Goal: Contribute content

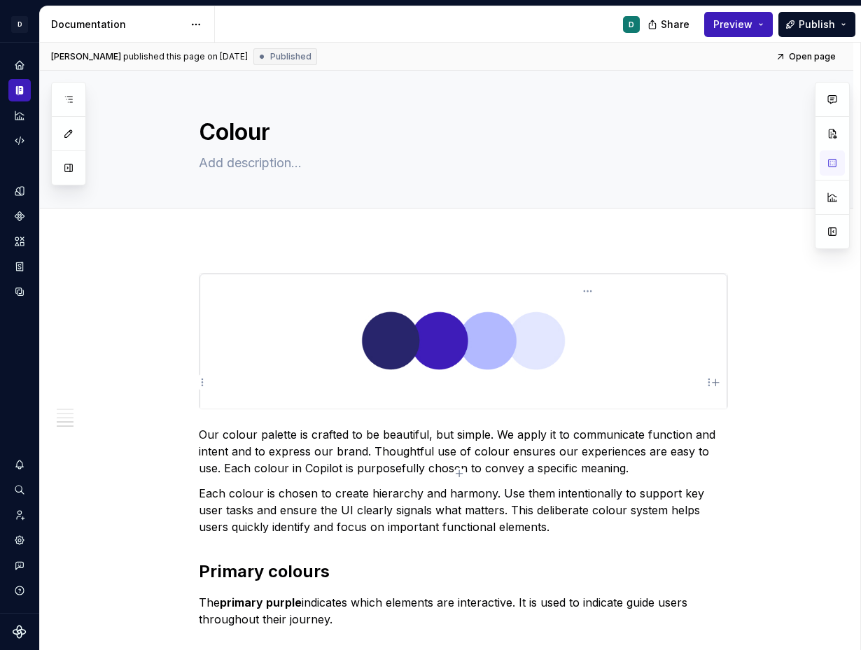
scroll to position [1526, 0]
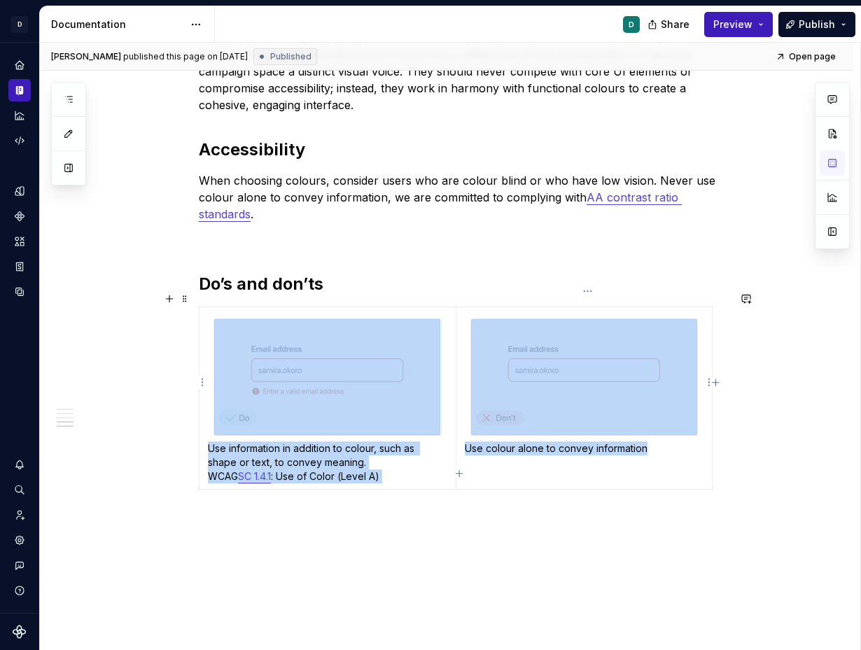
drag, startPoint x: 537, startPoint y: 459, endPoint x: 256, endPoint y: 311, distance: 318.1
click at [256, 312] on tr "Use information in addition to colour, such as shape or text, to convey meaning…" at bounding box center [456, 398] width 513 height 183
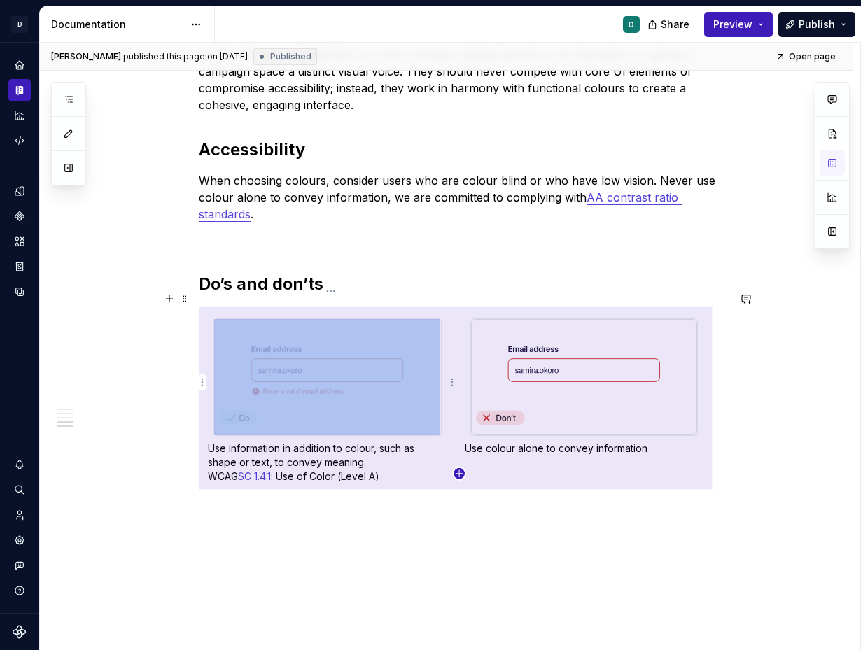
click at [461, 475] on icon "button" at bounding box center [459, 473] width 11 height 11
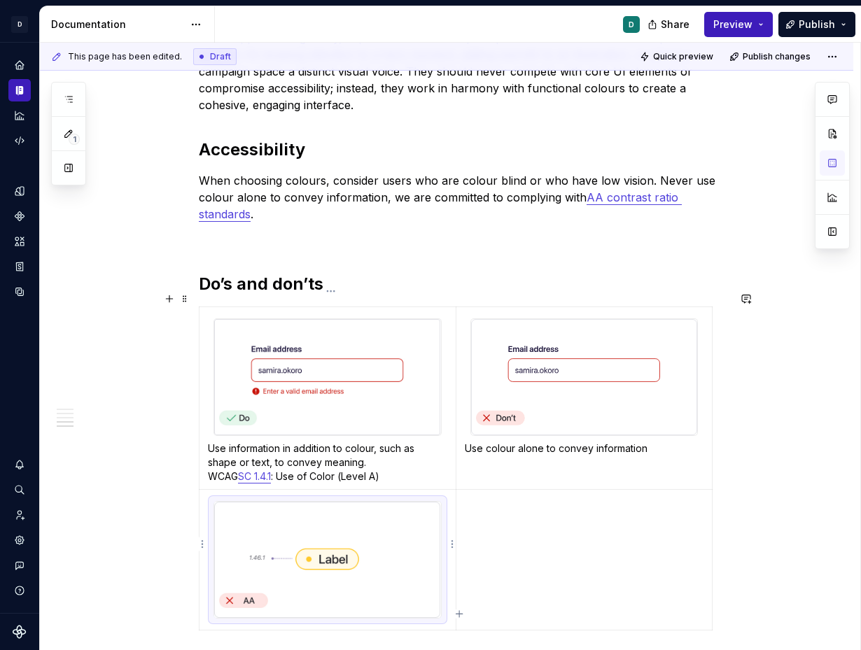
click at [412, 544] on img at bounding box center [327, 560] width 226 height 116
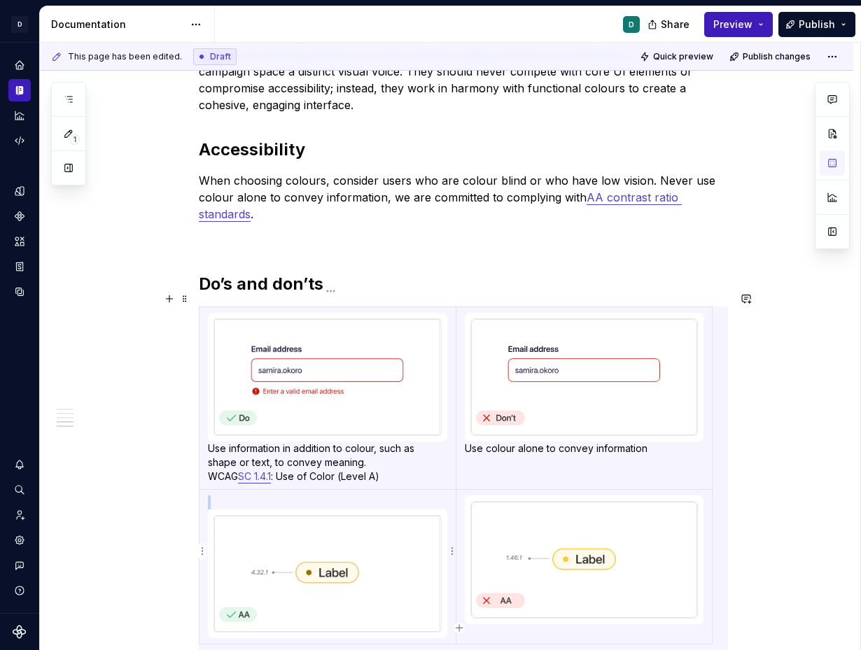
click at [354, 587] on img at bounding box center [327, 574] width 226 height 116
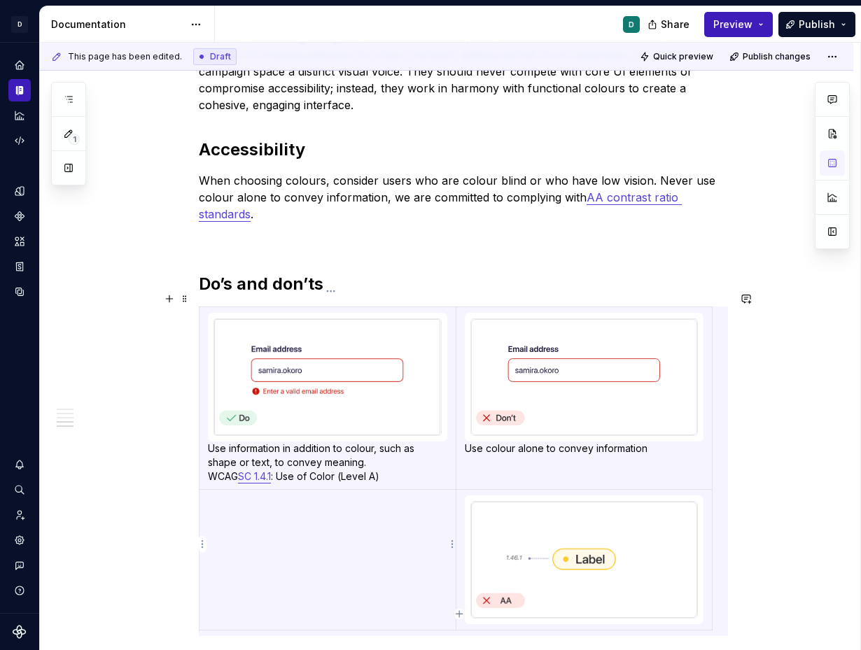
click at [249, 496] on p at bounding box center [327, 503] width 239 height 14
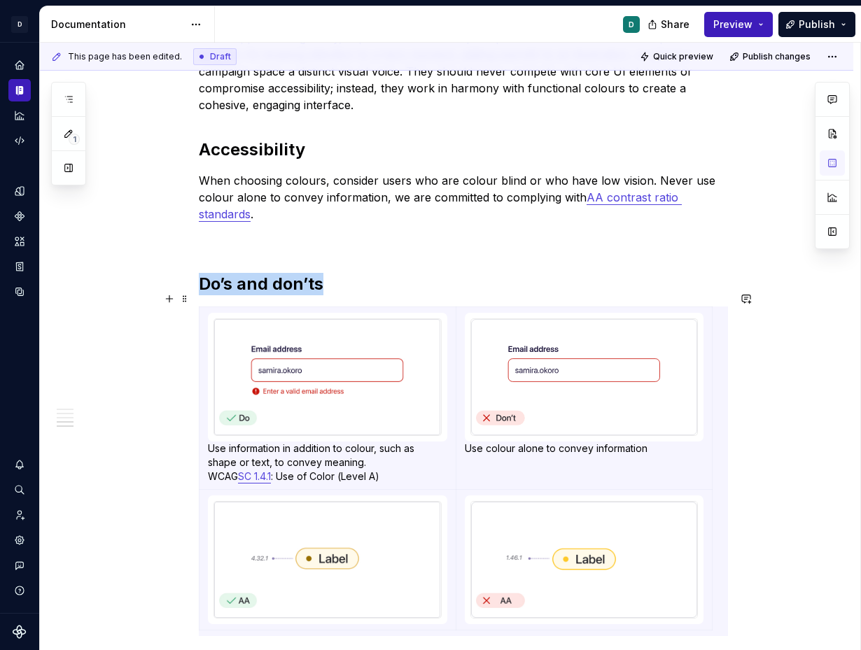
click at [108, 568] on div "This page has been edited. Draft Quick preview Publish changes Colour Edit head…" at bounding box center [450, 347] width 820 height 608
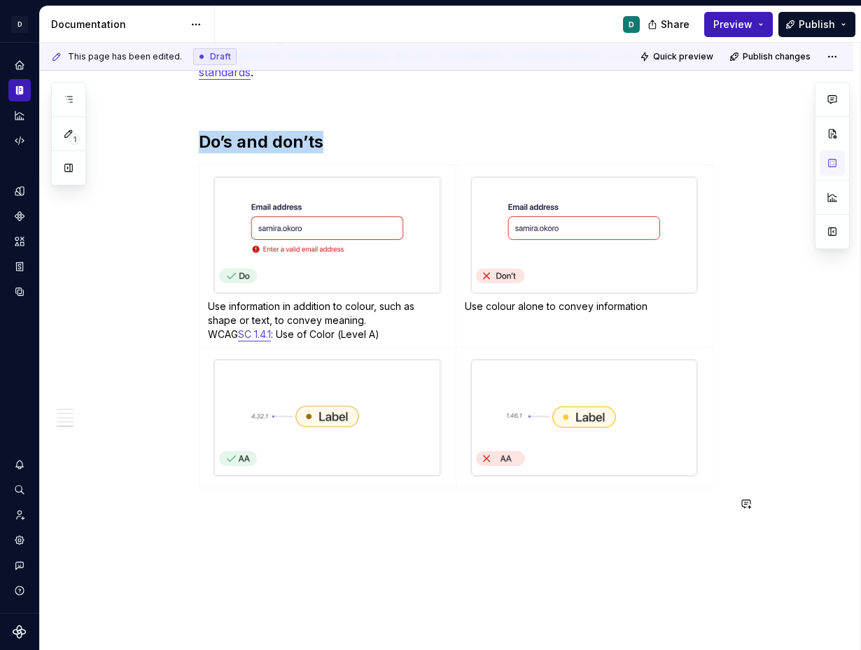
scroll to position [1722, 0]
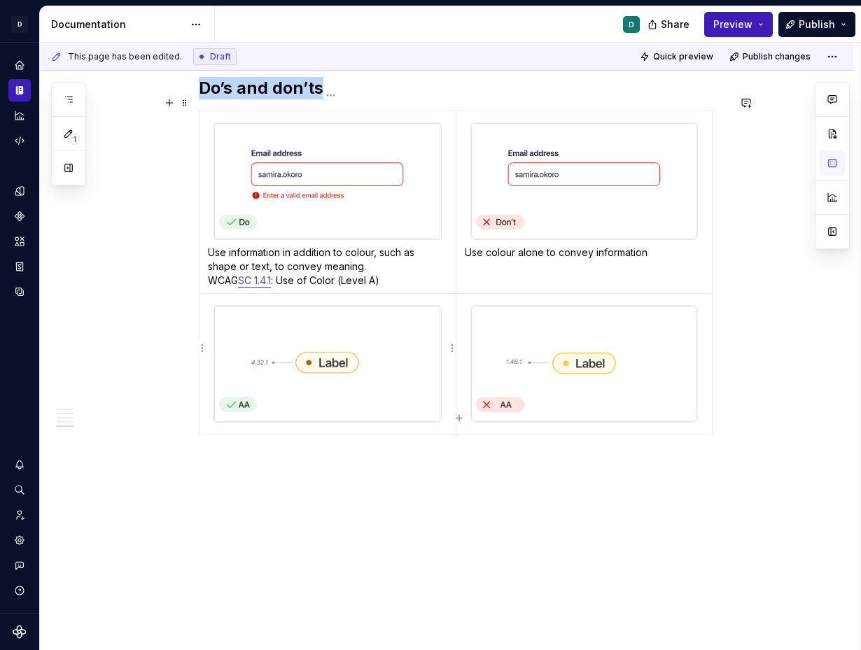
click at [450, 388] on td at bounding box center [328, 363] width 257 height 141
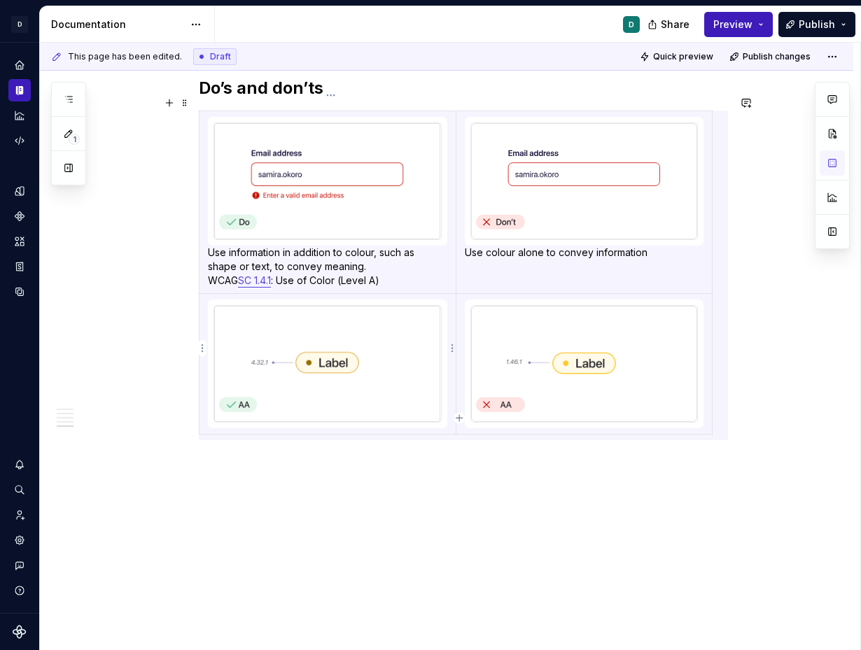
click at [450, 388] on td at bounding box center [328, 363] width 257 height 141
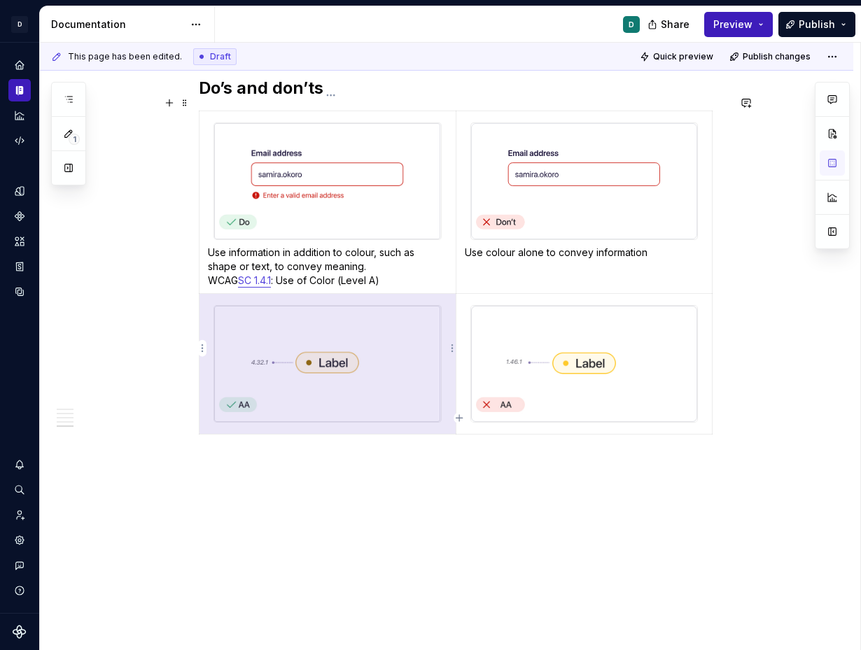
click at [404, 389] on img at bounding box center [327, 364] width 226 height 116
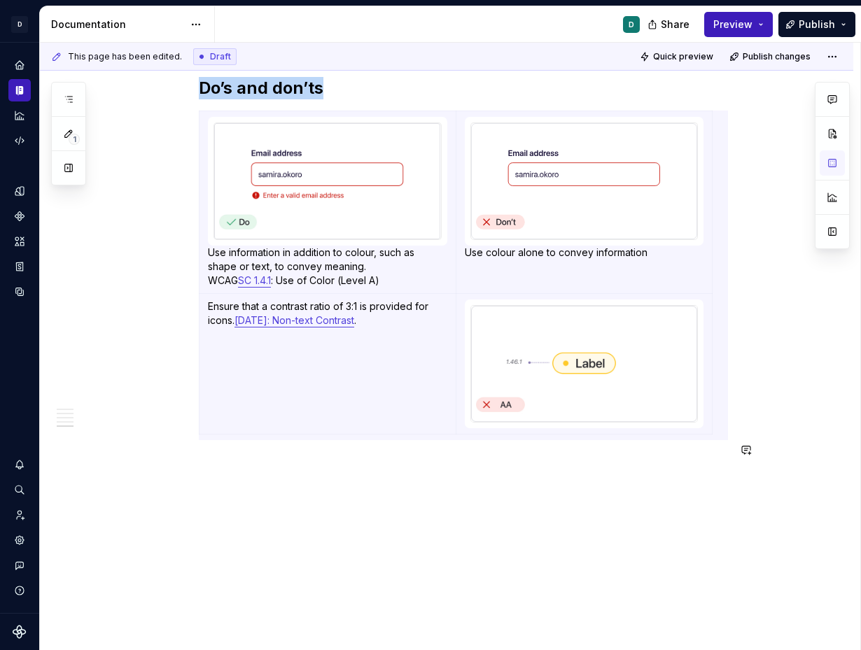
click at [254, 300] on p "Ensure that a contrast ratio of 3:1 is provided for icons. 1.4.11: Non-text Con…" at bounding box center [327, 314] width 239 height 28
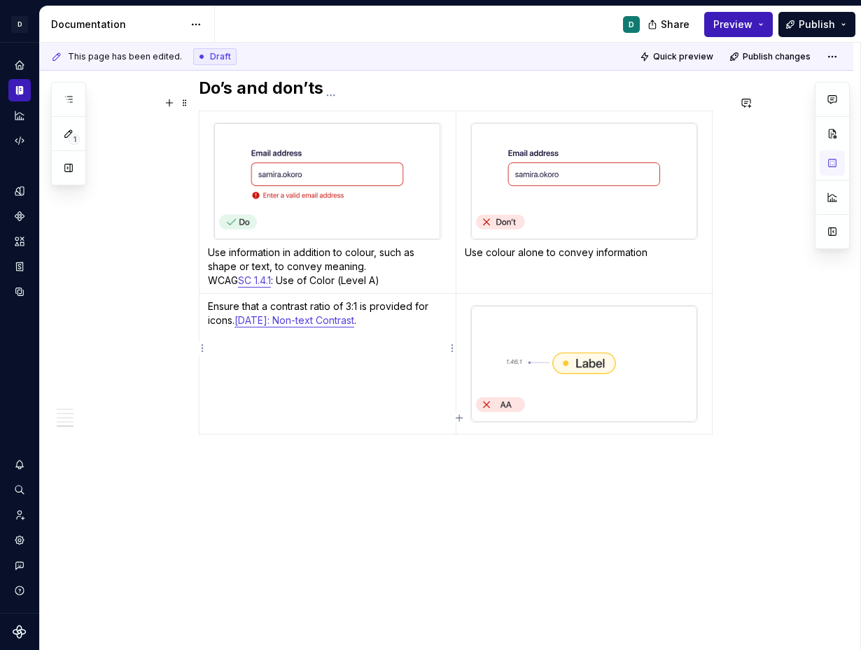
click at [211, 300] on p "Ensure that a contrast ratio of 3:1 is provided for icons. 1.4.11: Non-text Con…" at bounding box center [327, 314] width 239 height 28
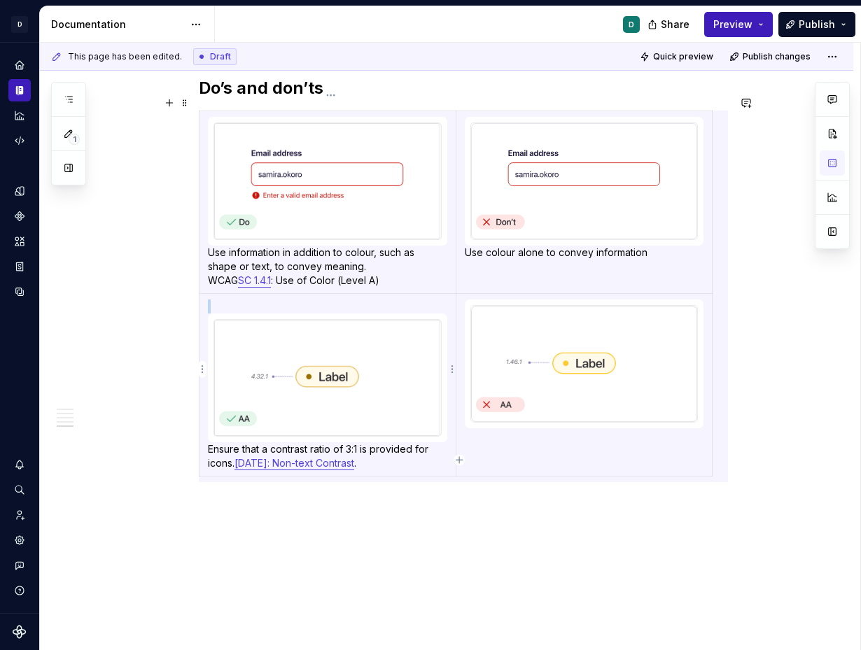
click at [381, 374] on img at bounding box center [327, 378] width 226 height 116
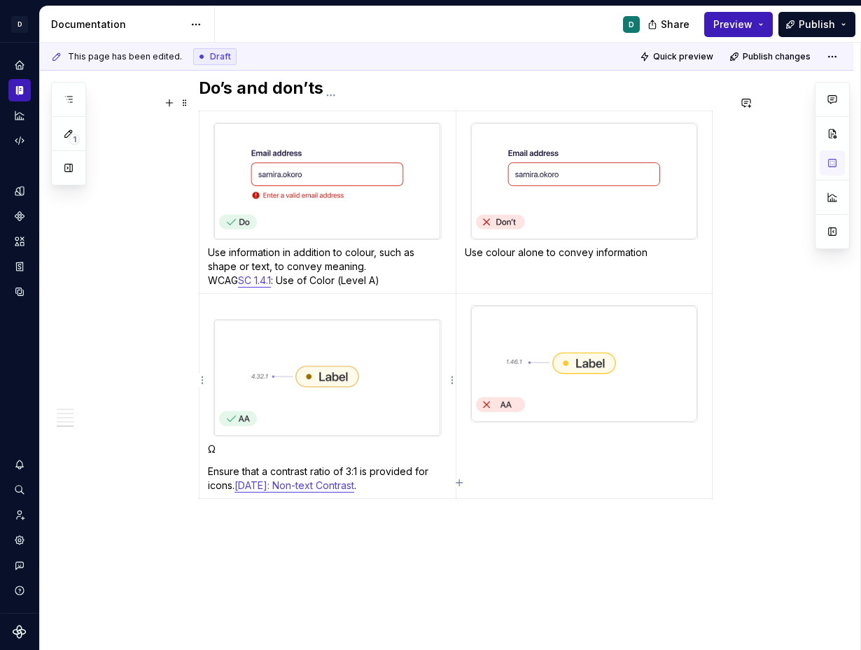
type textarea "*"
click at [267, 320] on img at bounding box center [327, 378] width 226 height 116
click at [304, 347] on img at bounding box center [327, 378] width 226 height 116
click at [230, 442] on td "Ω Ensure that a contrast ratio of 3:1 is provided for icons. 1.4.11: Non-text C…" at bounding box center [328, 395] width 257 height 205
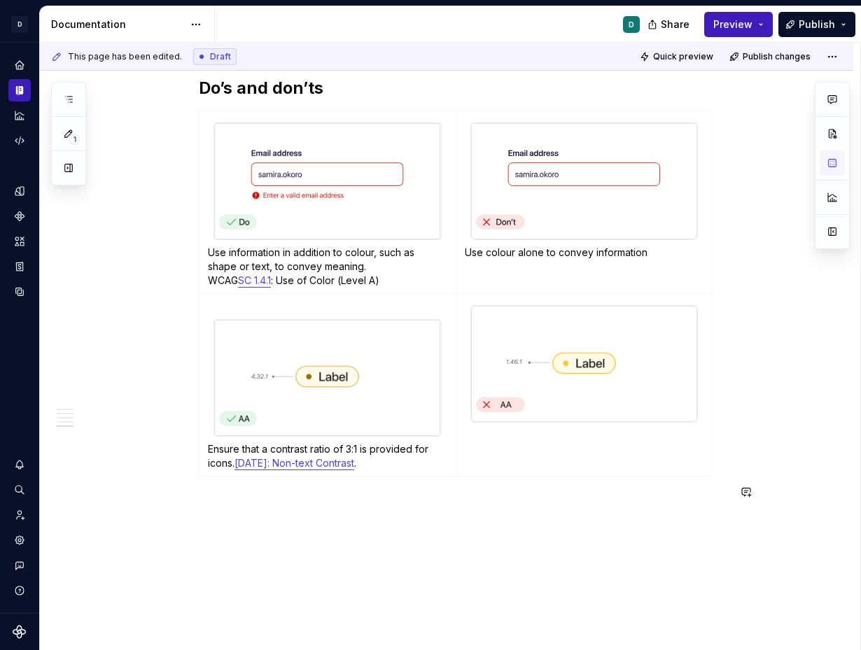
click at [328, 360] on img at bounding box center [327, 378] width 226 height 116
click at [312, 357] on img at bounding box center [327, 378] width 226 height 116
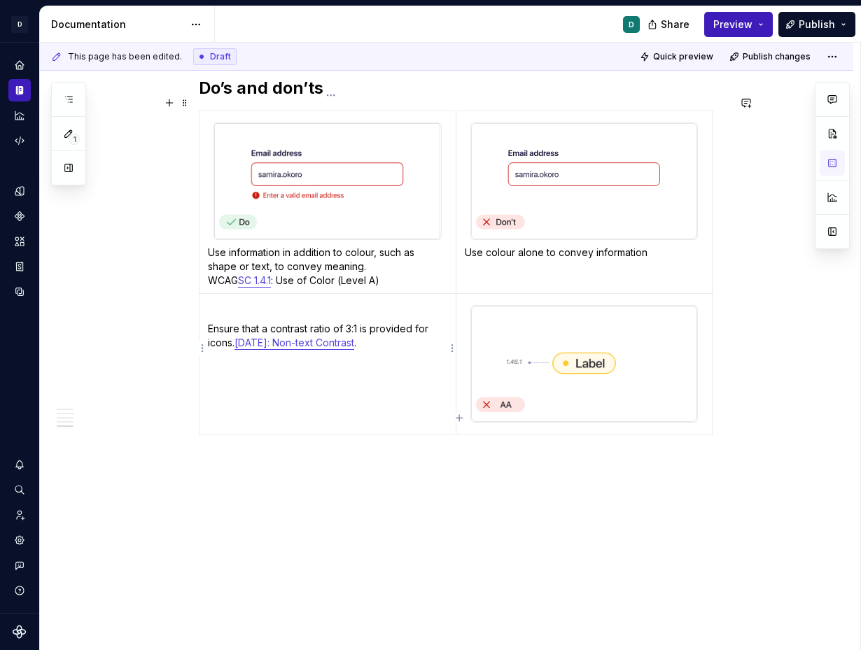
click at [230, 300] on p at bounding box center [327, 307] width 239 height 14
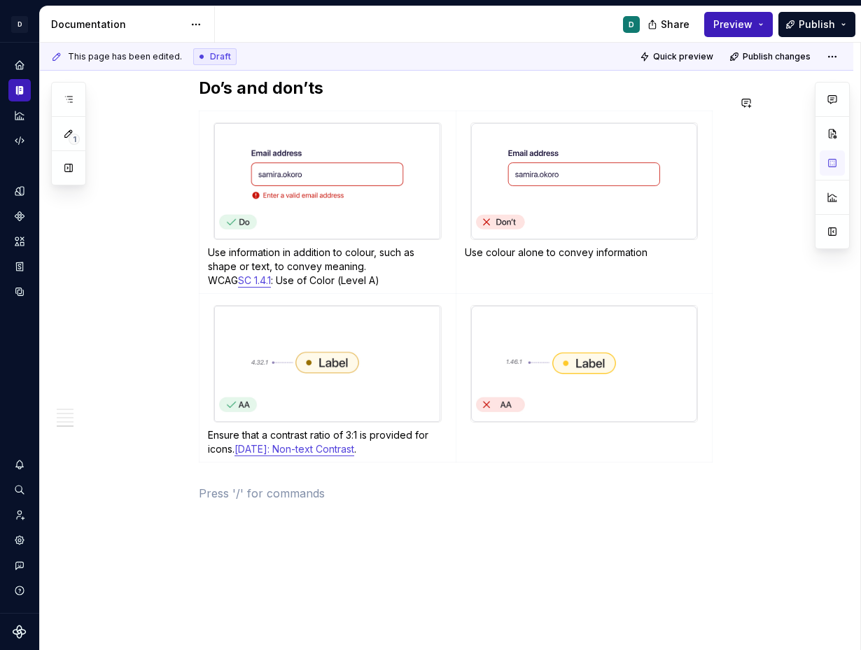
click at [509, 429] on td at bounding box center [584, 377] width 257 height 169
click at [505, 416] on td at bounding box center [584, 377] width 257 height 169
click at [490, 438] on td at bounding box center [584, 377] width 257 height 169
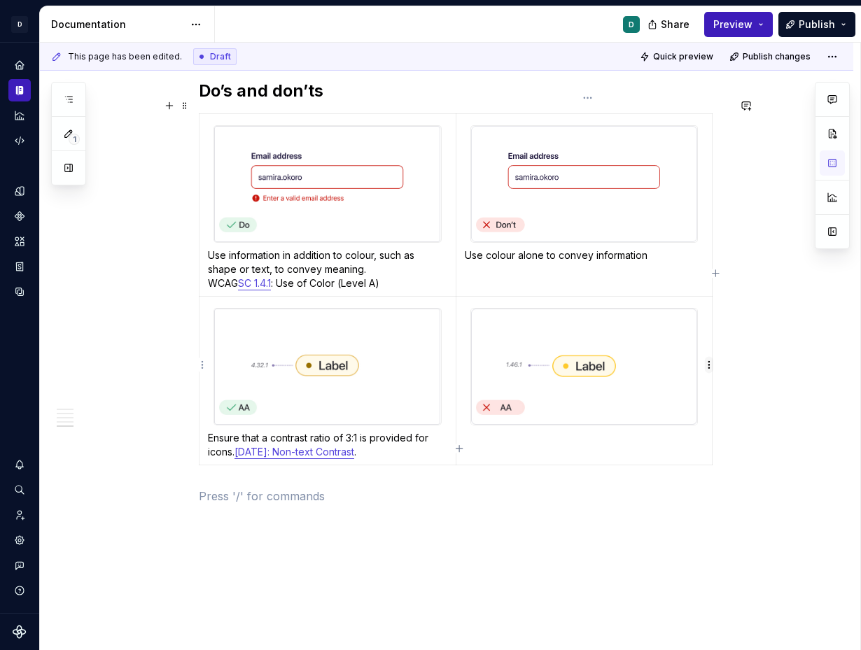
click at [706, 364] on html "D Copilot D Design system data Documentation D Share Preview Publish 1 Pages Ad…" at bounding box center [430, 325] width 861 height 650
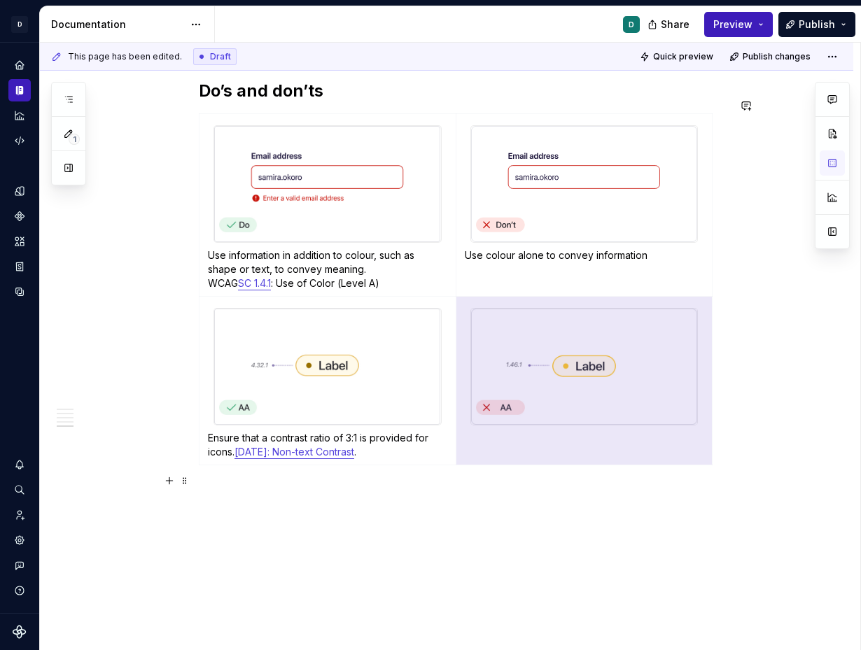
click at [599, 484] on html "D Copilot D Design system data Documentation D Share Preview Publish 1 Pages Ad…" at bounding box center [430, 325] width 861 height 650
click at [482, 427] on td at bounding box center [584, 380] width 257 height 169
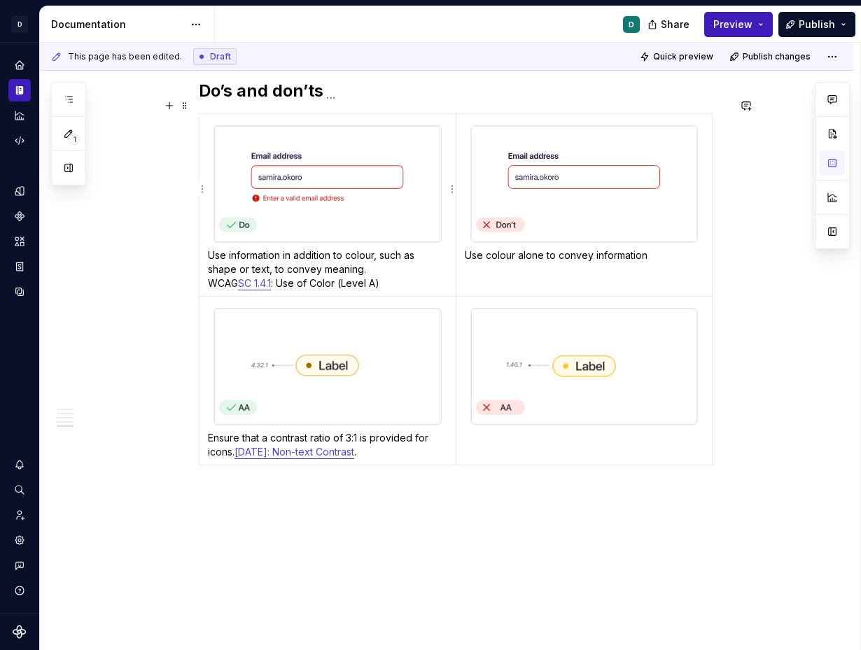
click at [350, 266] on p "Use information in addition to colour, such as shape or text, to convey meaning…" at bounding box center [327, 270] width 239 height 42
click at [337, 271] on p "Use information in addition to colour, such as shape or text, to convey meaning…" at bounding box center [327, 270] width 239 height 42
click at [398, 276] on td "Use information in addition to colour, such as shape or text, to convey meaning…" at bounding box center [328, 204] width 257 height 183
click at [371, 441] on p "Ensure that a contrast ratio of 3:1 is provided for icons. 1.4.11: Non-text Con…" at bounding box center [327, 445] width 239 height 28
click at [386, 435] on p "Ensure that a contrast ratio of 3:1 is provided for icons. 1.4.11: Non-text Con…" at bounding box center [327, 445] width 239 height 28
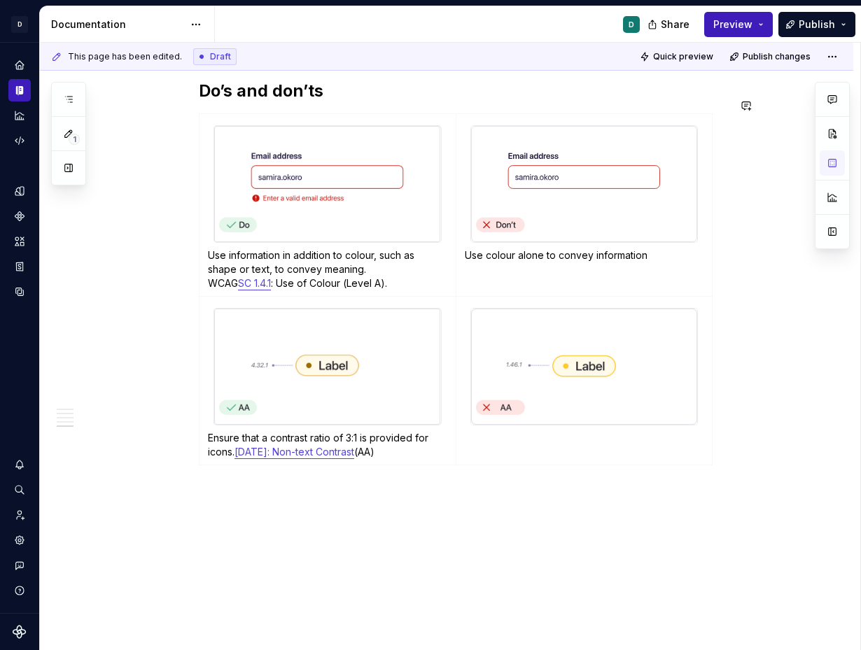
click at [357, 439] on p "Ensure that a contrast ratio of 3:1 is provided for icons. 1.4.11: Non-text Con…" at bounding box center [327, 445] width 239 height 28
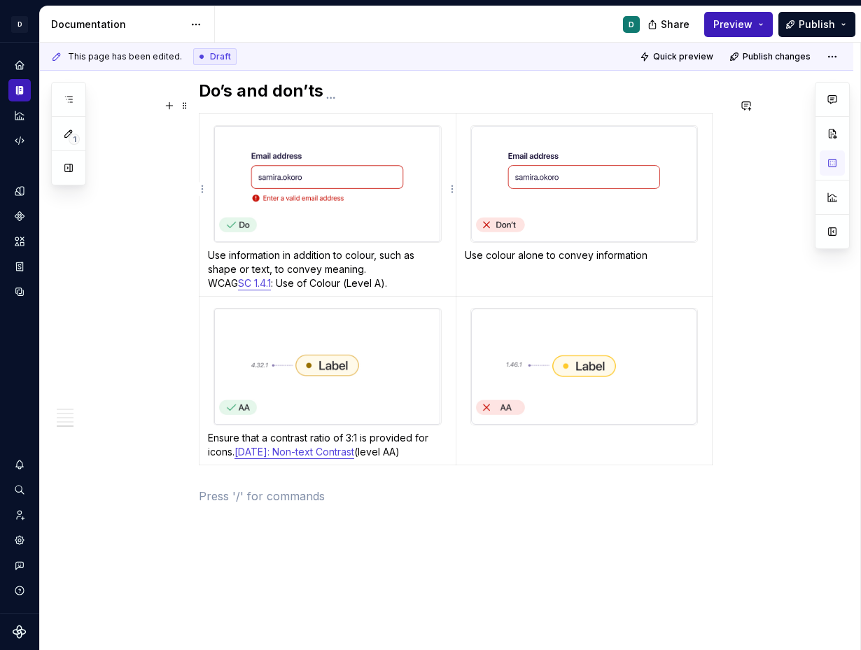
click at [344, 269] on p "Use information in addition to colour, such as shape or text, to convey meaning…" at bounding box center [327, 270] width 239 height 42
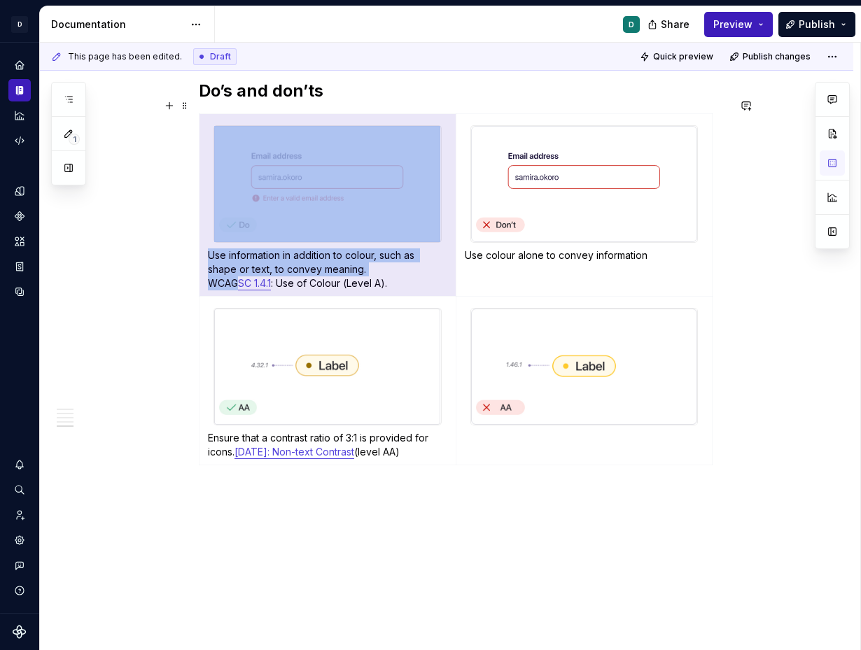
drag, startPoint x: 243, startPoint y: 267, endPoint x: 180, endPoint y: 270, distance: 63.0
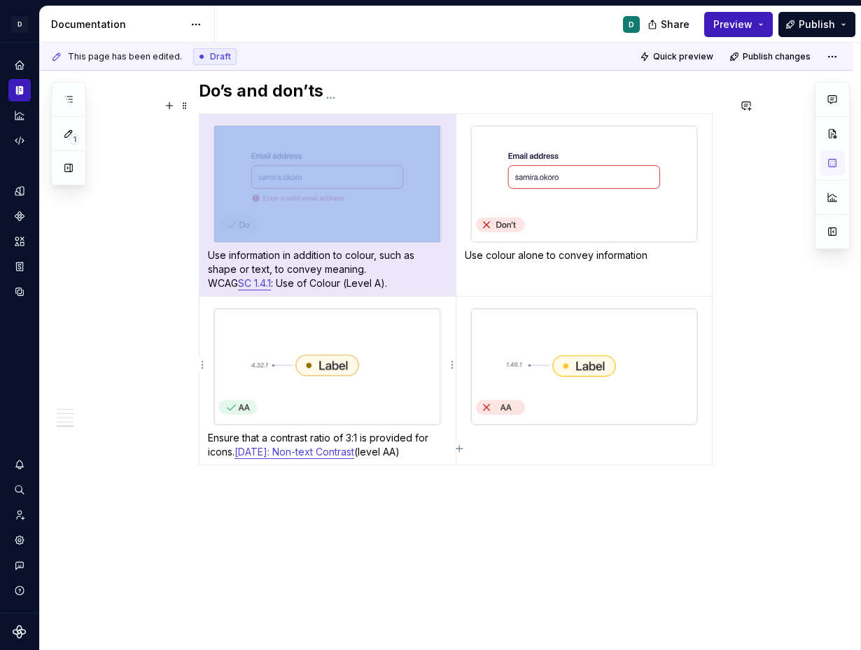
click at [284, 267] on p "Use information in addition to colour, such as shape or text, to convey meaning…" at bounding box center [327, 270] width 239 height 42
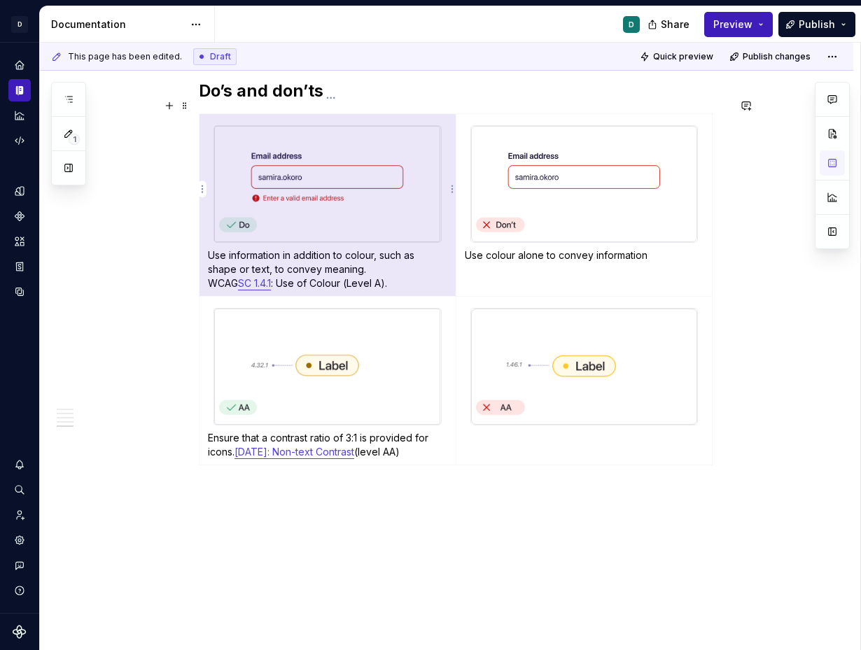
drag, startPoint x: 245, startPoint y: 269, endPoint x: 197, endPoint y: 269, distance: 48.3
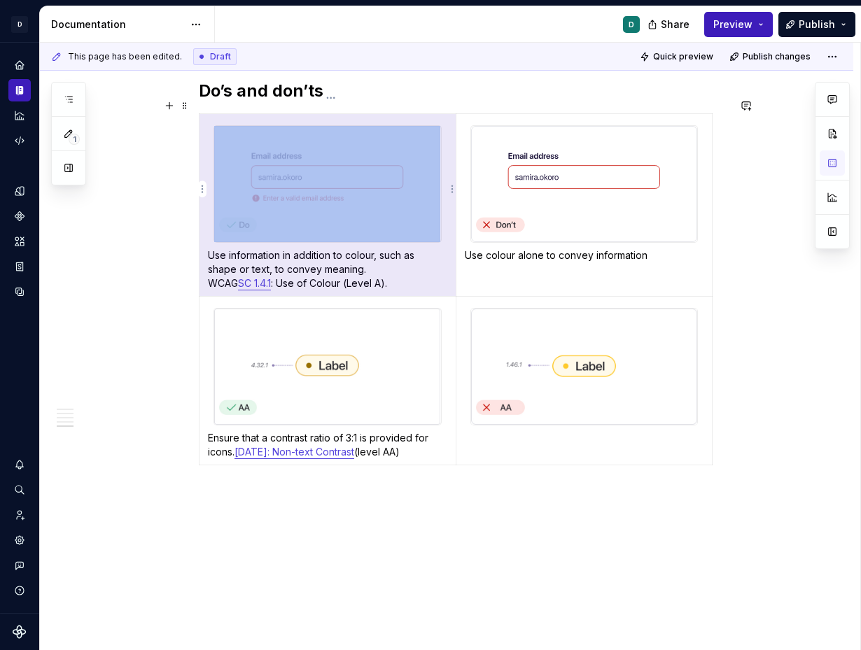
click at [235, 276] on td "Use information in addition to colour, such as shape or text, to convey meaning…" at bounding box center [328, 204] width 257 height 183
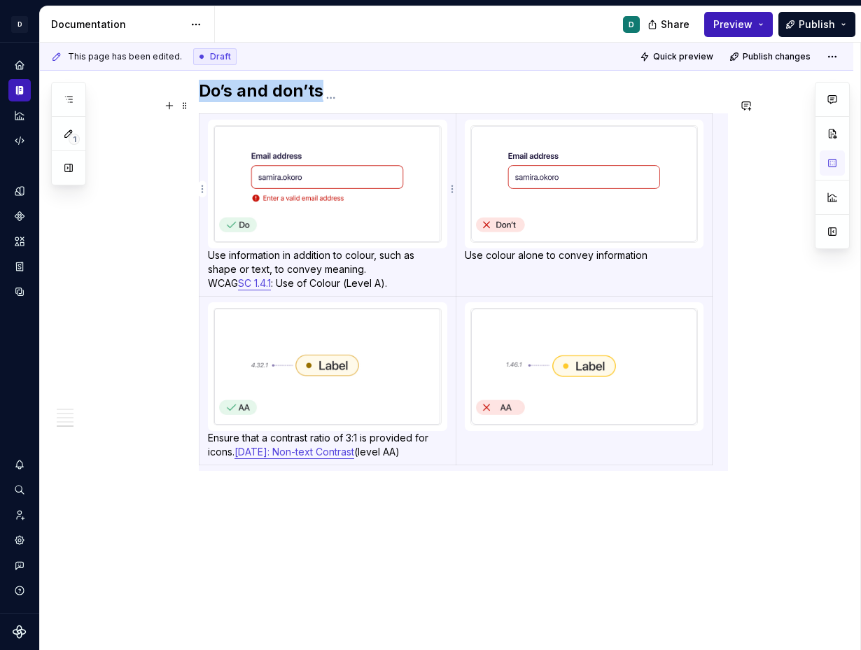
click at [245, 277] on link "SC 1.4.1" at bounding box center [254, 283] width 33 height 12
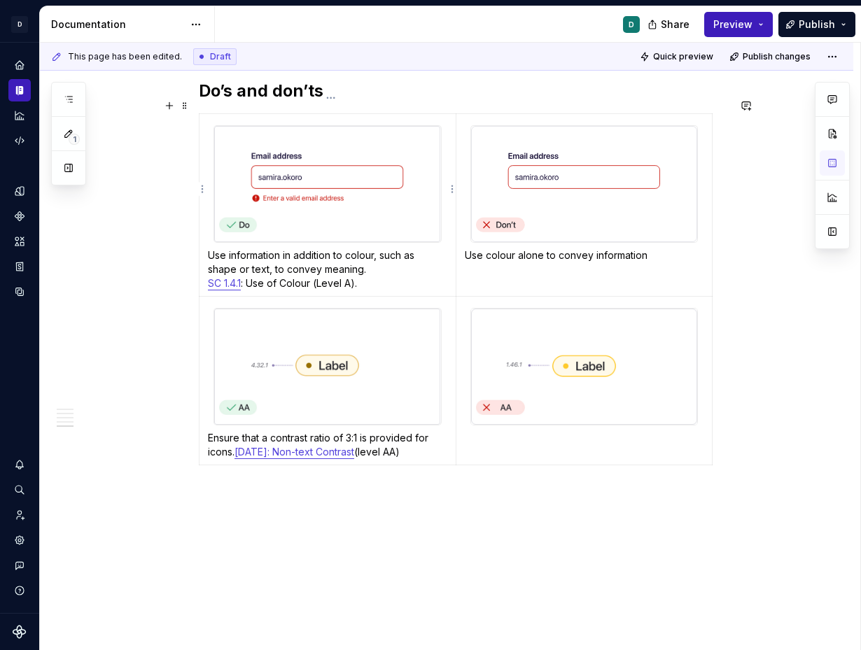
click at [239, 274] on p "Use information in addition to colour, such as shape or text, to convey meaning…" at bounding box center [327, 270] width 239 height 42
click at [305, 242] on button "button" at bounding box center [315, 241] width 20 height 20
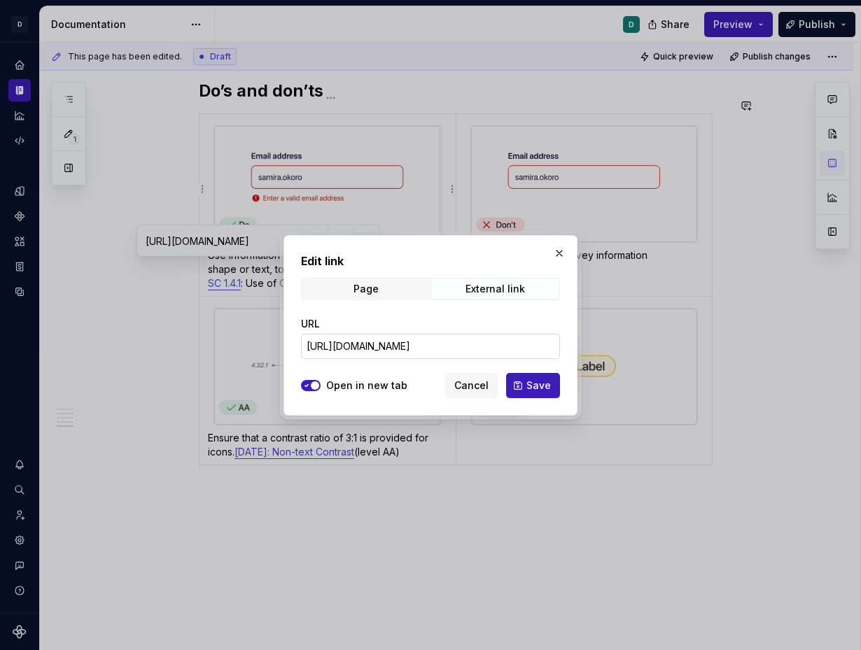
click at [498, 347] on input "https://w3.org/TR/WCAG21#use-of-color" at bounding box center [430, 346] width 259 height 25
drag, startPoint x: 521, startPoint y: 355, endPoint x: 218, endPoint y: 338, distance: 303.6
click at [228, 338] on div "Edit link Page External link URL https://w3.org/TR/WCAG21#use-of-color Open in …" at bounding box center [430, 325] width 861 height 650
click at [563, 252] on button "button" at bounding box center [560, 254] width 20 height 20
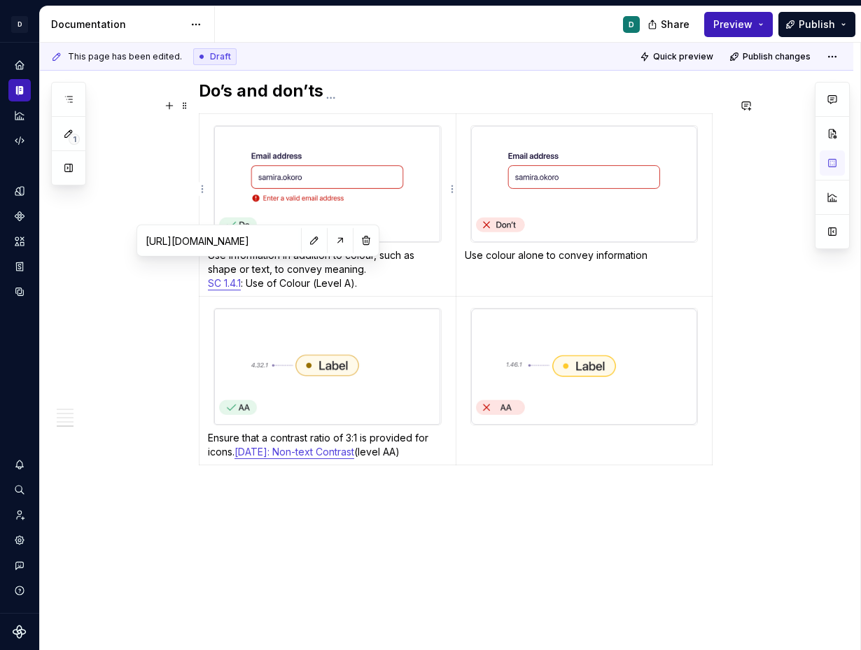
click at [320, 274] on td "Use information in addition to colour, such as shape or text, to convey meaning…" at bounding box center [328, 204] width 257 height 183
drag, startPoint x: 317, startPoint y: 267, endPoint x: 210, endPoint y: 269, distance: 107.1
click at [210, 269] on td "Use information in addition to colour, such as shape or text, to convey meaning…" at bounding box center [328, 204] width 257 height 183
click at [348, 244] on button "button" at bounding box center [344, 244] width 20 height 20
click at [444, 264] on p "Use information in addition to colour, such as shape or text, to convey meaning…" at bounding box center [327, 270] width 239 height 42
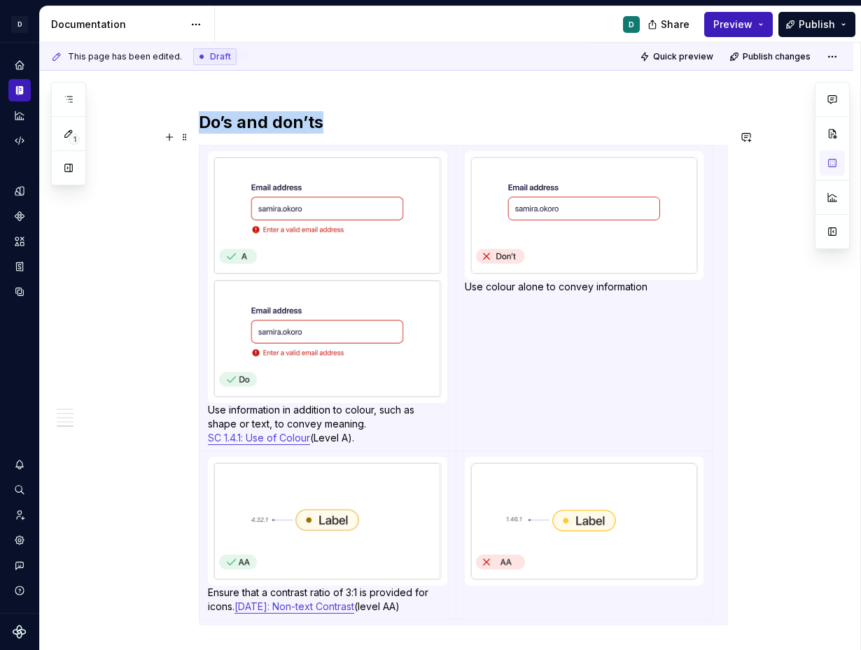
scroll to position [1686, 0]
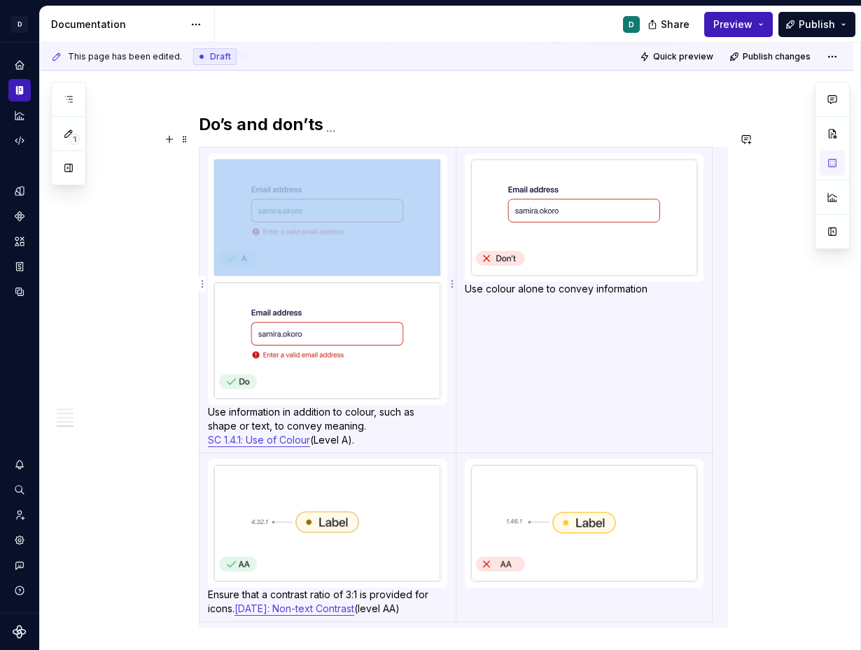
click at [372, 331] on img at bounding box center [327, 341] width 226 height 116
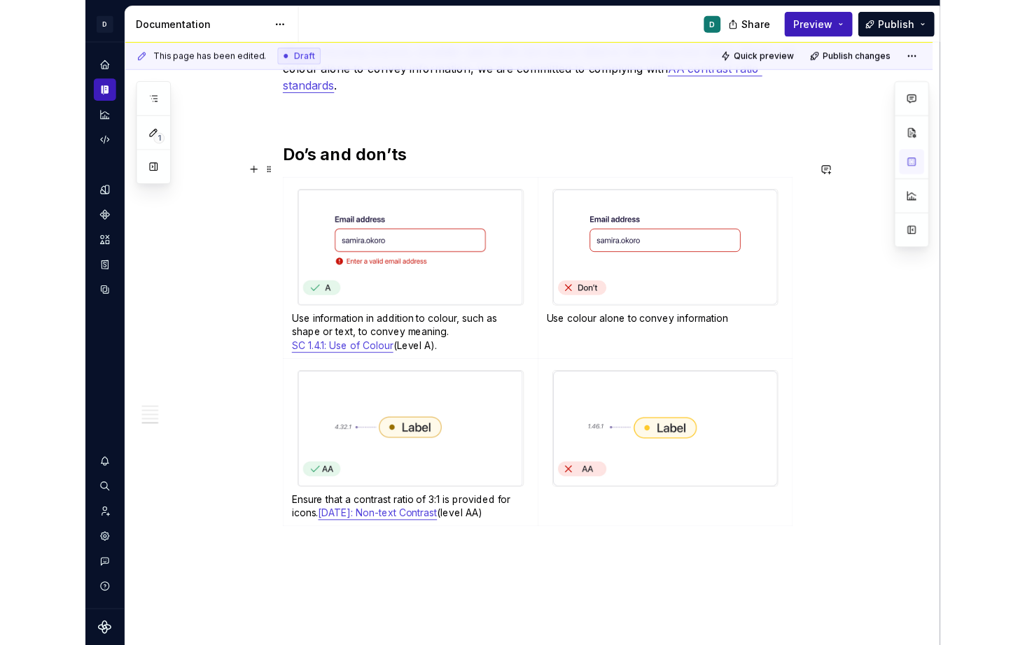
scroll to position [1656, 0]
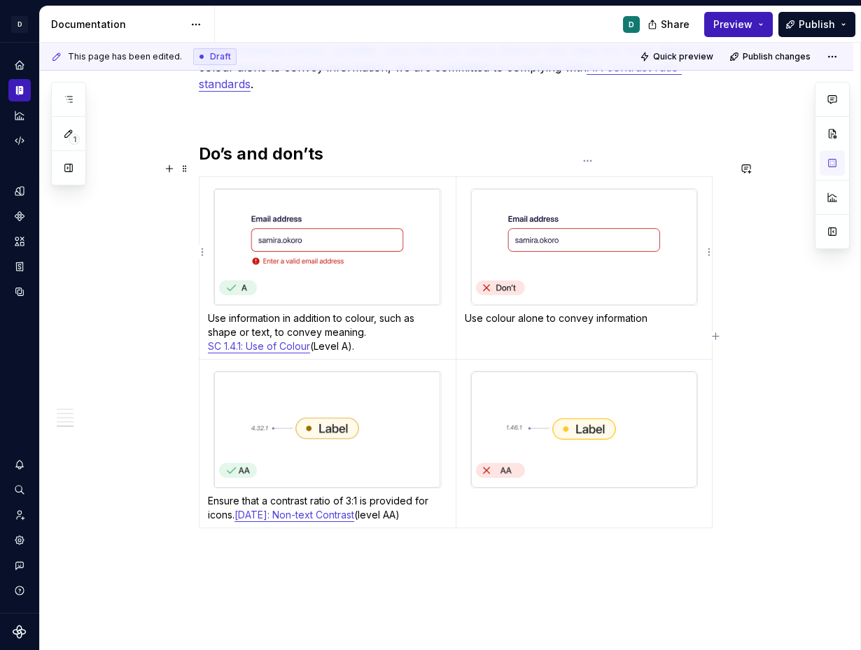
click at [599, 256] on img at bounding box center [584, 247] width 226 height 116
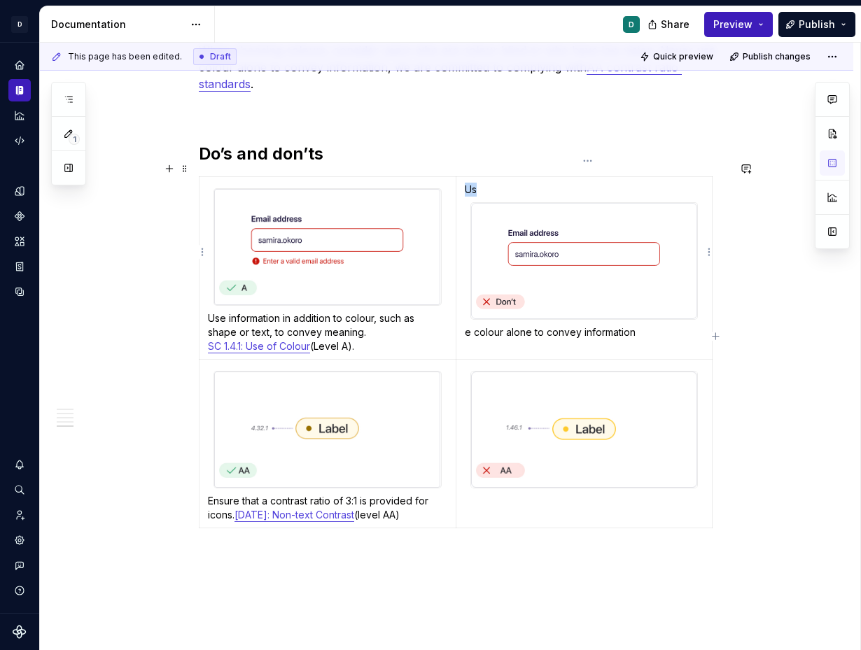
click at [527, 245] on img at bounding box center [584, 261] width 226 height 116
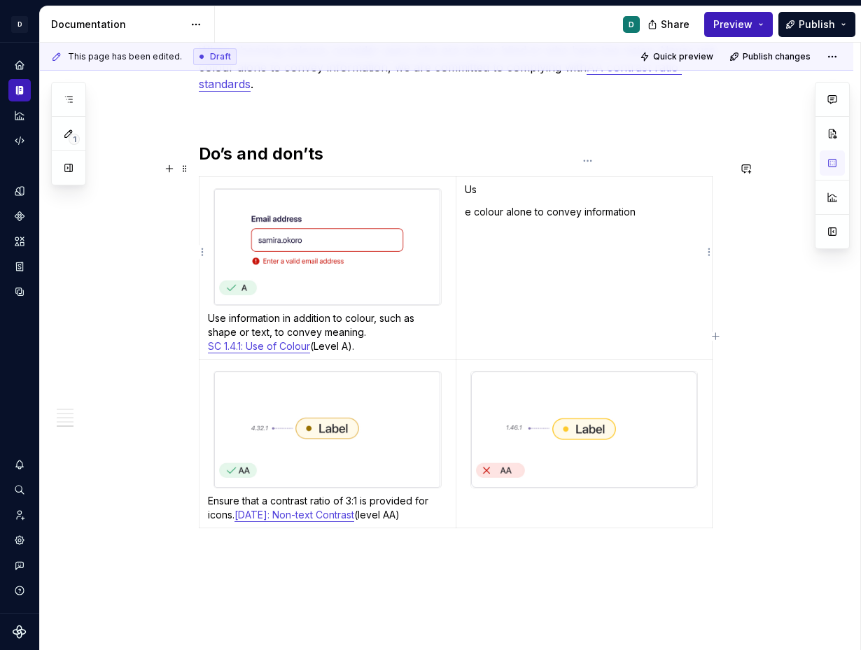
click at [465, 176] on td "Us e colour alone to convey information" at bounding box center [584, 267] width 257 height 183
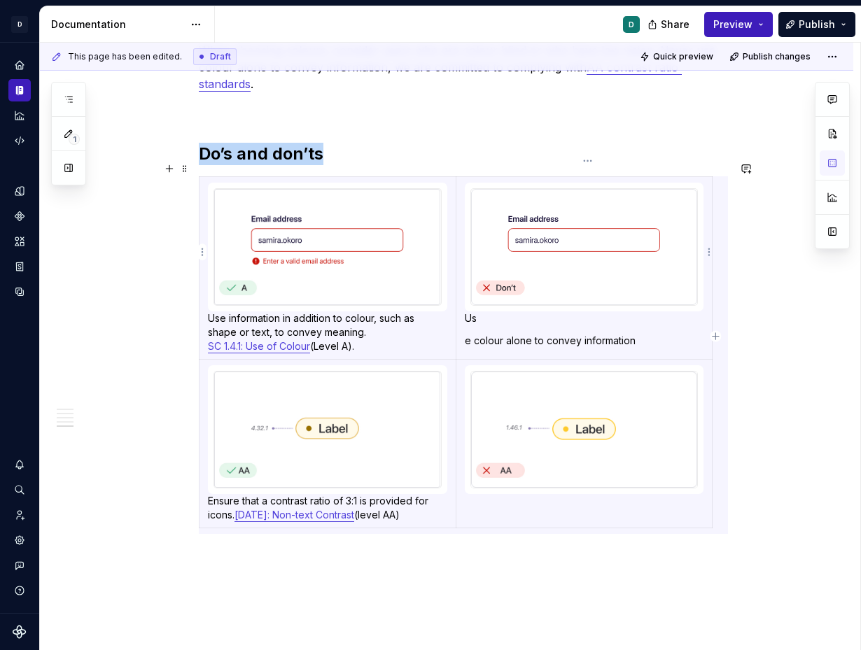
click at [465, 324] on td "Us e colour alone to convey information" at bounding box center [584, 267] width 257 height 183
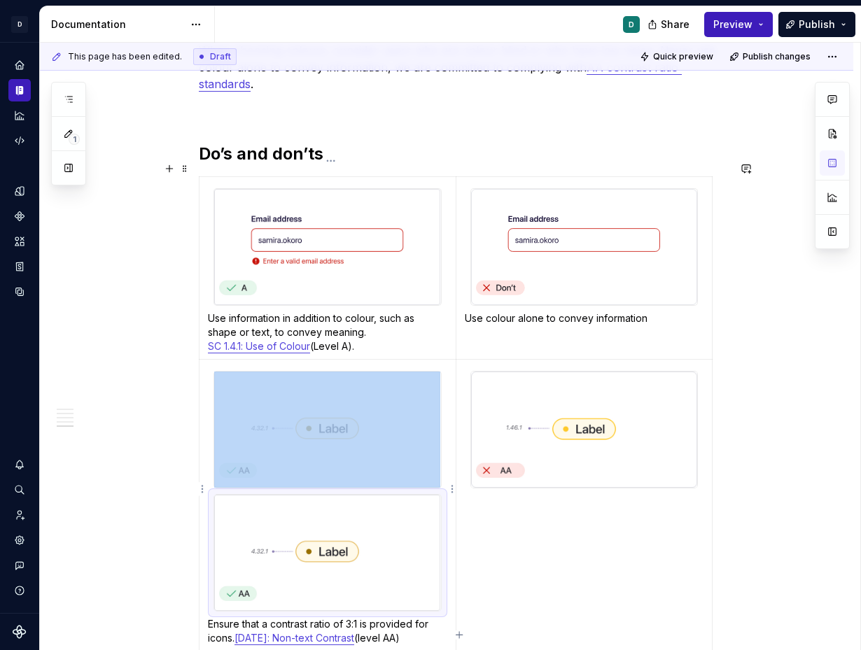
click at [384, 498] on img at bounding box center [327, 553] width 226 height 116
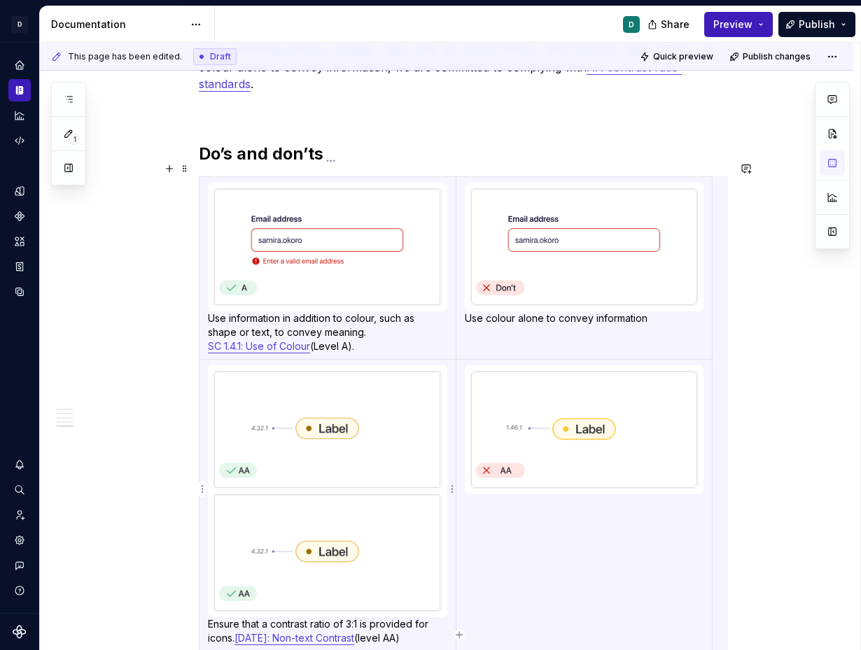
click at [379, 438] on img at bounding box center [327, 430] width 226 height 116
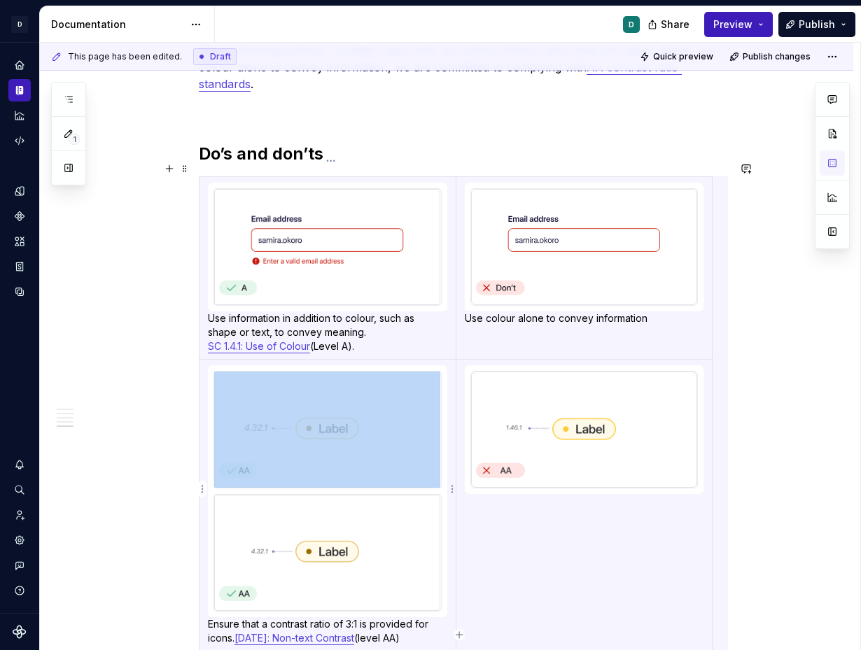
click at [386, 532] on img at bounding box center [327, 553] width 226 height 116
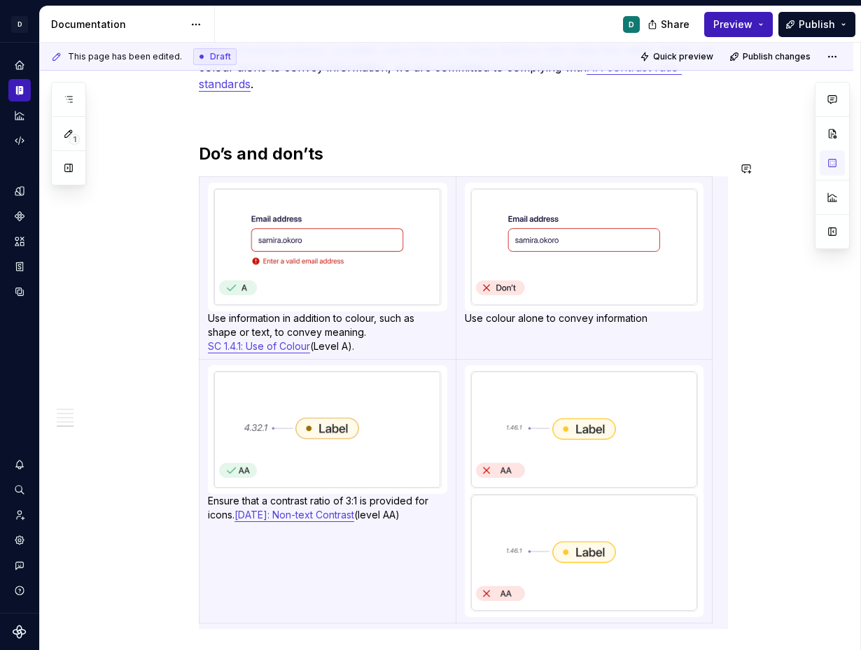
click at [615, 449] on img at bounding box center [584, 430] width 226 height 116
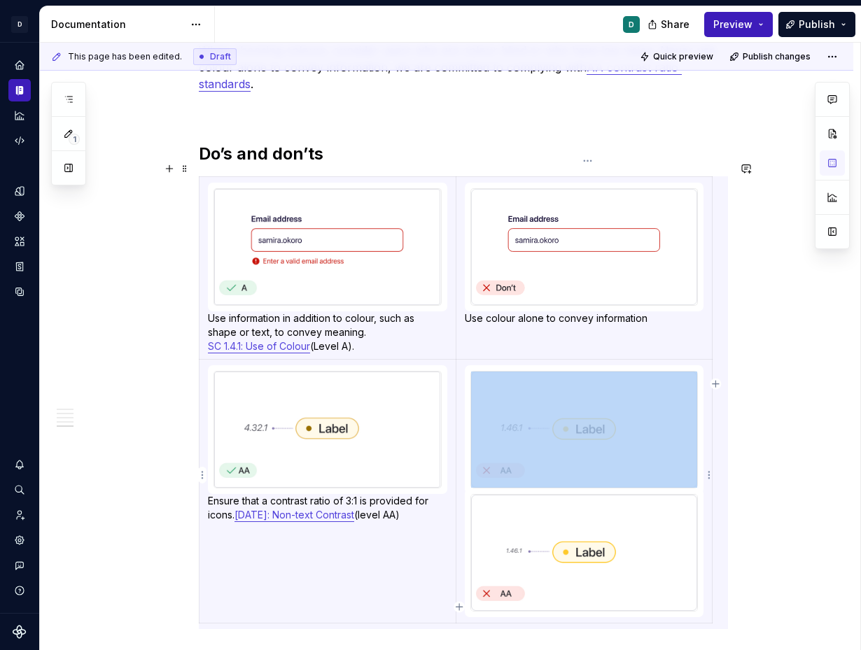
click at [628, 541] on img at bounding box center [584, 553] width 226 height 116
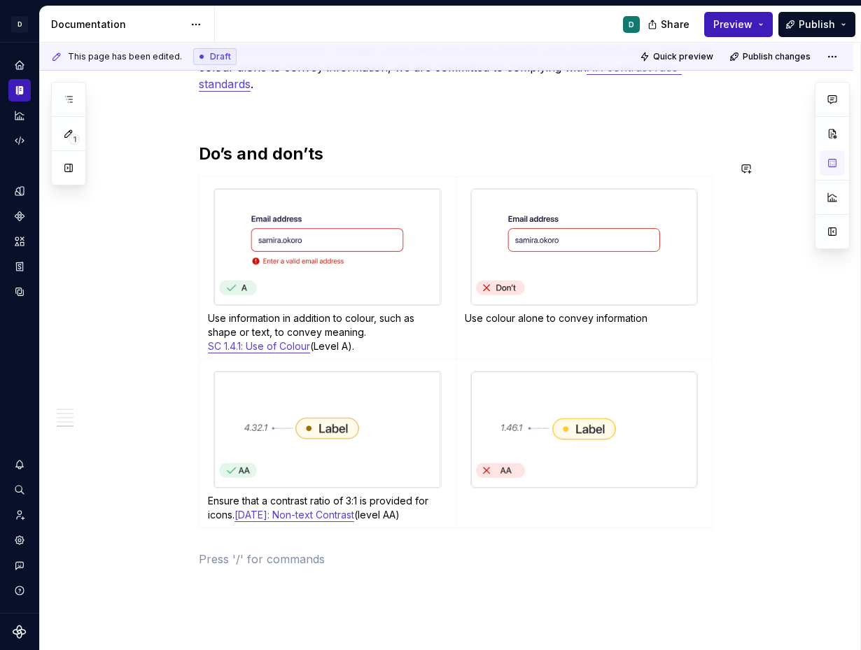
click at [524, 494] on td at bounding box center [584, 443] width 257 height 169
click at [513, 482] on td at bounding box center [584, 443] width 257 height 169
click at [509, 491] on td at bounding box center [584, 443] width 257 height 169
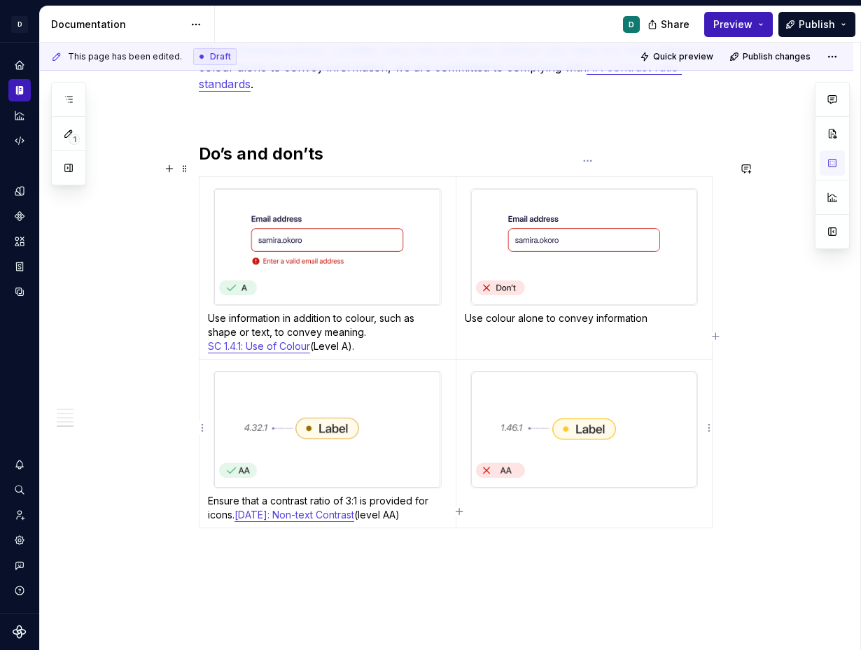
click at [699, 447] on div at bounding box center [584, 430] width 228 height 118
click at [632, 482] on td at bounding box center [584, 443] width 257 height 169
click at [546, 473] on div at bounding box center [584, 430] width 228 height 118
click at [465, 359] on td "Avoid using icons with low contrast." at bounding box center [584, 443] width 257 height 169
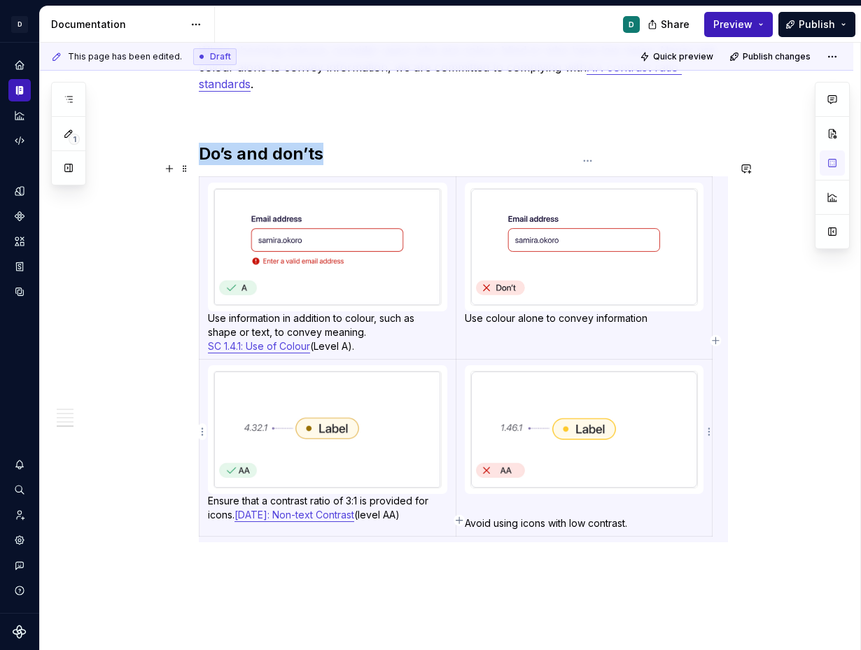
click at [468, 517] on p "Avoid using icons with low contrast." at bounding box center [584, 524] width 239 height 14
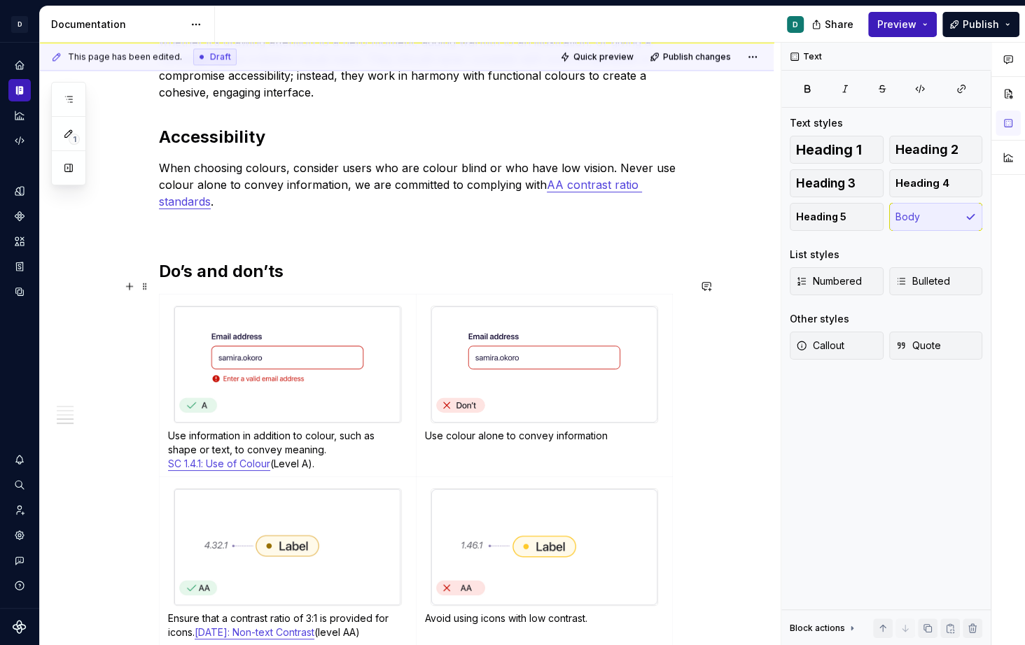
scroll to position [1672, 0]
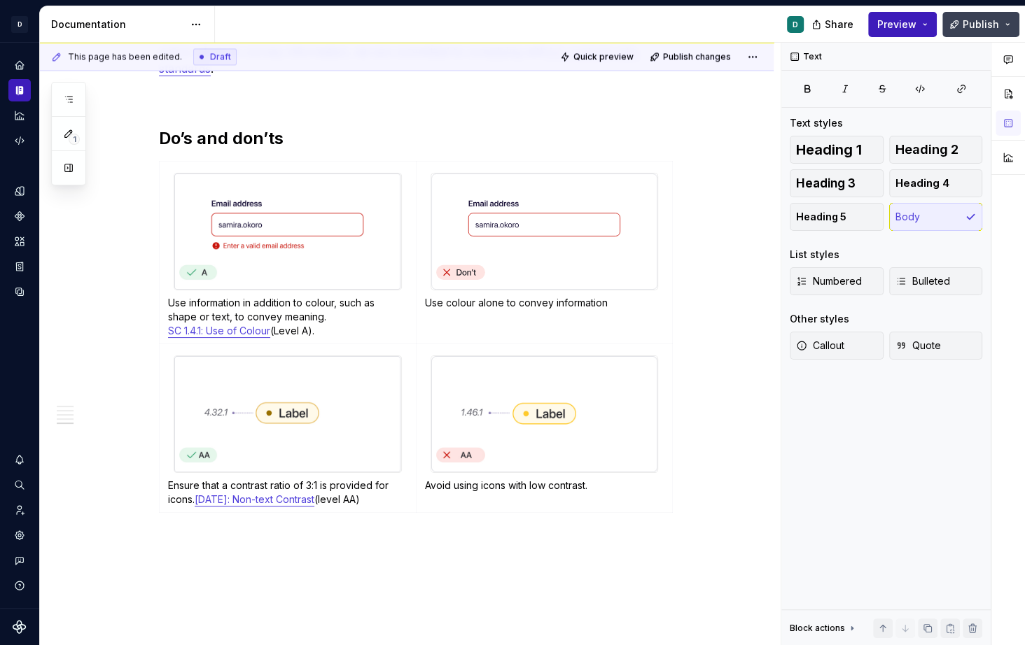
click at [860, 26] on span "Publish" at bounding box center [981, 25] width 36 height 14
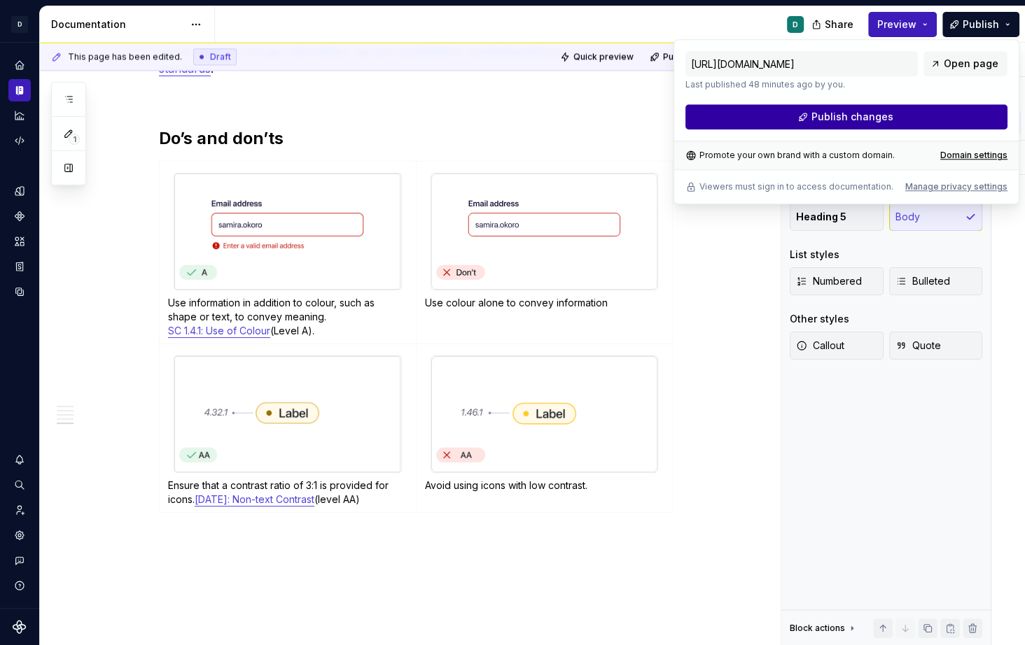
click at [860, 121] on button "Publish changes" at bounding box center [846, 116] width 322 height 25
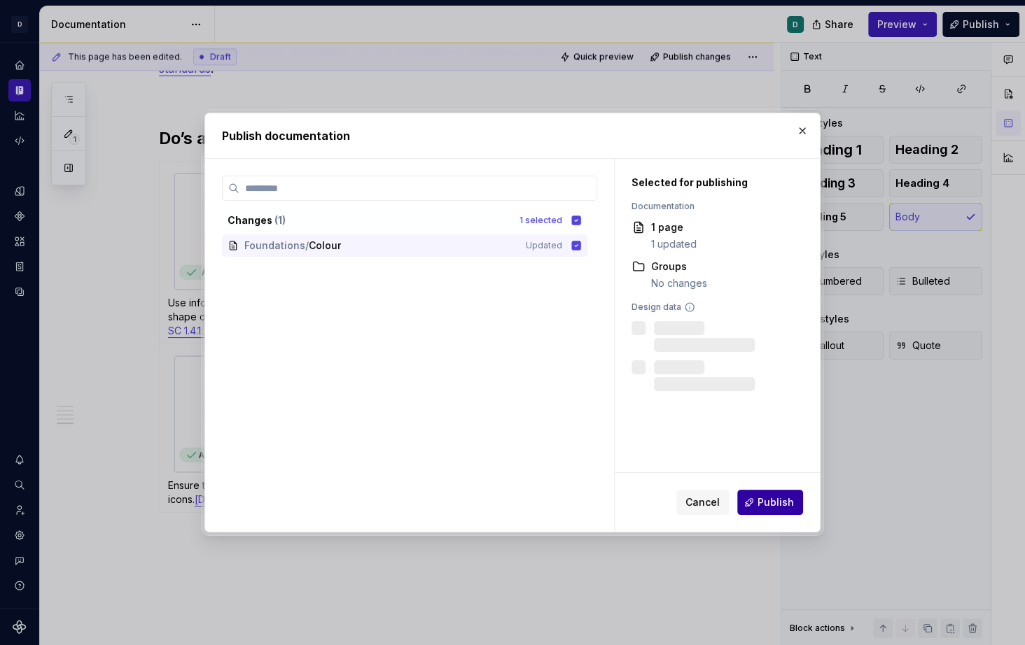
click at [783, 503] on span "Publish" at bounding box center [775, 503] width 36 height 14
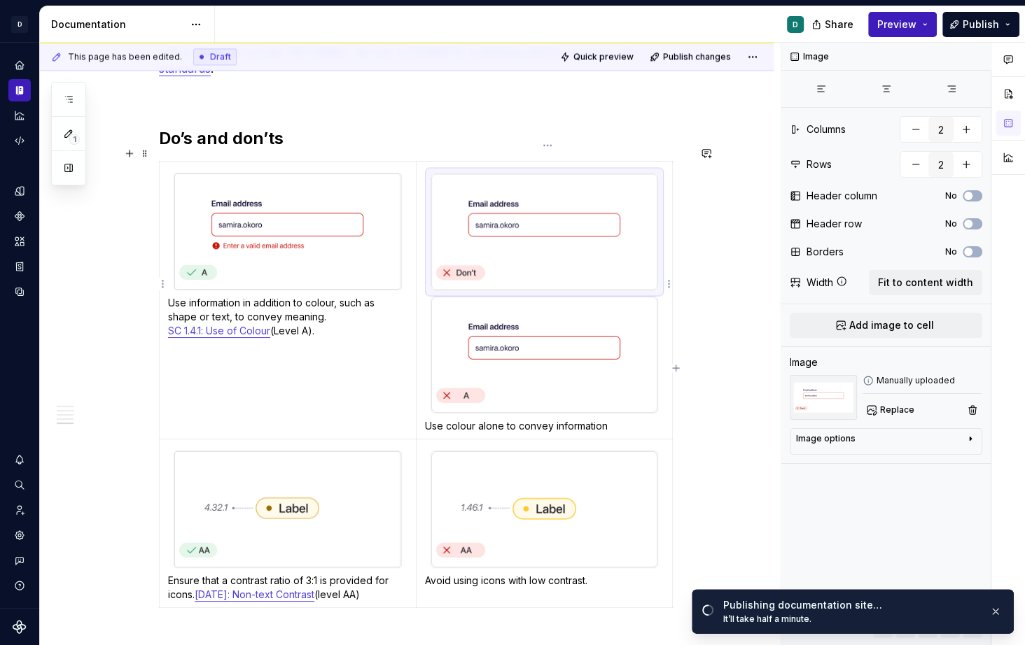
click at [576, 232] on img at bounding box center [544, 232] width 226 height 116
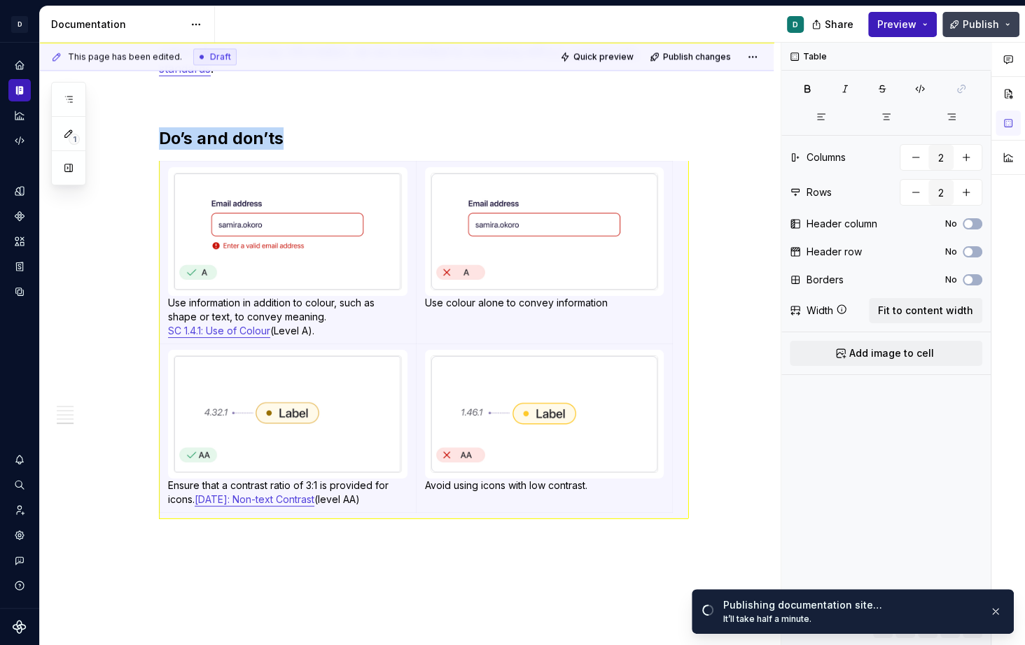
click at [860, 25] on span "Publish" at bounding box center [981, 25] width 36 height 14
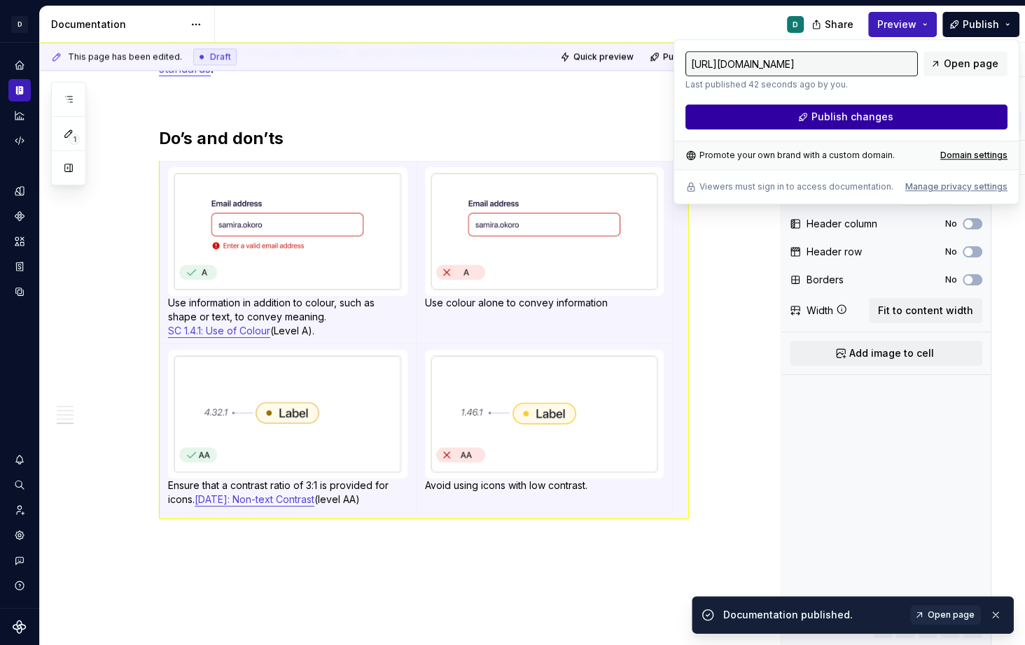
click at [860, 117] on button "Publish changes" at bounding box center [846, 116] width 322 height 25
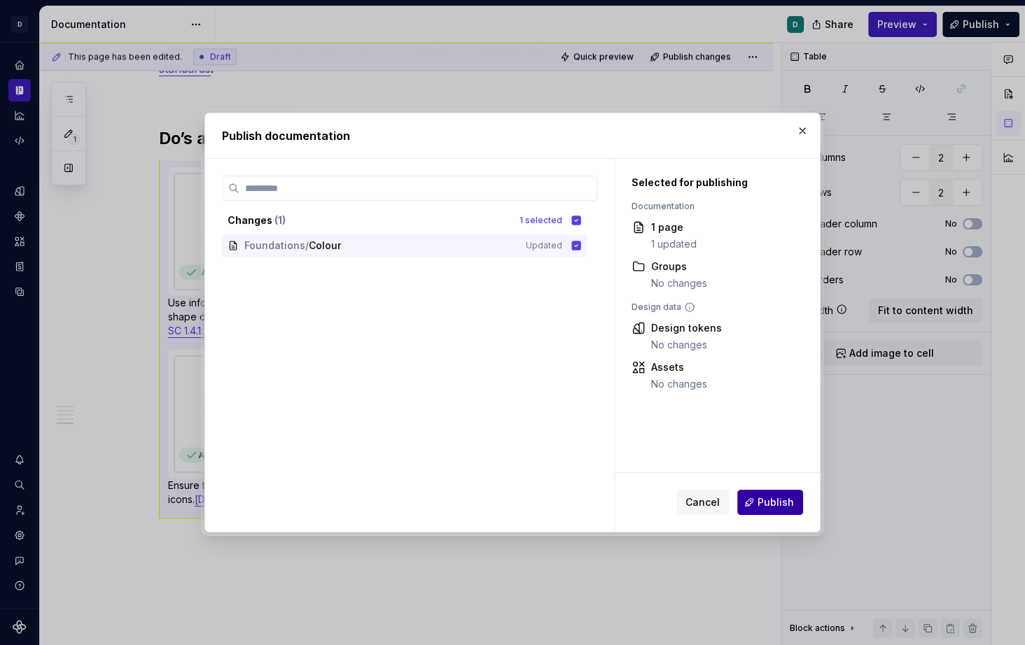
click at [790, 503] on span "Publish" at bounding box center [775, 503] width 36 height 14
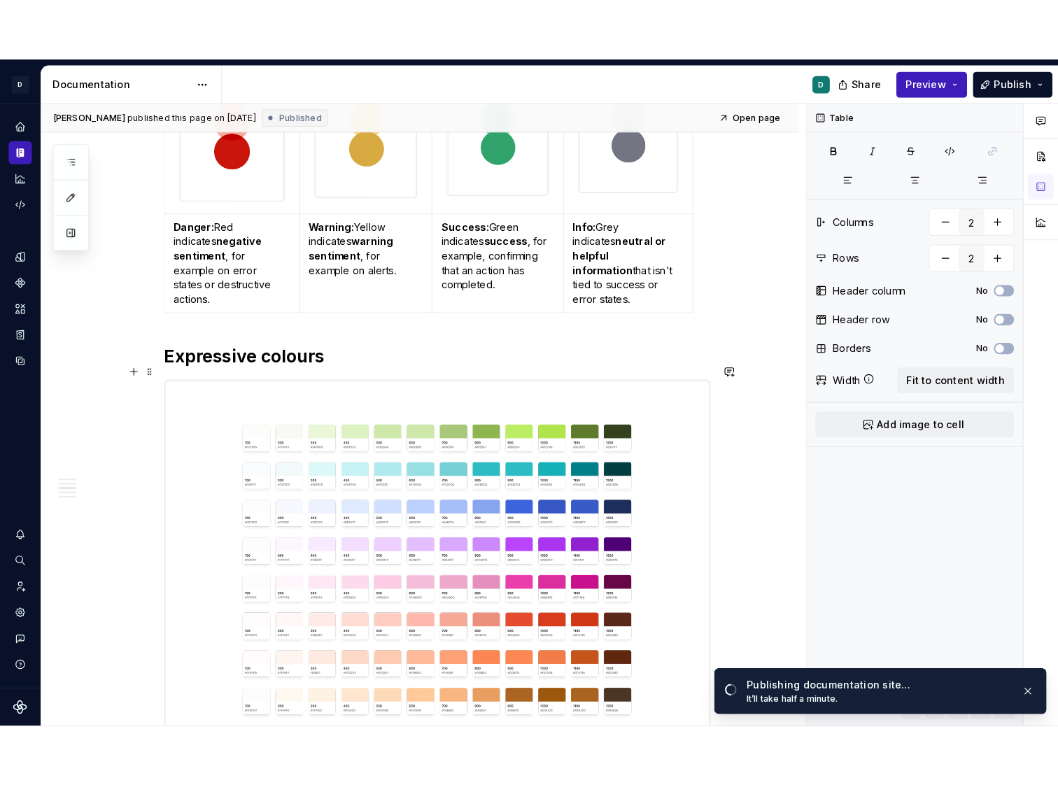
scroll to position [781, 0]
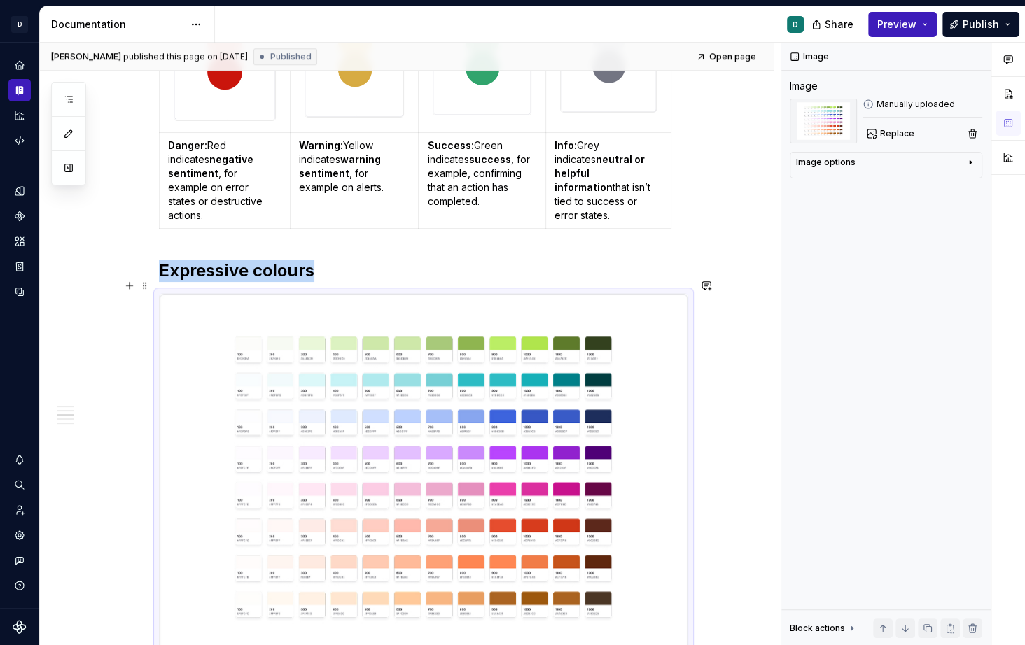
click at [475, 308] on img at bounding box center [424, 479] width 528 height 370
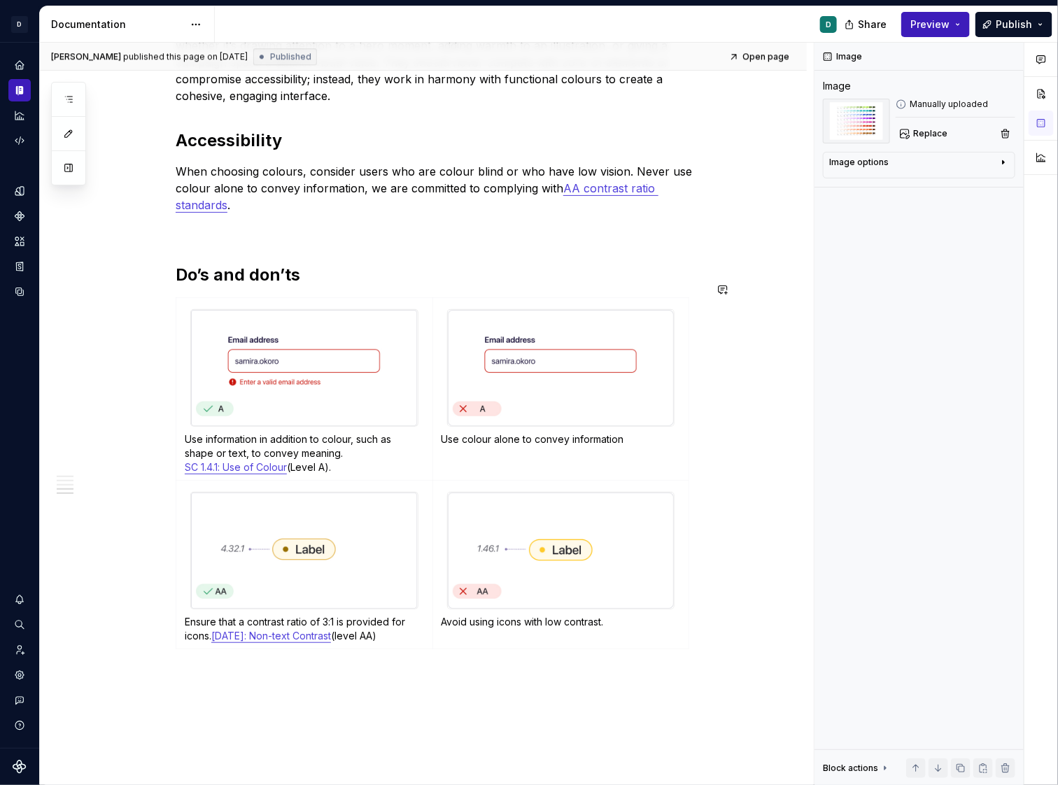
scroll to position [1478, 0]
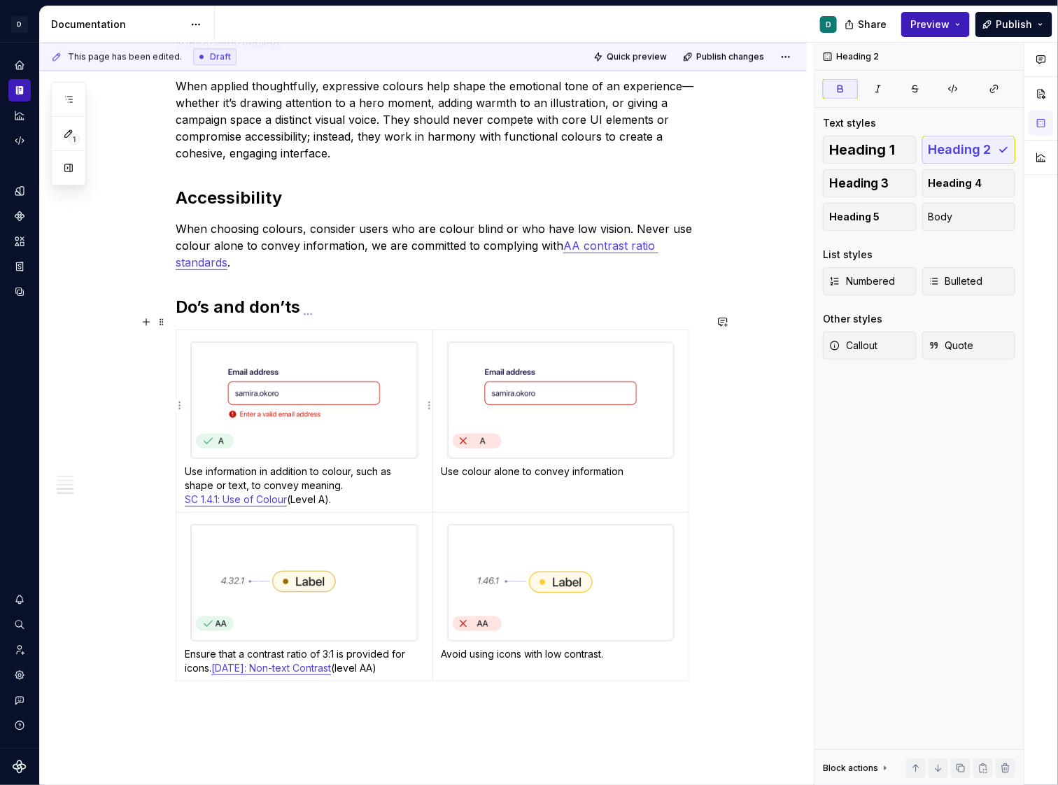
click at [413, 492] on td "Use information in addition to colour, such as shape or text, to convey meaning…" at bounding box center [304, 421] width 257 height 183
type textarea "*"
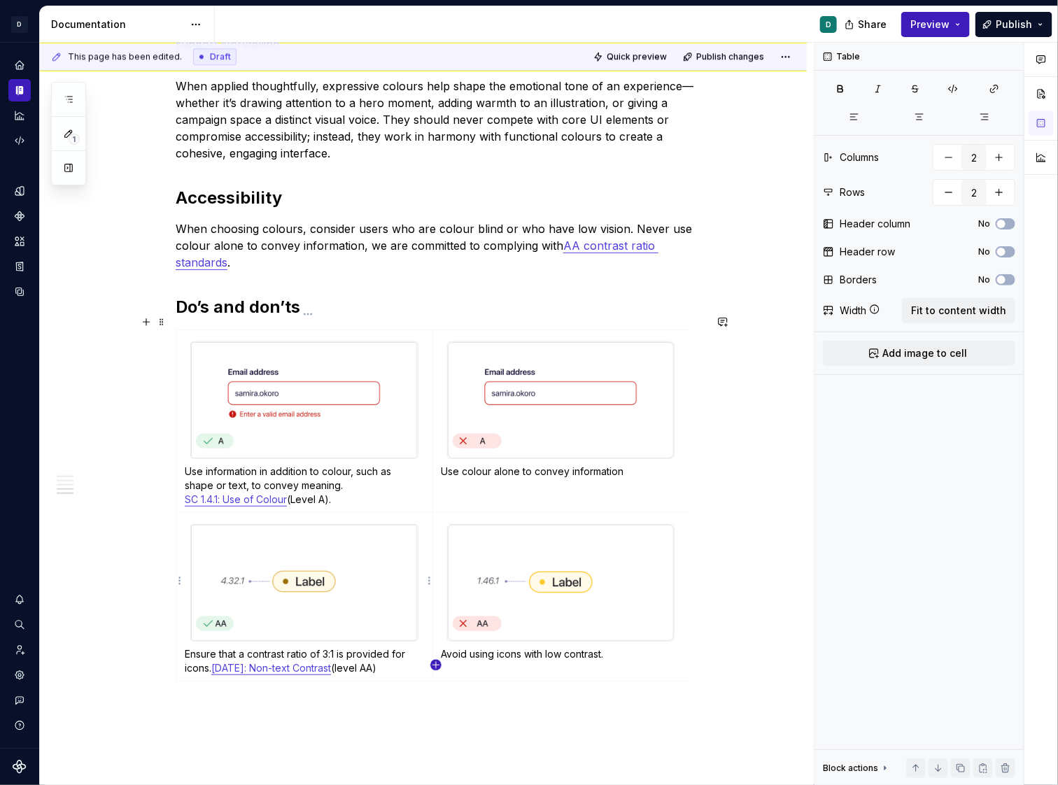
click at [436, 650] on icon "button" at bounding box center [436, 665] width 11 height 11
type input "3"
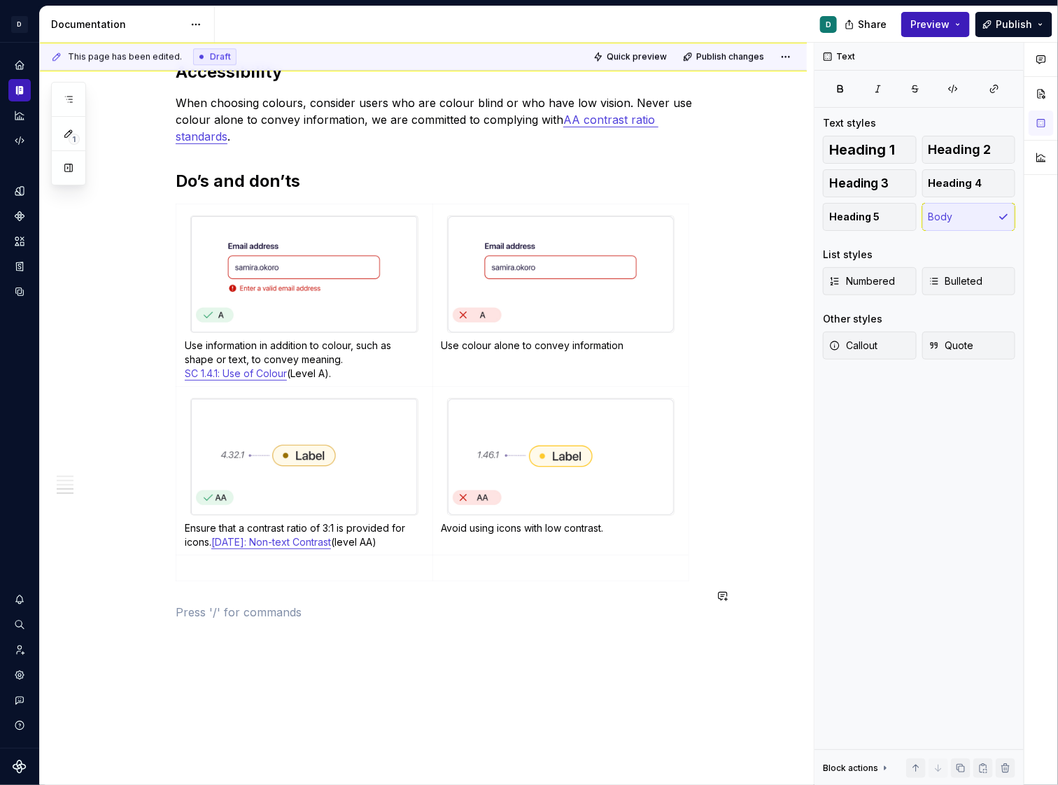
scroll to position [1605, 0]
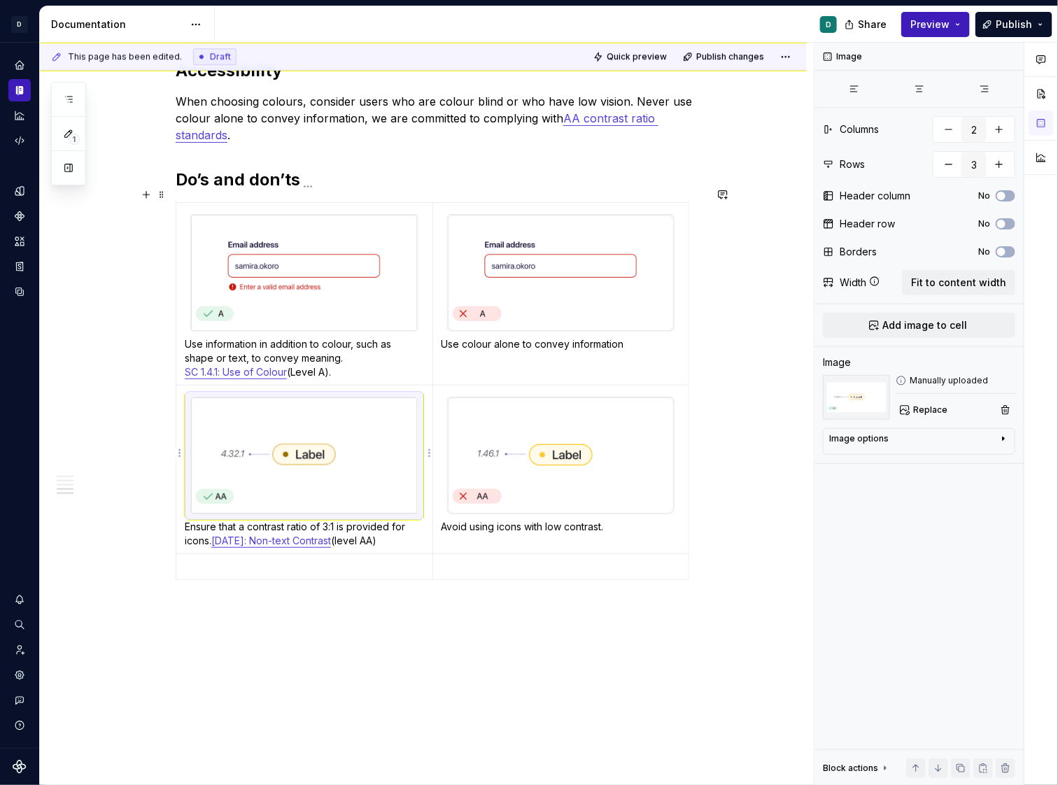
click at [368, 469] on img at bounding box center [304, 456] width 226 height 116
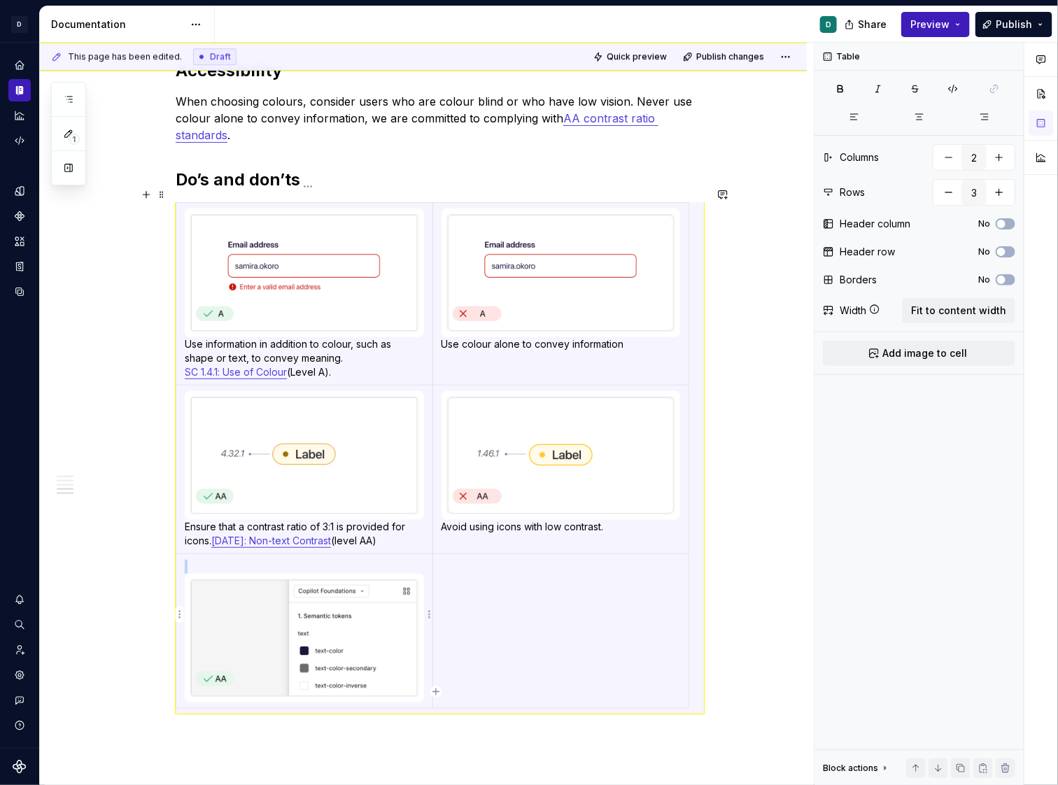
click at [352, 587] on img at bounding box center [304, 638] width 226 height 116
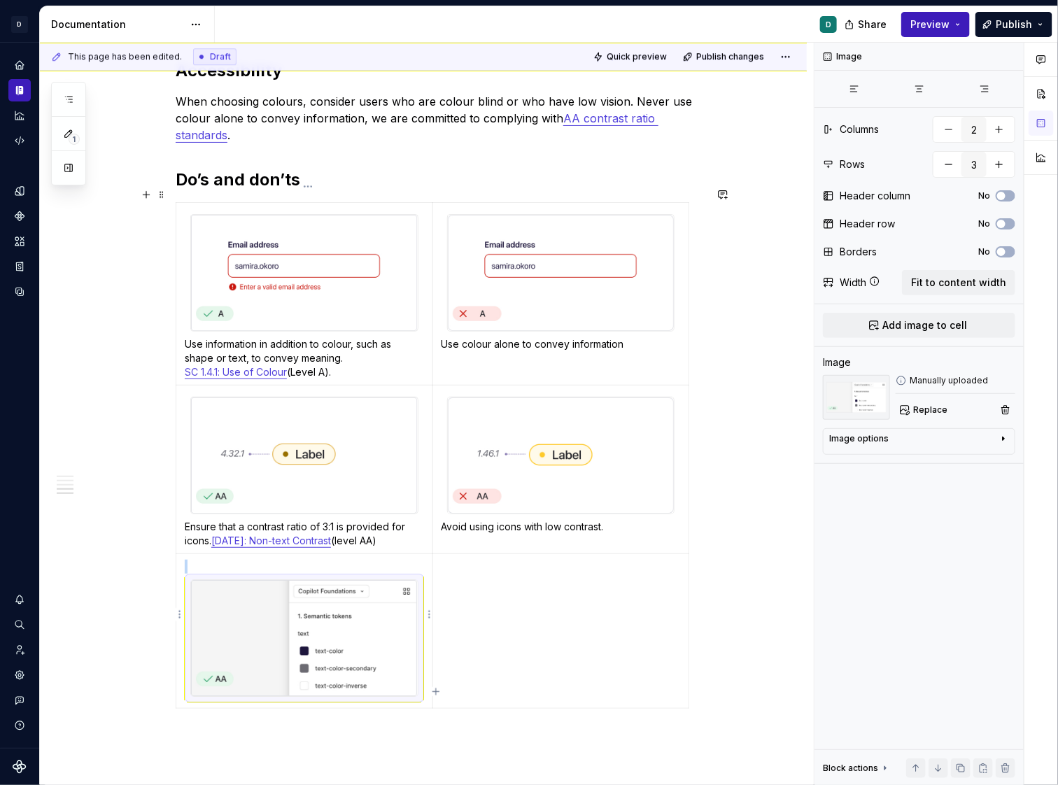
click at [347, 620] on img at bounding box center [304, 638] width 226 height 116
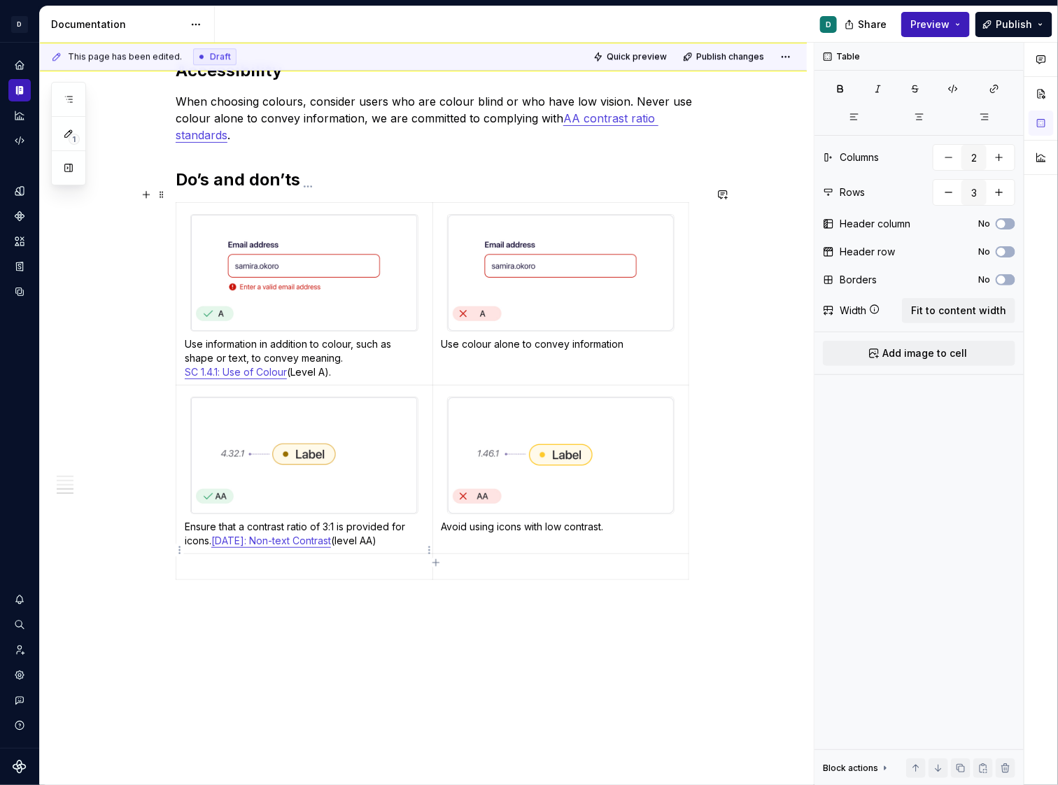
click at [223, 560] on p at bounding box center [304, 567] width 239 height 14
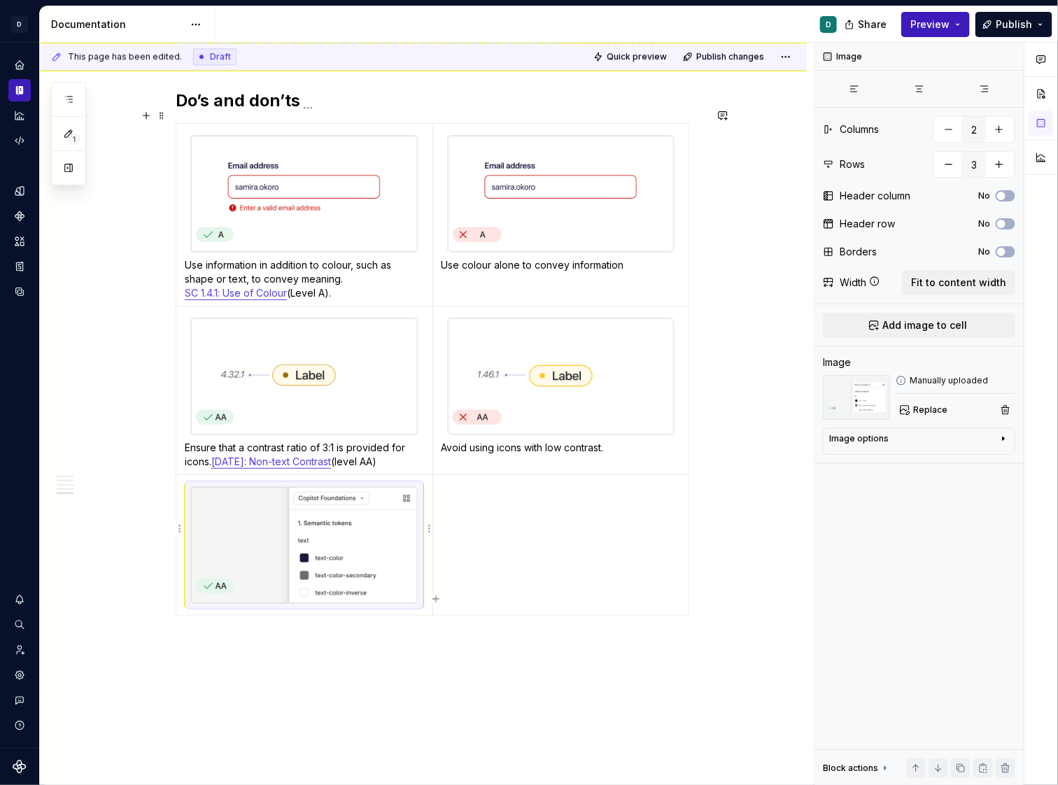
click at [382, 556] on img at bounding box center [304, 545] width 226 height 116
click at [437, 598] on icon "button" at bounding box center [436, 599] width 11 height 11
click at [359, 547] on img at bounding box center [304, 545] width 226 height 116
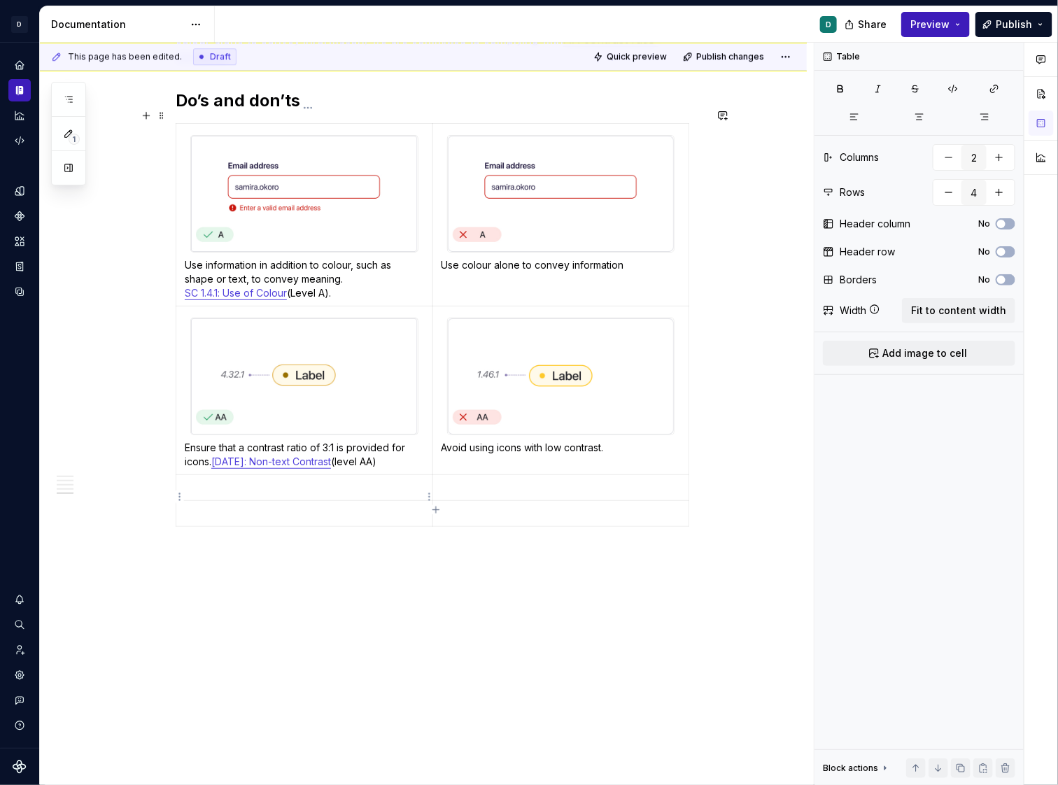
click at [246, 507] on p at bounding box center [304, 514] width 239 height 14
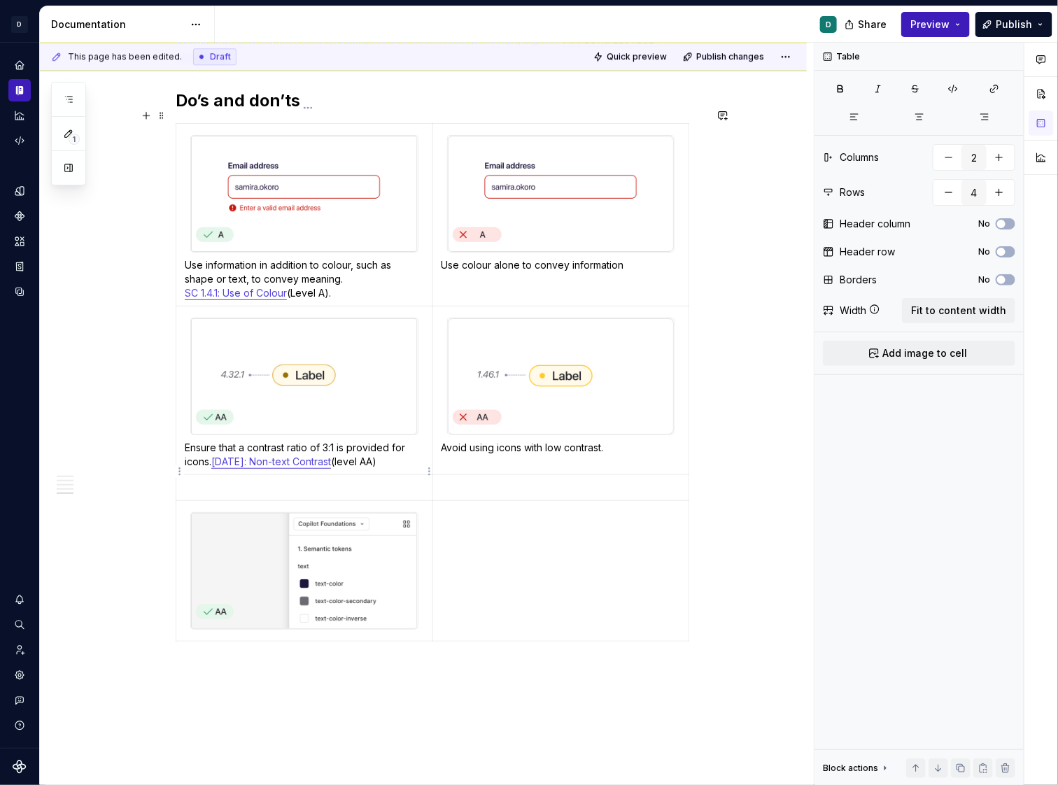
click at [235, 481] on p at bounding box center [304, 488] width 239 height 14
click at [281, 533] on img at bounding box center [304, 571] width 226 height 116
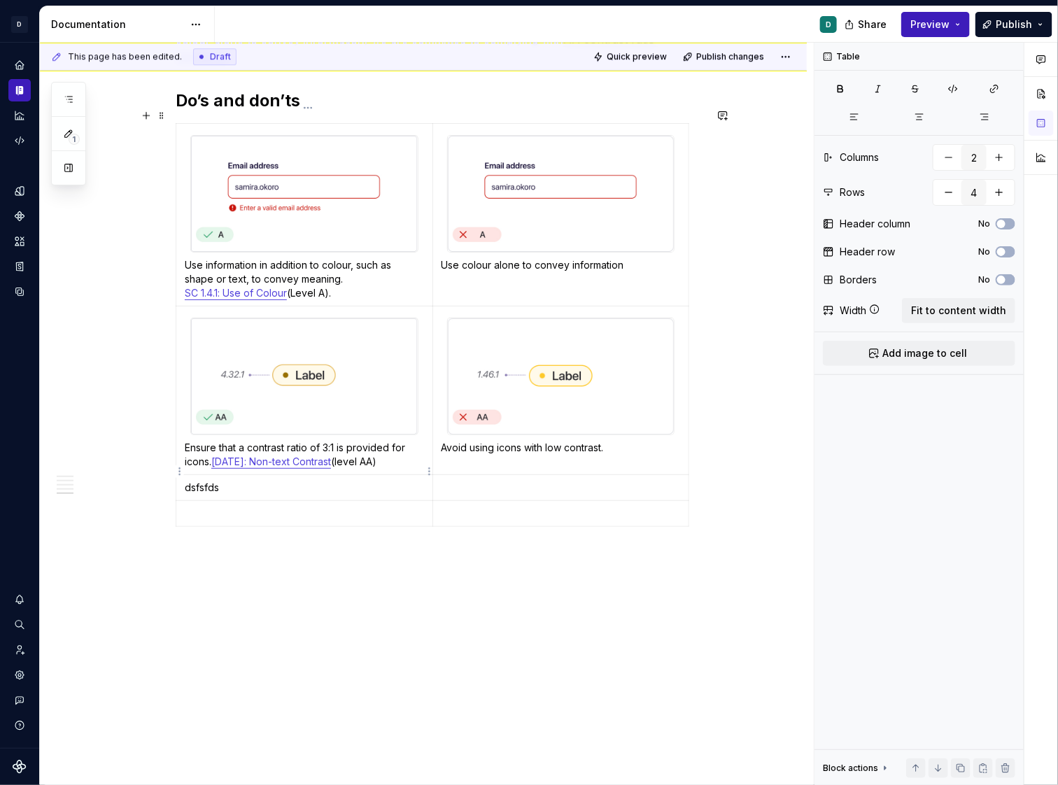
click at [190, 481] on p "dsfsfds" at bounding box center [304, 488] width 239 height 14
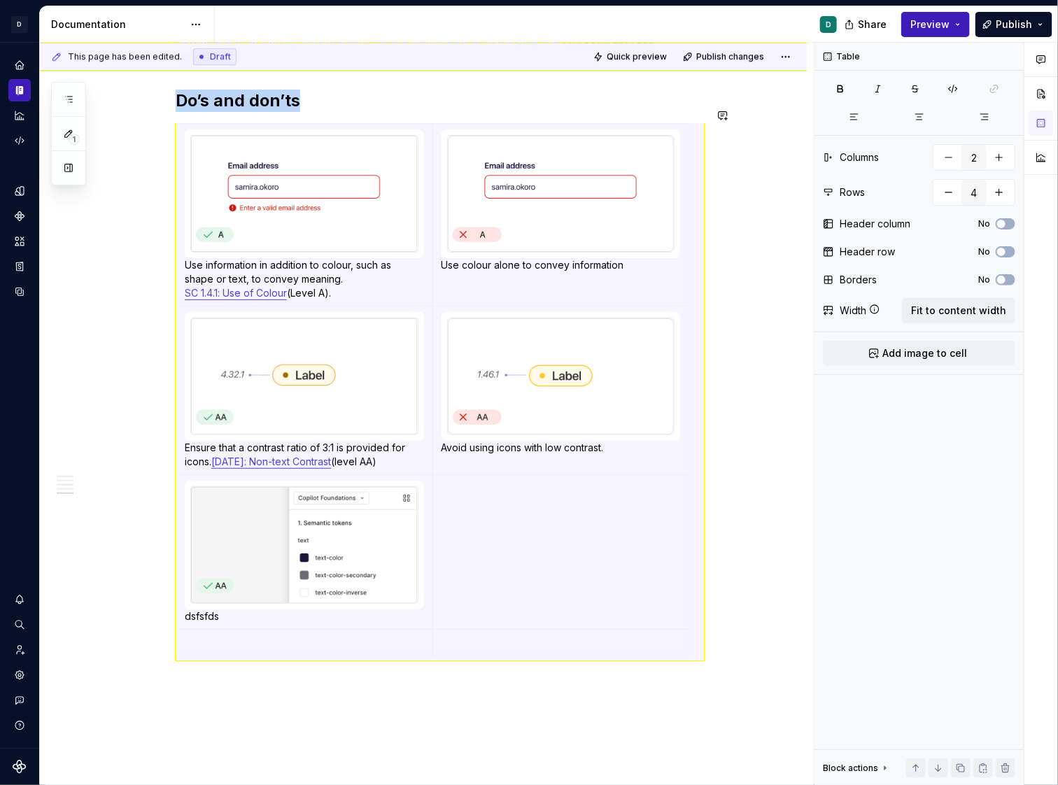
click at [580, 650] on div "This page has been edited. Draft Quick preview Publish changes Colour Edit head…" at bounding box center [427, 414] width 774 height 743
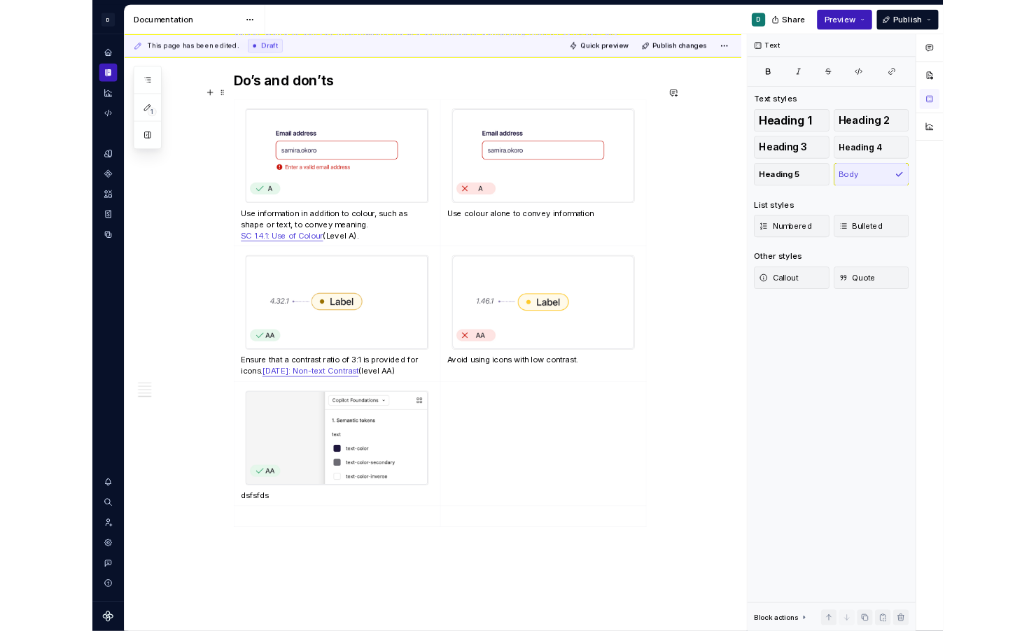
scroll to position [1698, 0]
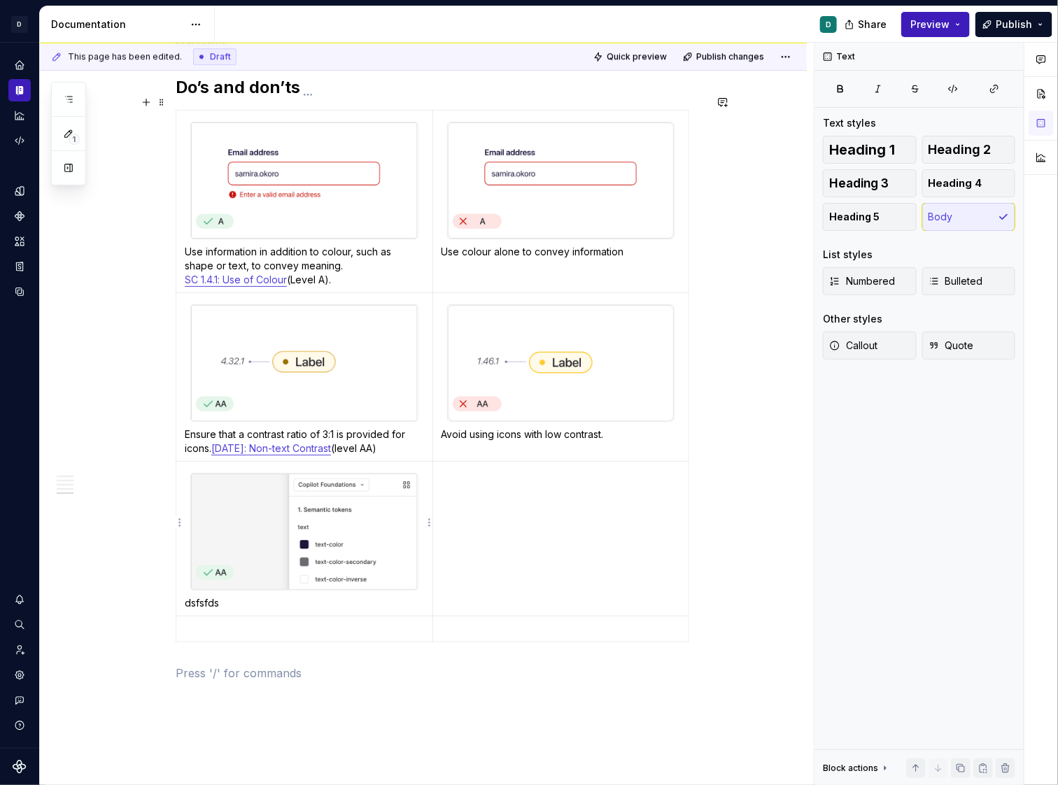
click at [233, 596] on p "dsfsfds" at bounding box center [304, 603] width 239 height 14
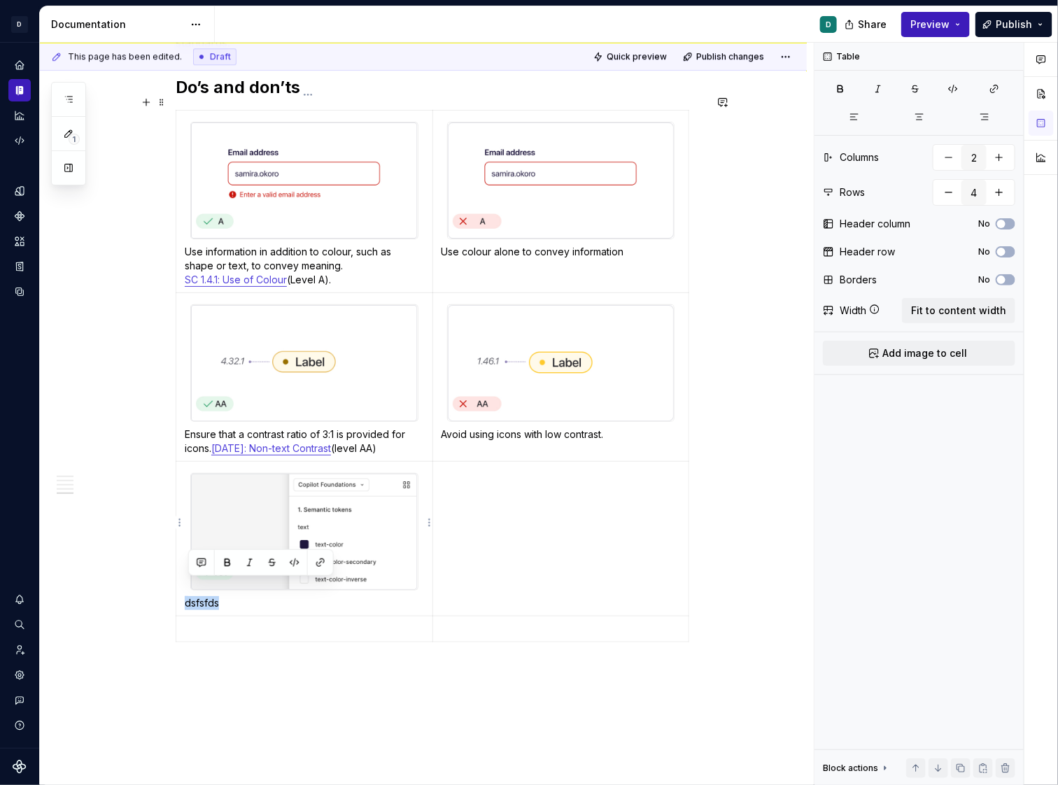
drag, startPoint x: 236, startPoint y: 589, endPoint x: 188, endPoint y: 588, distance: 47.6
click at [188, 596] on p "dsfsfds" at bounding box center [304, 603] width 239 height 14
click at [424, 650] on p at bounding box center [304, 657] width 239 height 14
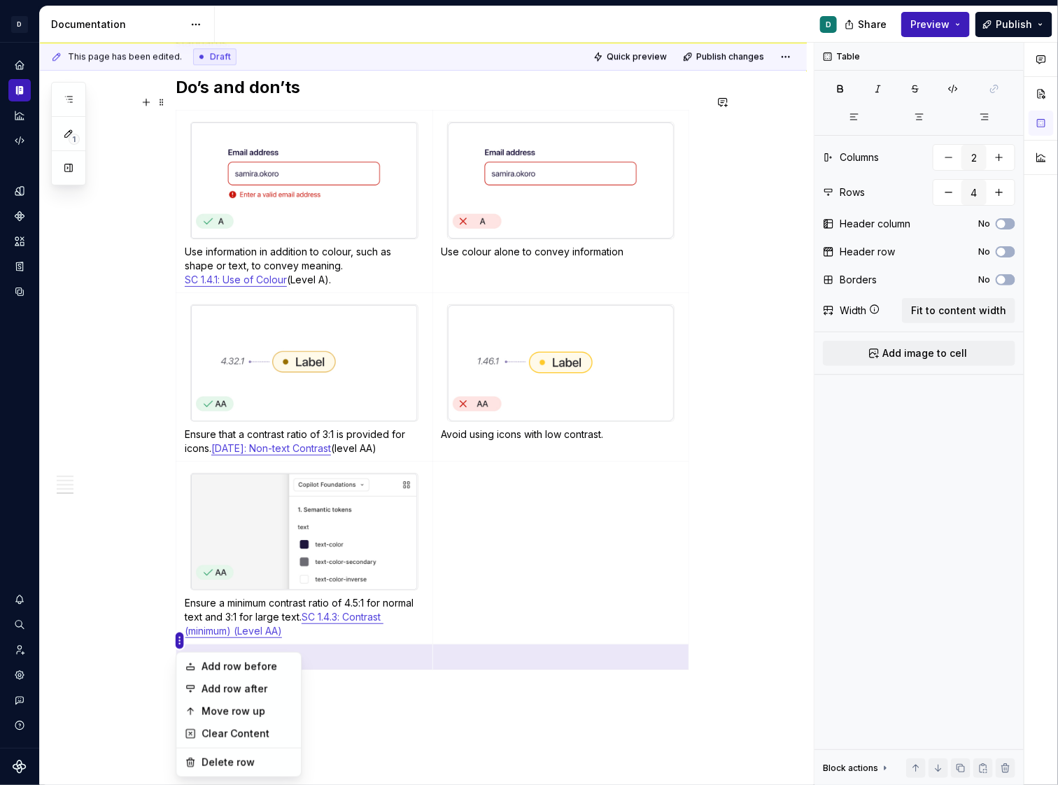
click at [179, 643] on html "D Copilot D Design system data Documentation D Share Preview Publish 1 Pages Ad…" at bounding box center [529, 392] width 1058 height 785
click at [228, 650] on div "Delete row" at bounding box center [238, 763] width 119 height 22
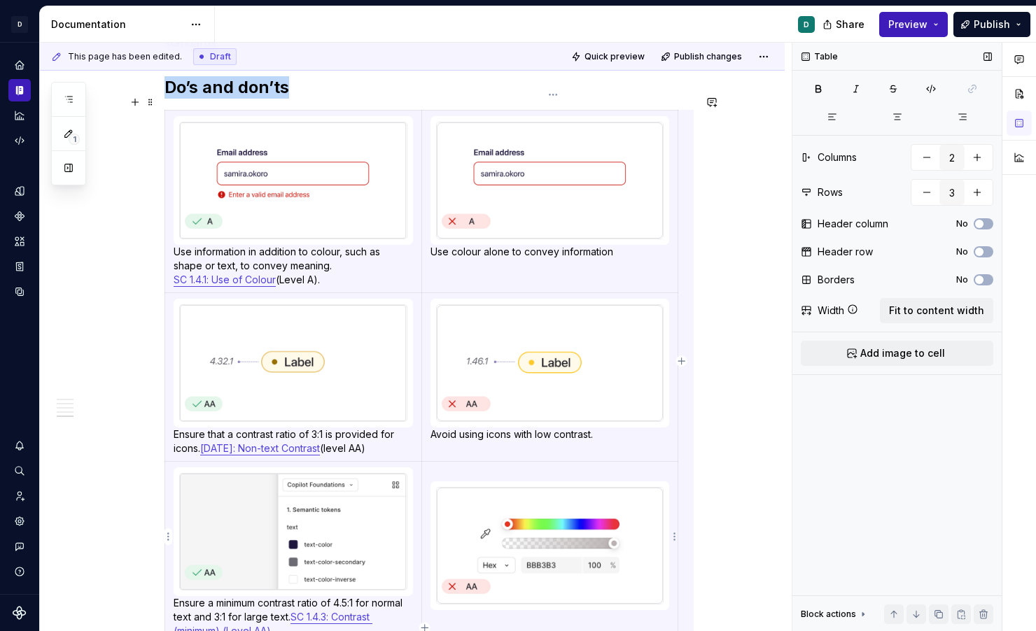
scroll to position [6, 0]
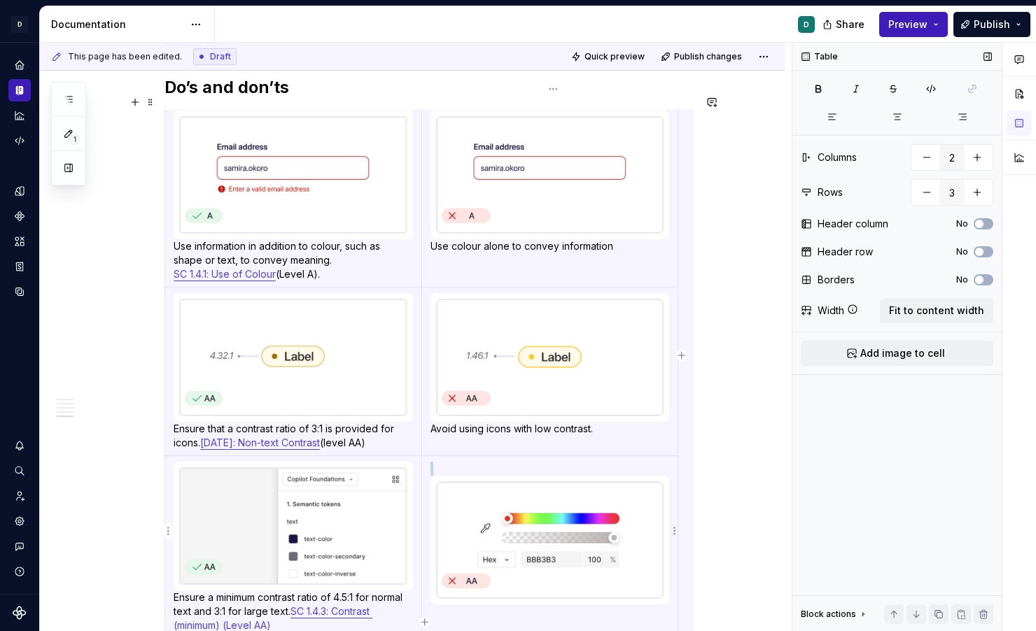
click at [545, 528] on img at bounding box center [550, 540] width 226 height 116
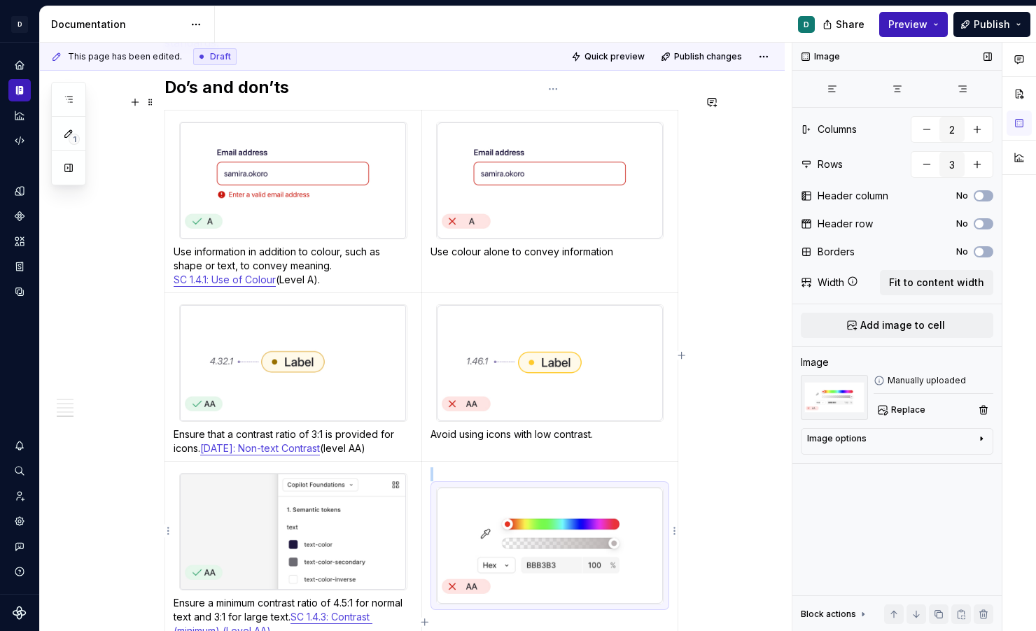
click at [545, 528] on img at bounding box center [550, 546] width 226 height 116
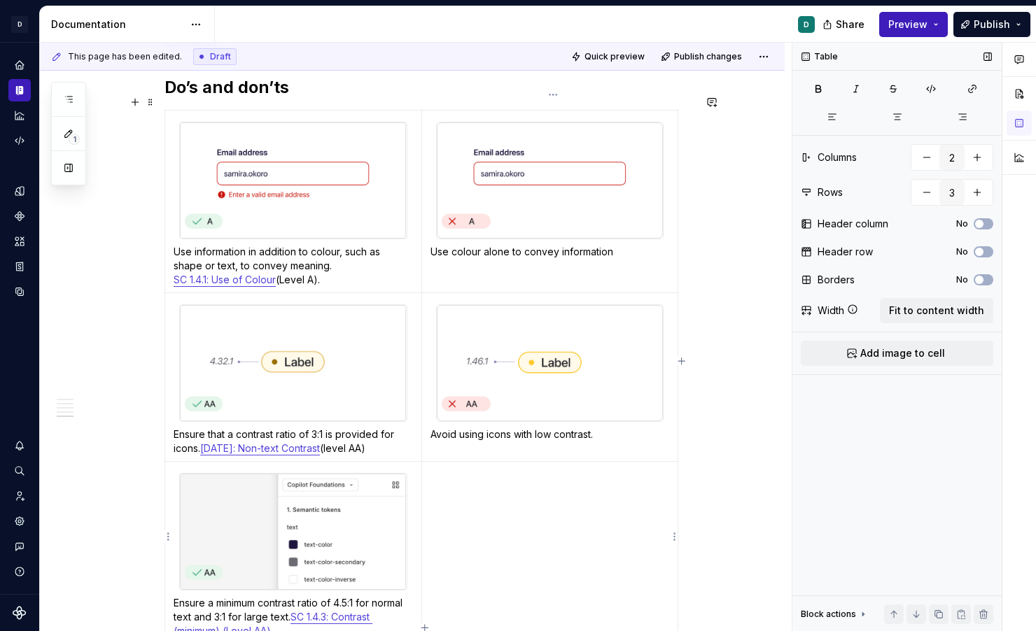
click at [459, 468] on p at bounding box center [550, 475] width 239 height 14
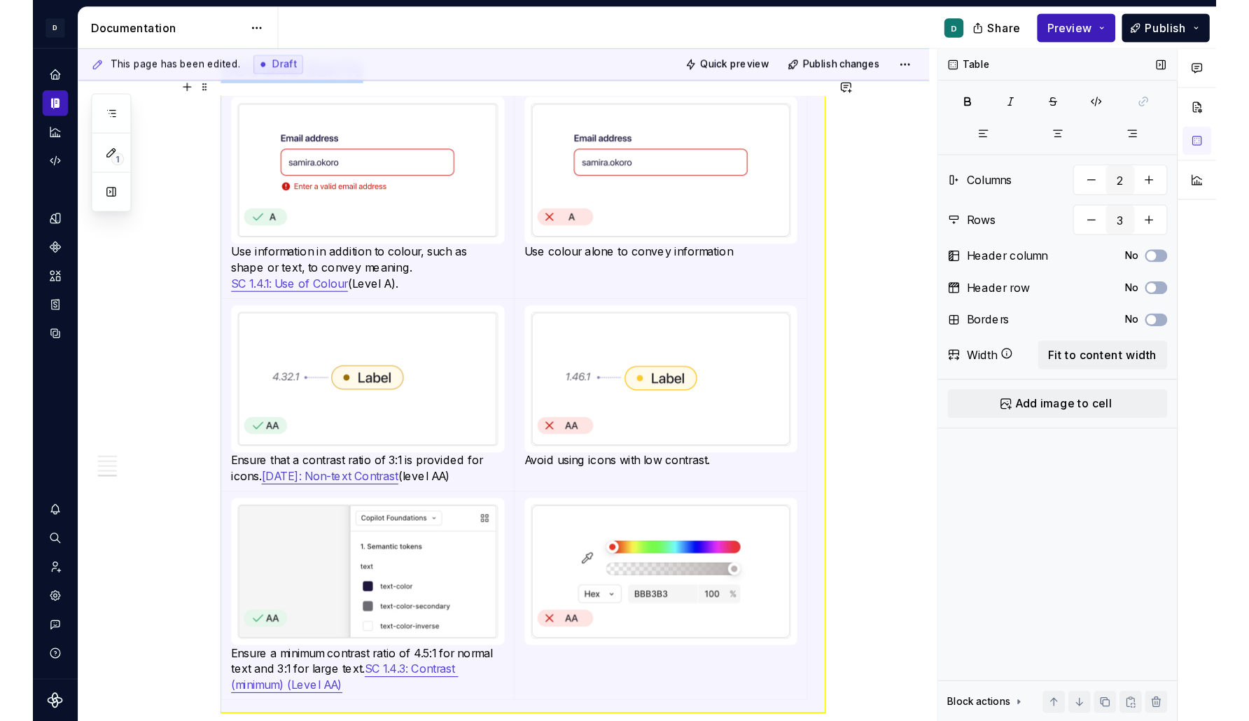
scroll to position [1747, 0]
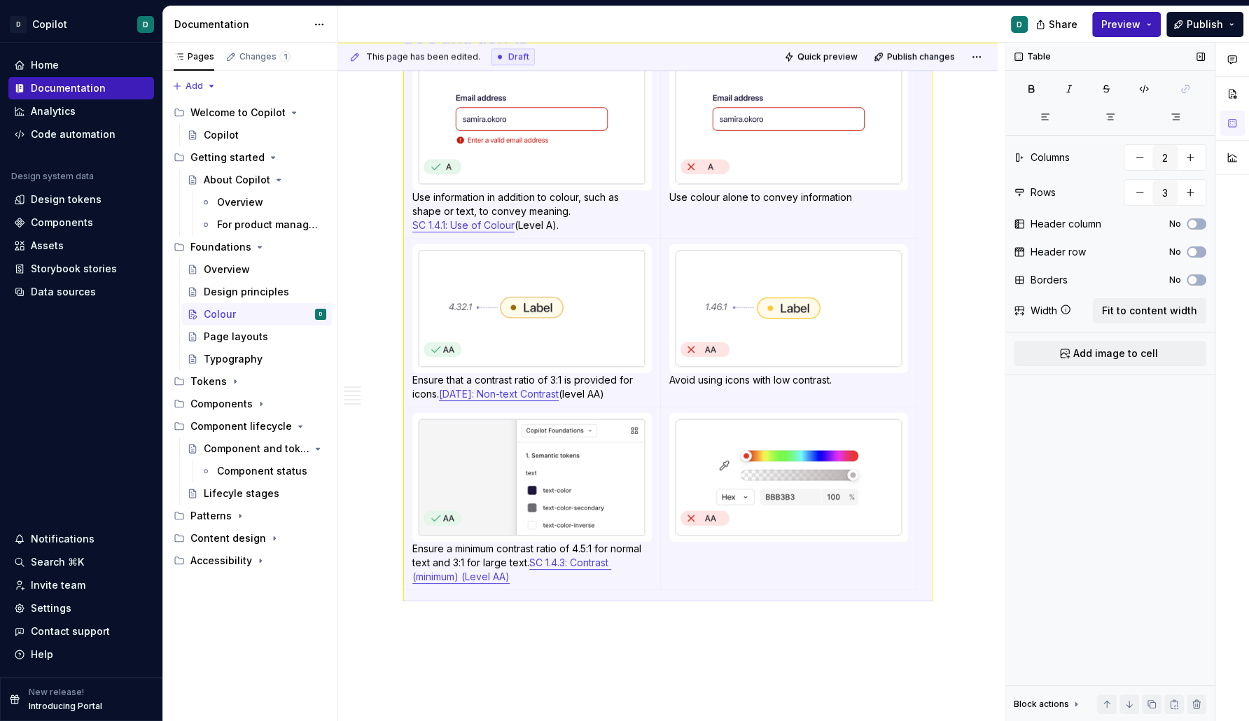
type textarea "*"
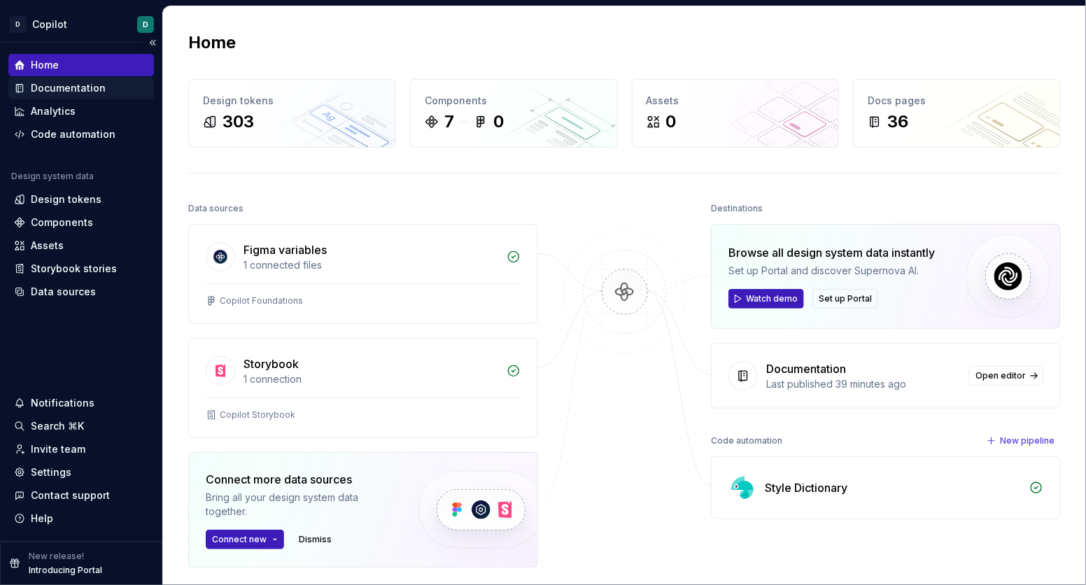
click at [54, 84] on div "Documentation" at bounding box center [68, 88] width 75 height 14
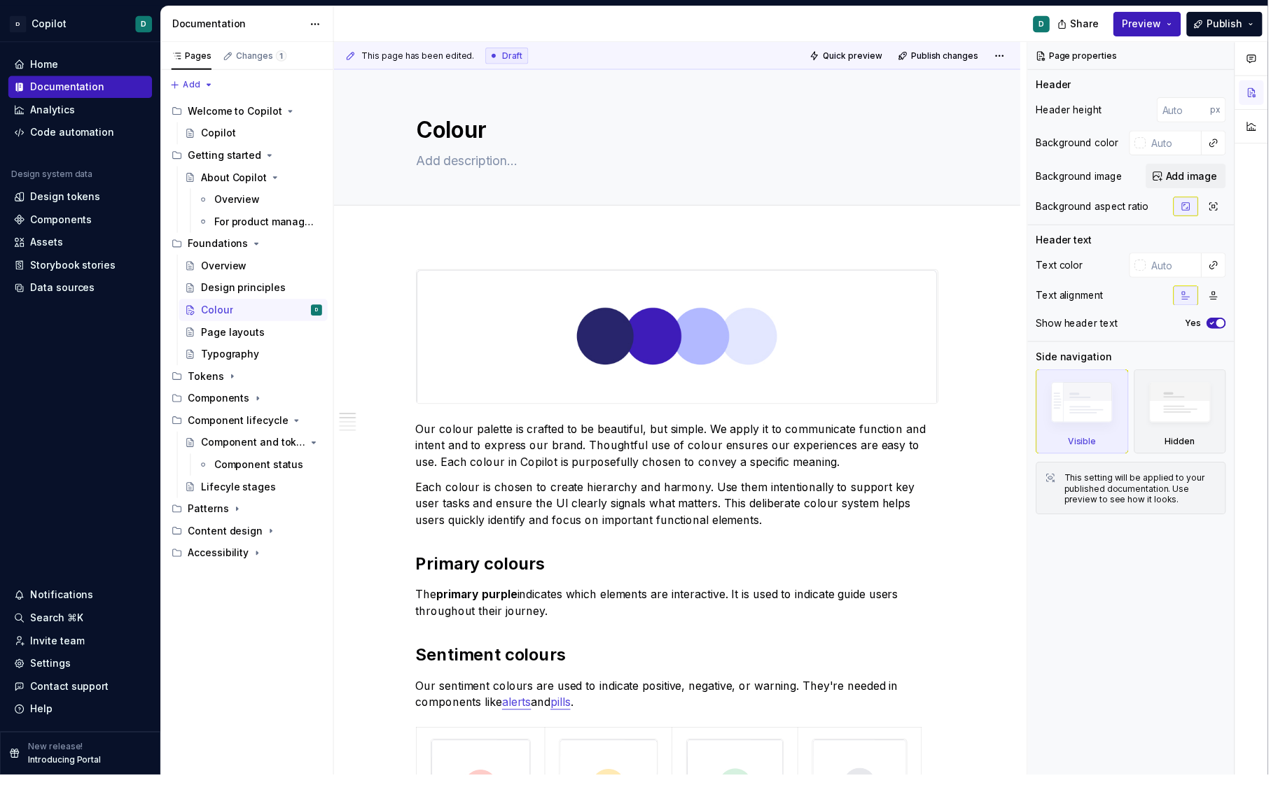
type textarea "*"
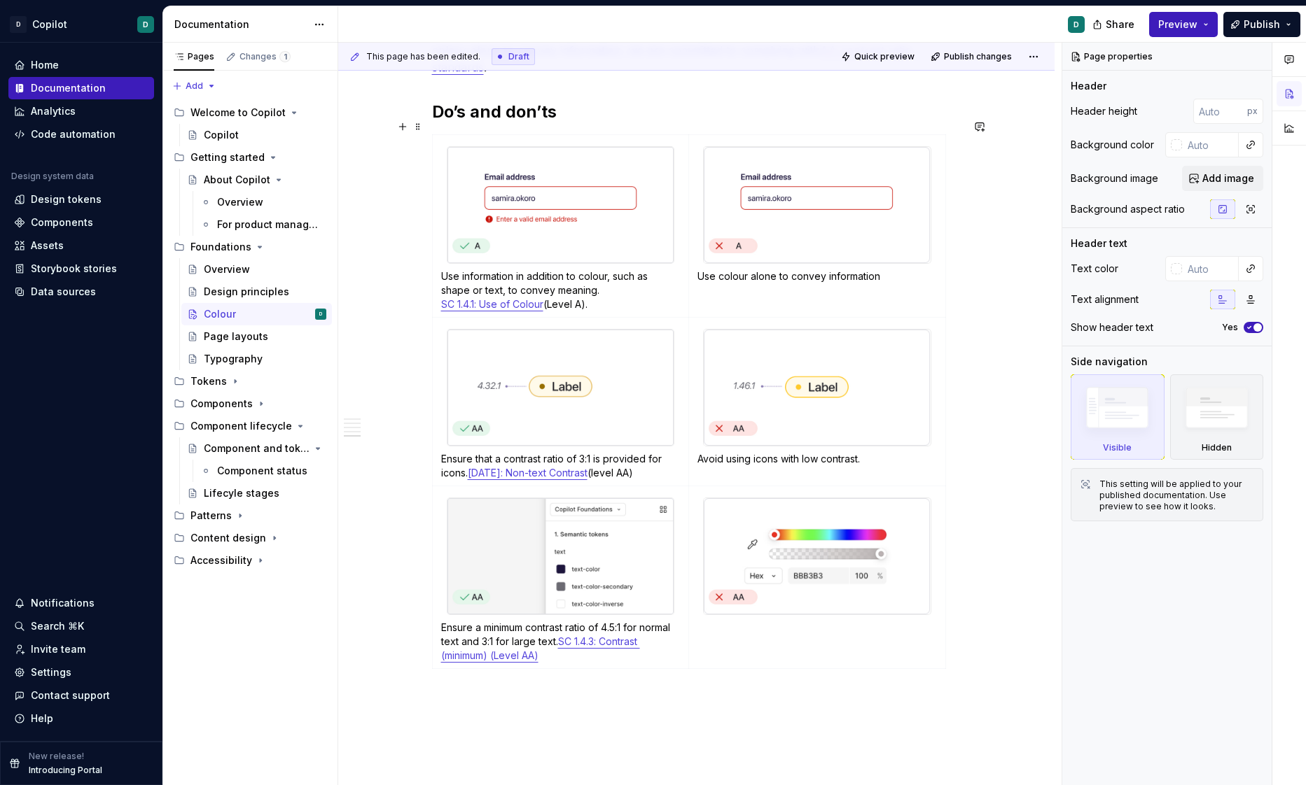
scroll to position [1831, 0]
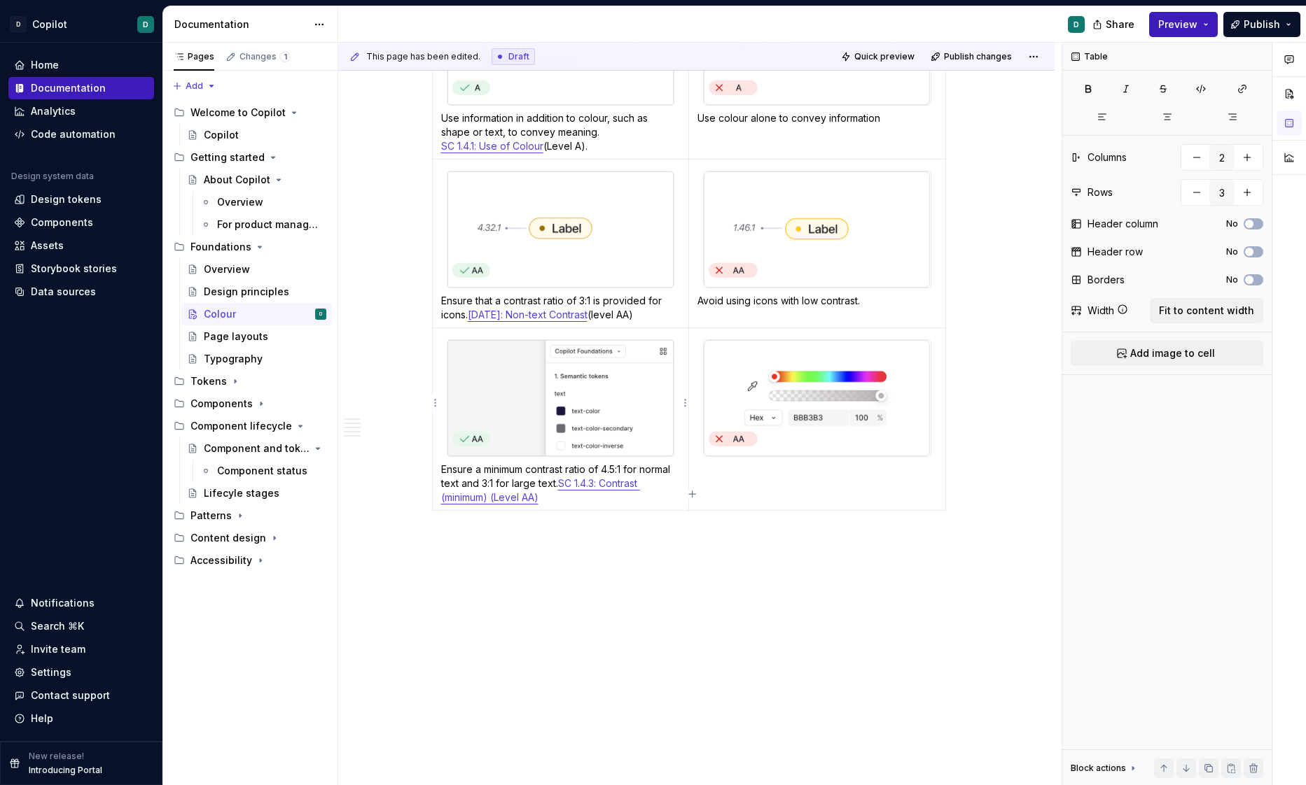
click at [501, 463] on p "Ensure a minimum contrast ratio of 4.5:1 for normal text and 3:1 for large text…" at bounding box center [560, 484] width 239 height 42
click at [557, 463] on p "Ensure a minimum contrast ratio of 4.5:1 for normal text and 3:1 for large text…" at bounding box center [560, 484] width 239 height 42
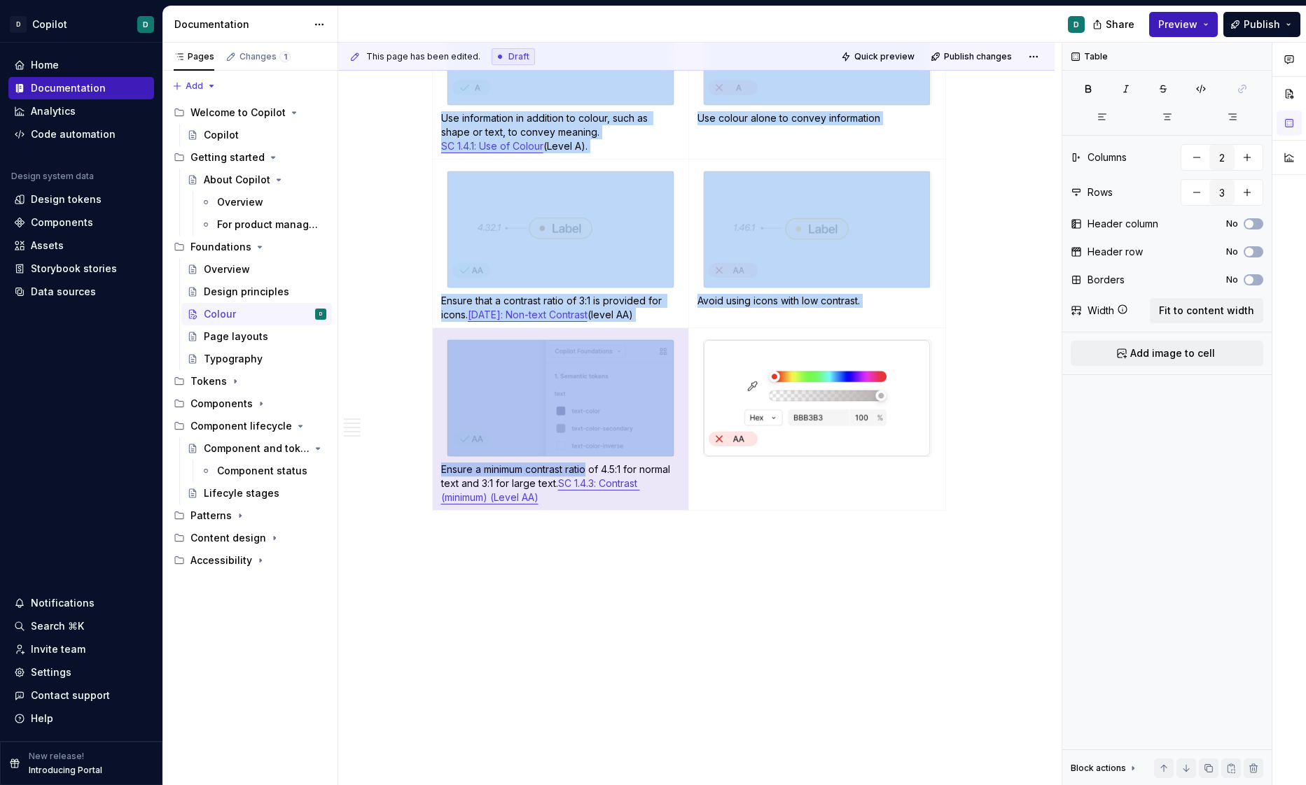
drag, startPoint x: 593, startPoint y: 454, endPoint x: 414, endPoint y: 469, distance: 179.1
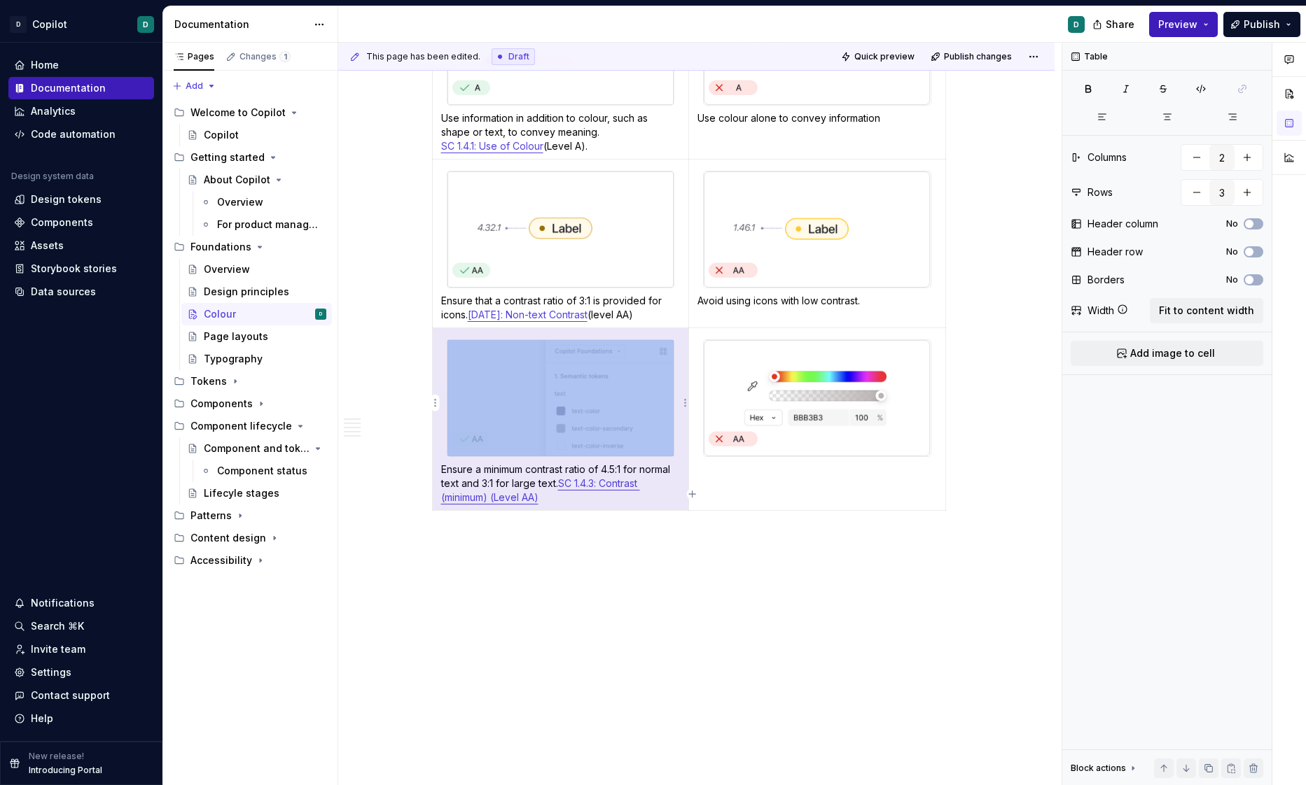
click at [567, 463] on p "Ensure a minimum contrast ratio of 4.5:1 for normal text and 3:1 for large text…" at bounding box center [560, 484] width 239 height 42
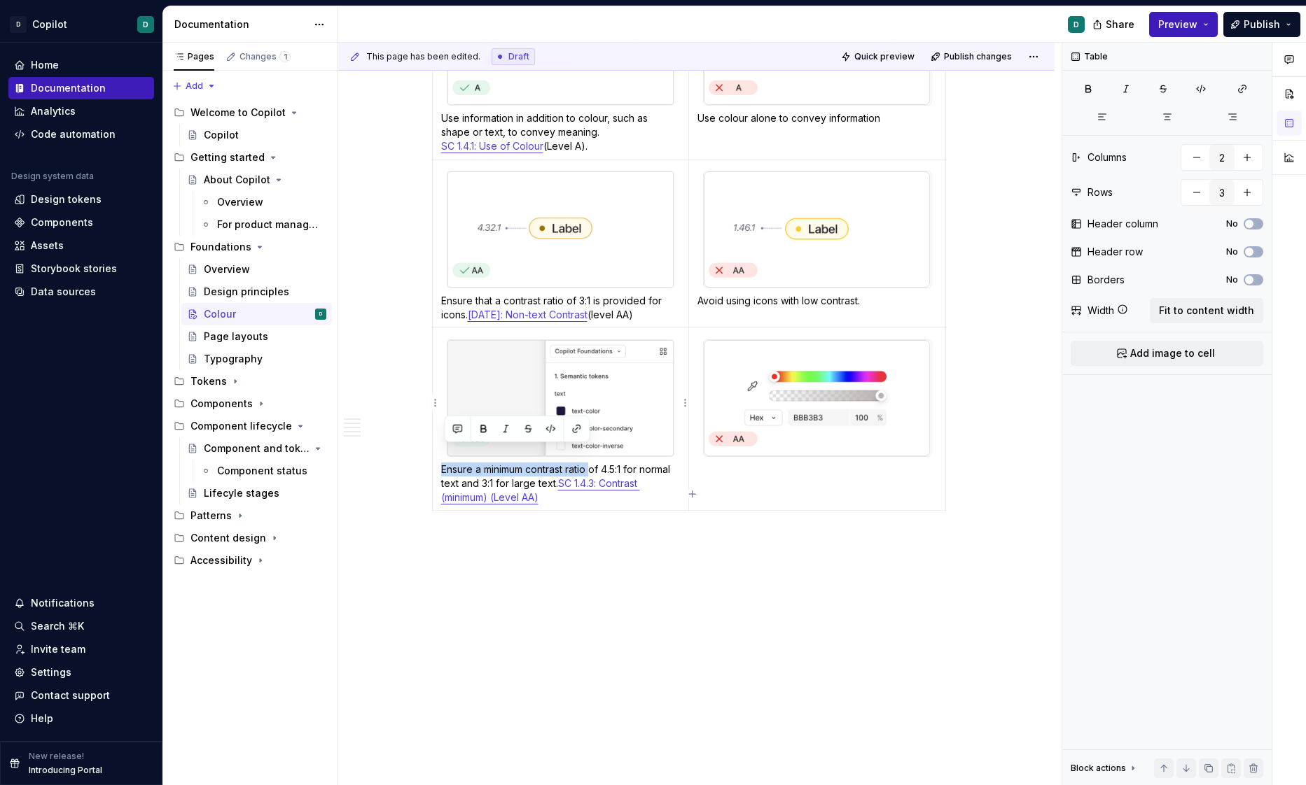
drag, startPoint x: 596, startPoint y: 454, endPoint x: 442, endPoint y: 459, distance: 153.4
click at [442, 459] on td "Ensure a minimum contrast ratio of 4.5:1 for normal text and 3:1 for large text…" at bounding box center [560, 419] width 257 height 183
drag, startPoint x: 644, startPoint y: 454, endPoint x: 552, endPoint y: 456, distance: 91.7
click at [552, 463] on p "Stick to the text tokens to acheive a ratioof 4.5:1 for normal text and 3:1 for…" at bounding box center [560, 484] width 239 height 42
click at [638, 471] on p "Stick to the text tokens for baked in accessibility 4.5:1 for normal text and 3…" at bounding box center [560, 484] width 239 height 42
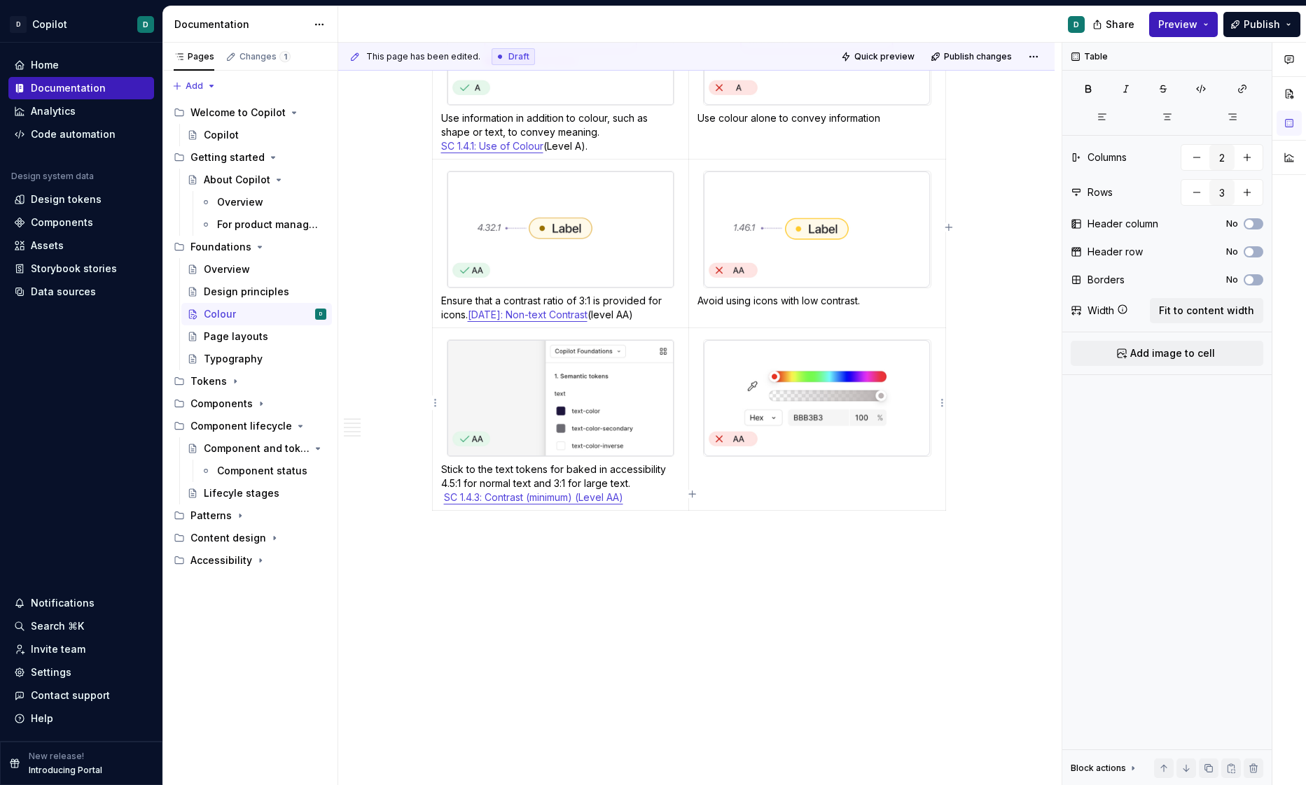
click at [743, 456] on td at bounding box center [817, 419] width 257 height 183
click at [722, 466] on td at bounding box center [817, 419] width 257 height 183
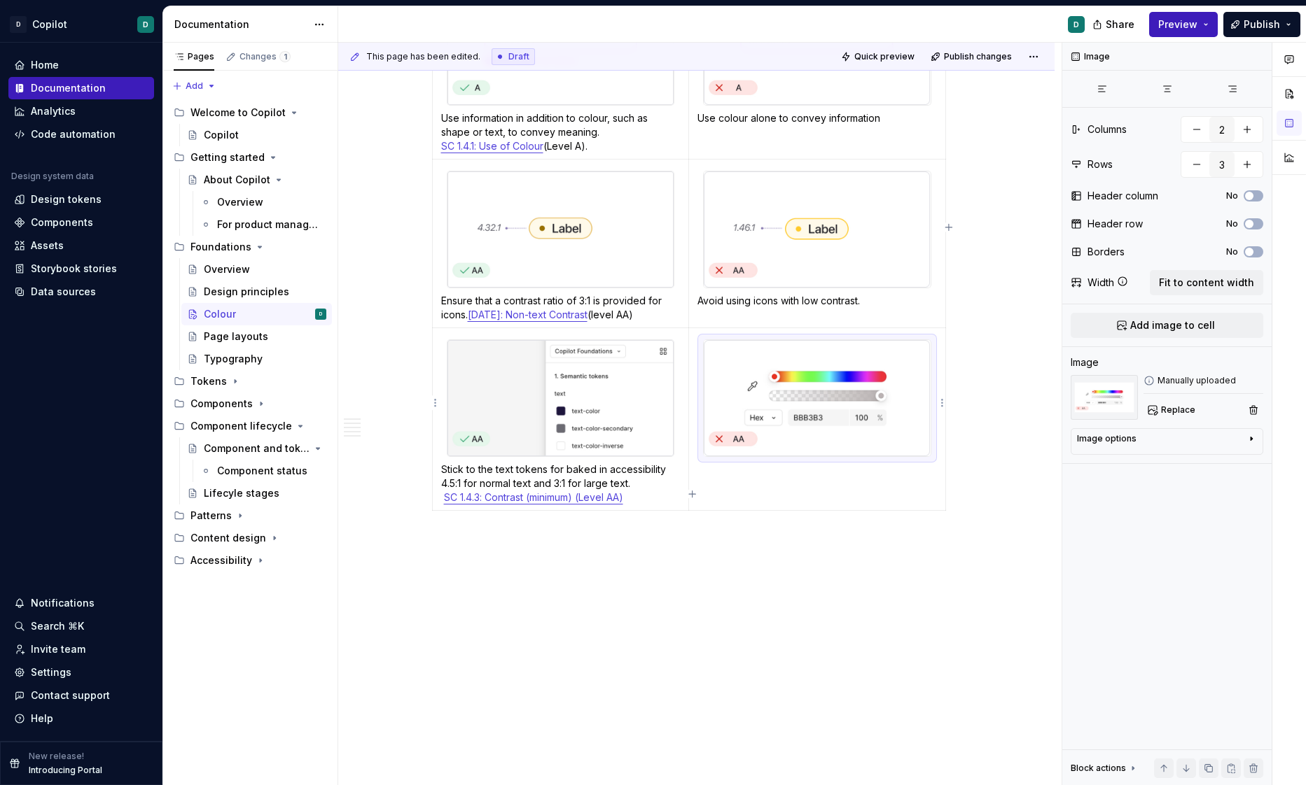
click at [859, 406] on img at bounding box center [817, 398] width 226 height 116
click at [800, 463] on td at bounding box center [817, 419] width 257 height 183
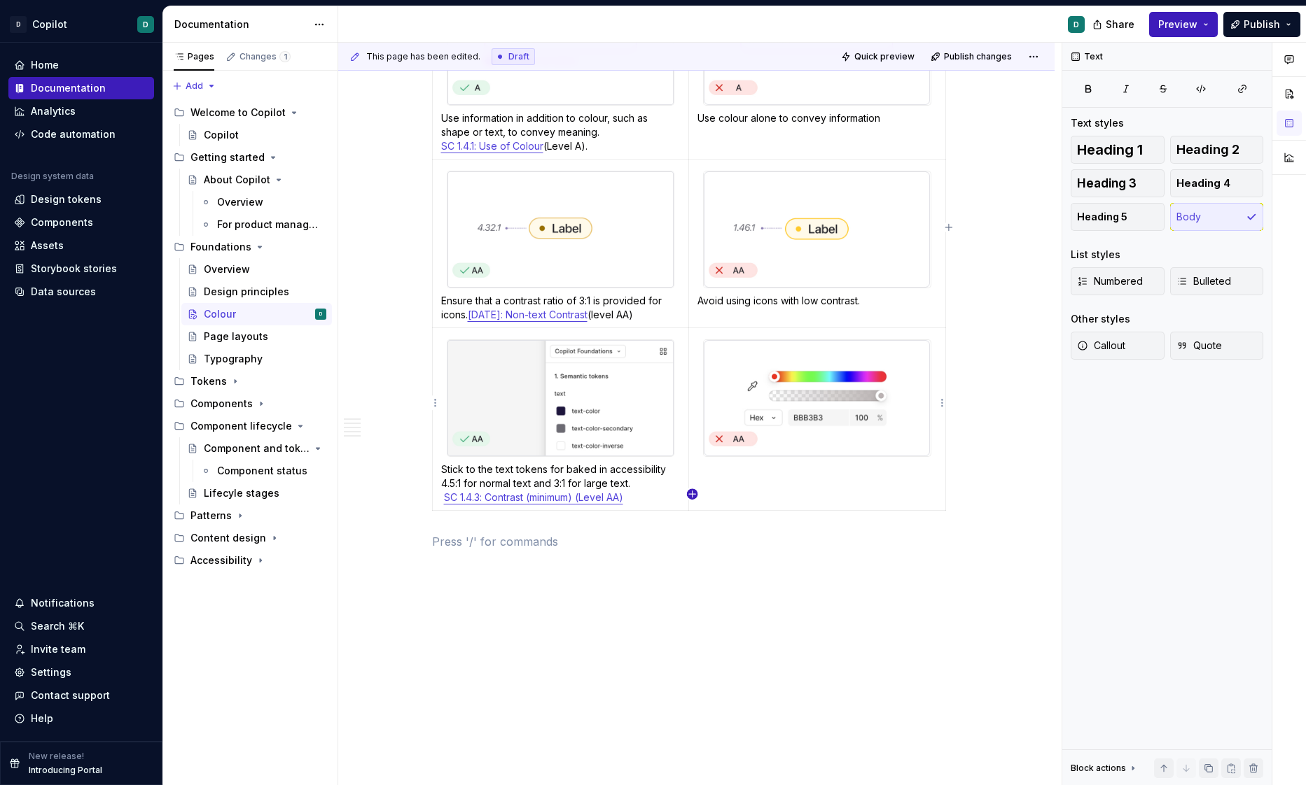
click at [692, 494] on icon "button" at bounding box center [692, 494] width 6 height 6
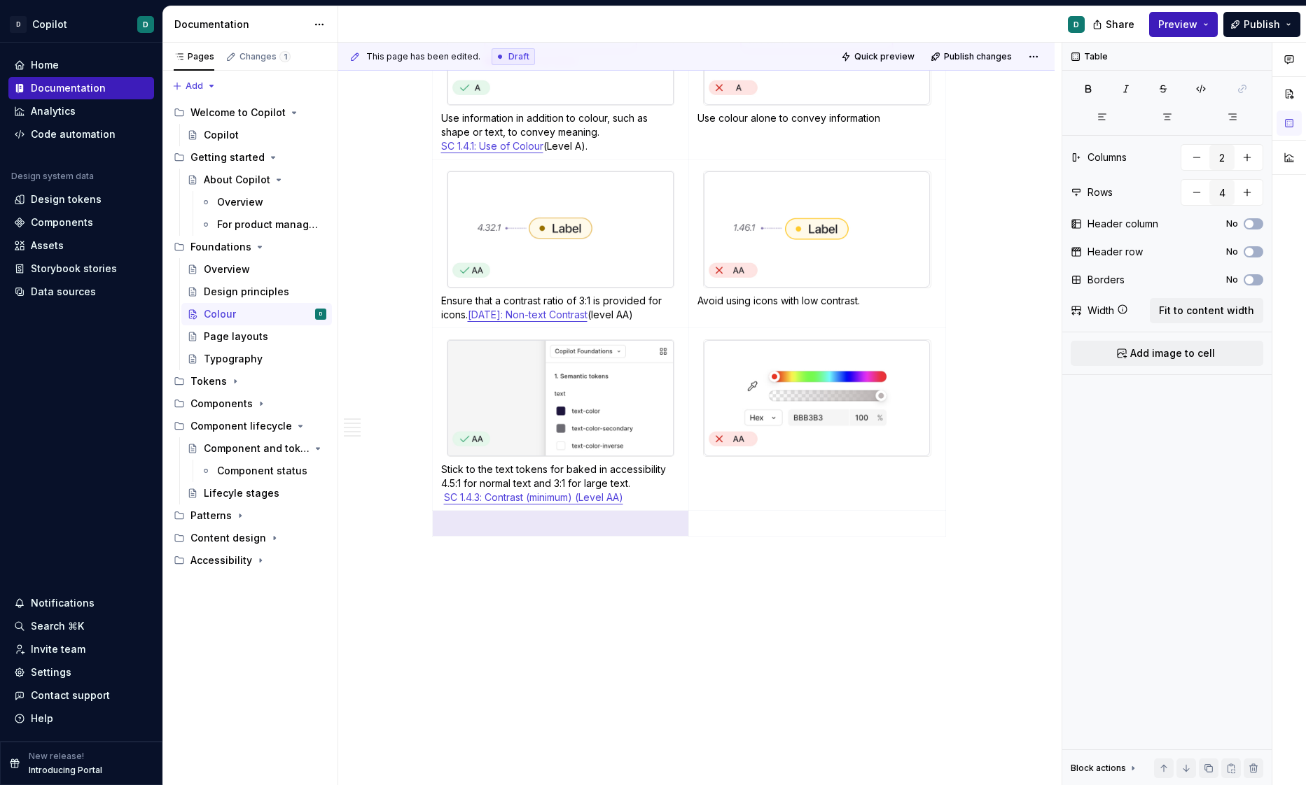
click at [736, 517] on p at bounding box center [816, 524] width 239 height 14
click at [774, 423] on img at bounding box center [817, 398] width 226 height 116
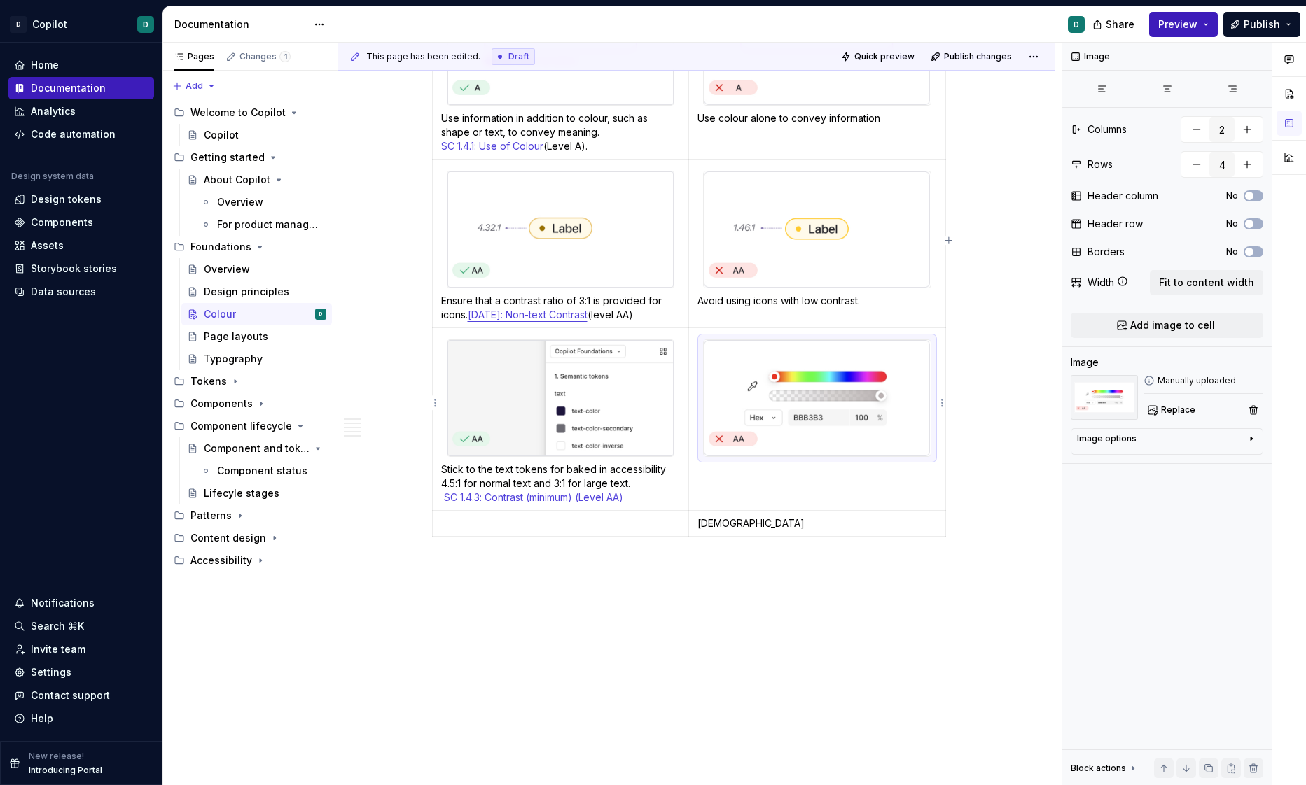
click at [760, 410] on img at bounding box center [817, 398] width 226 height 116
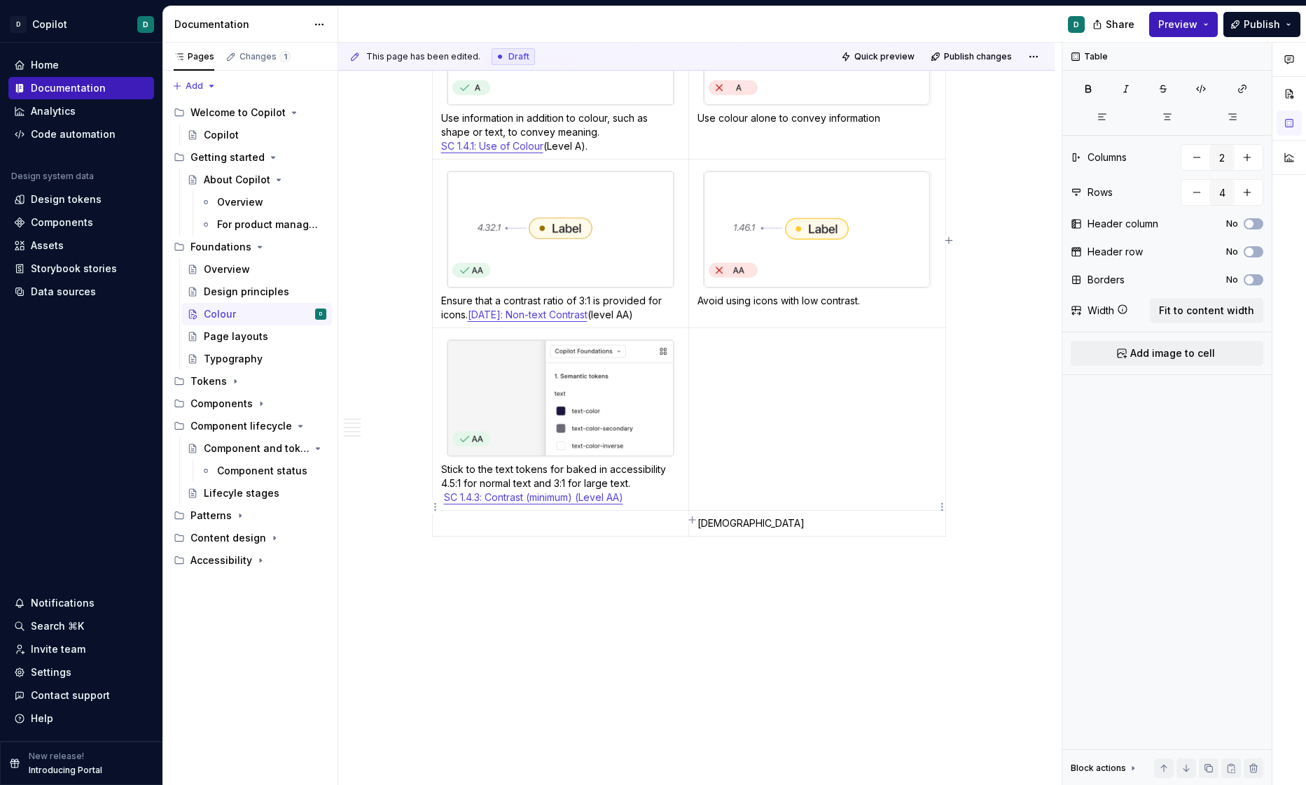
click at [739, 517] on p "dsfdsfs" at bounding box center [816, 524] width 239 height 14
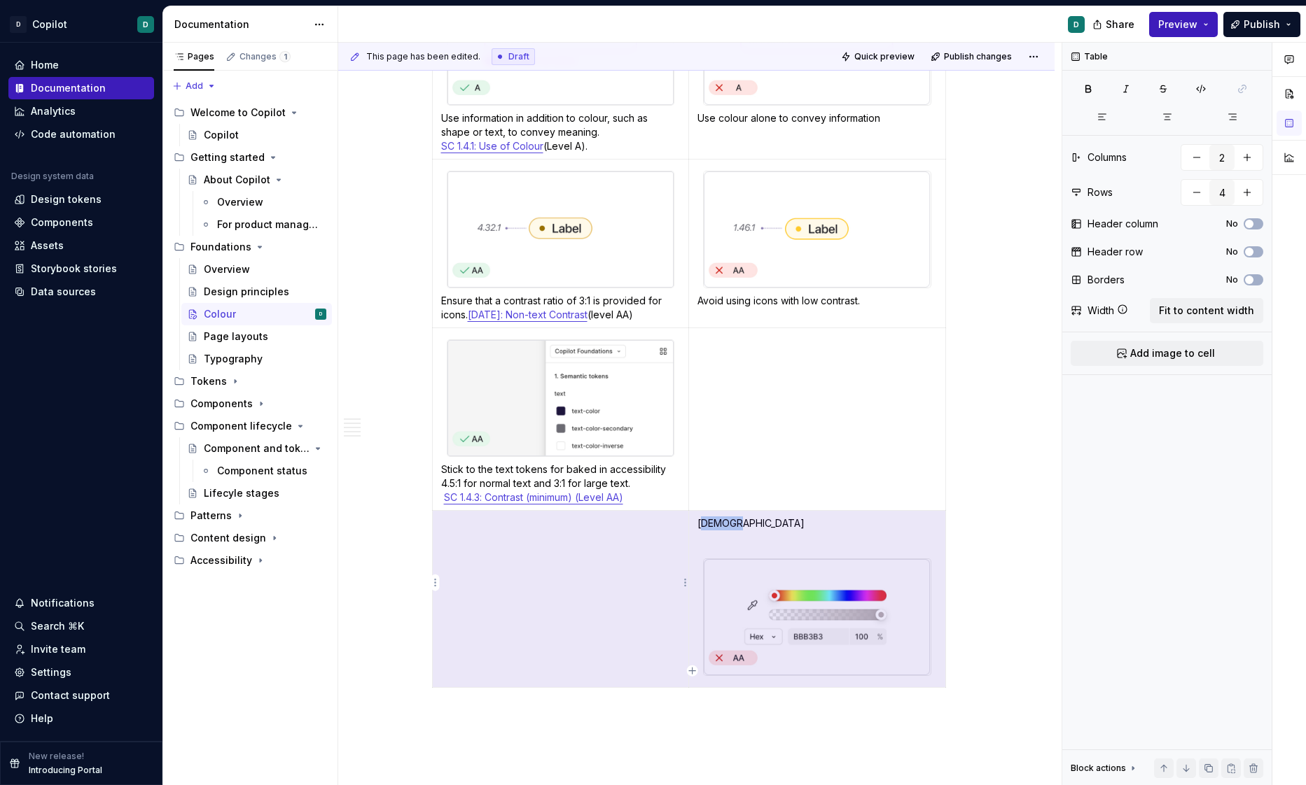
drag, startPoint x: 743, startPoint y: 508, endPoint x: 673, endPoint y: 508, distance: 69.3
click at [674, 510] on tr "dsfdsfs" at bounding box center [688, 598] width 513 height 177
click at [733, 520] on td "dsfdsfs" at bounding box center [817, 598] width 257 height 177
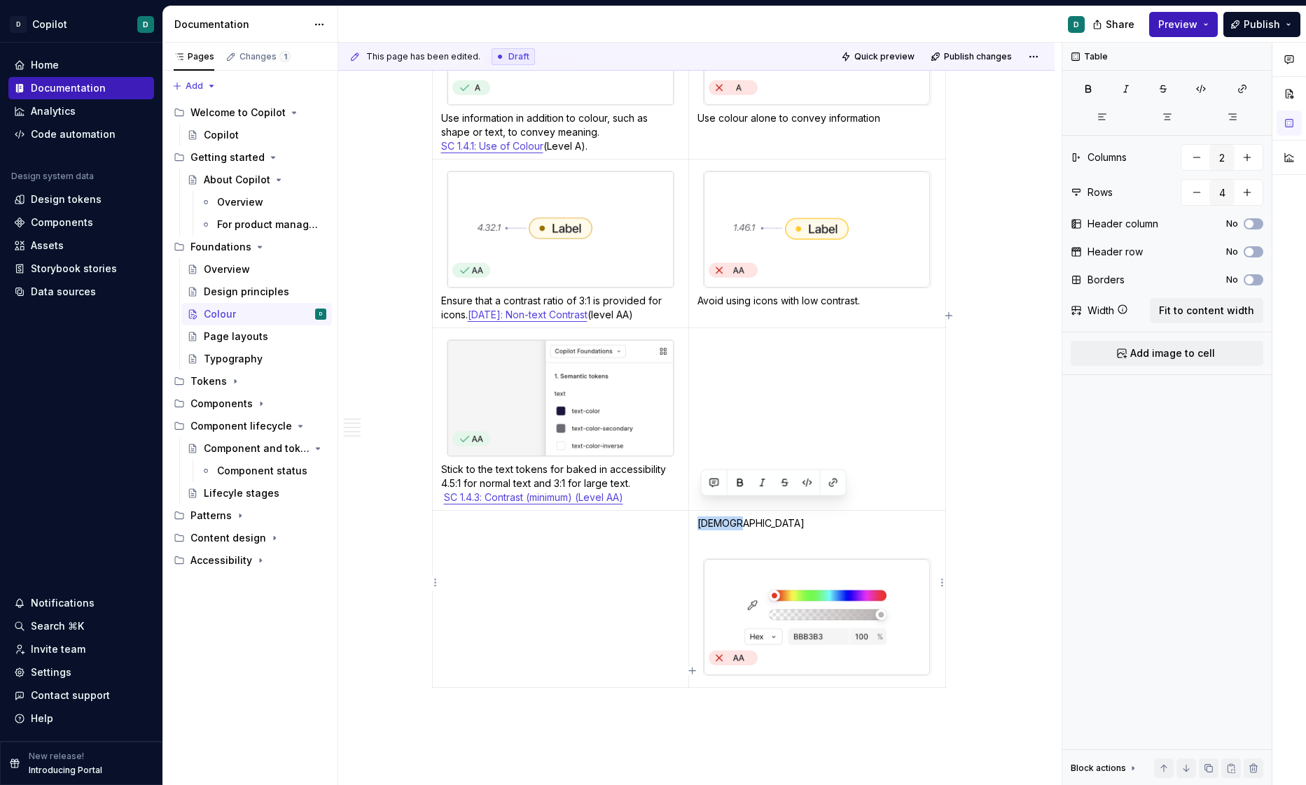
drag, startPoint x: 741, startPoint y: 509, endPoint x: 700, endPoint y: 508, distance: 40.6
click at [700, 517] on p "dsfdsfs" at bounding box center [816, 524] width 239 height 14
click at [720, 334] on p at bounding box center [816, 341] width 239 height 14
click at [791, 598] on img at bounding box center [817, 617] width 226 height 116
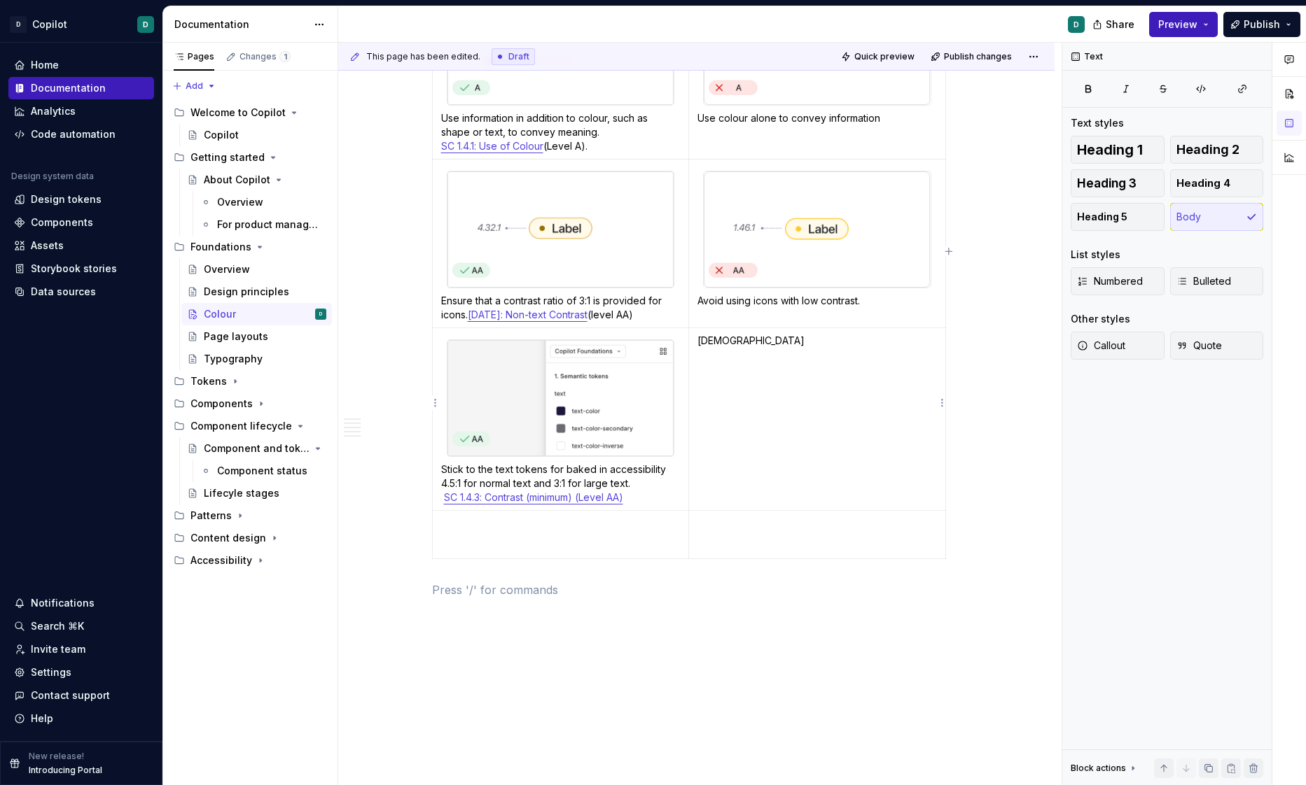
click at [746, 334] on p "dsfdsfs" at bounding box center [816, 341] width 239 height 14
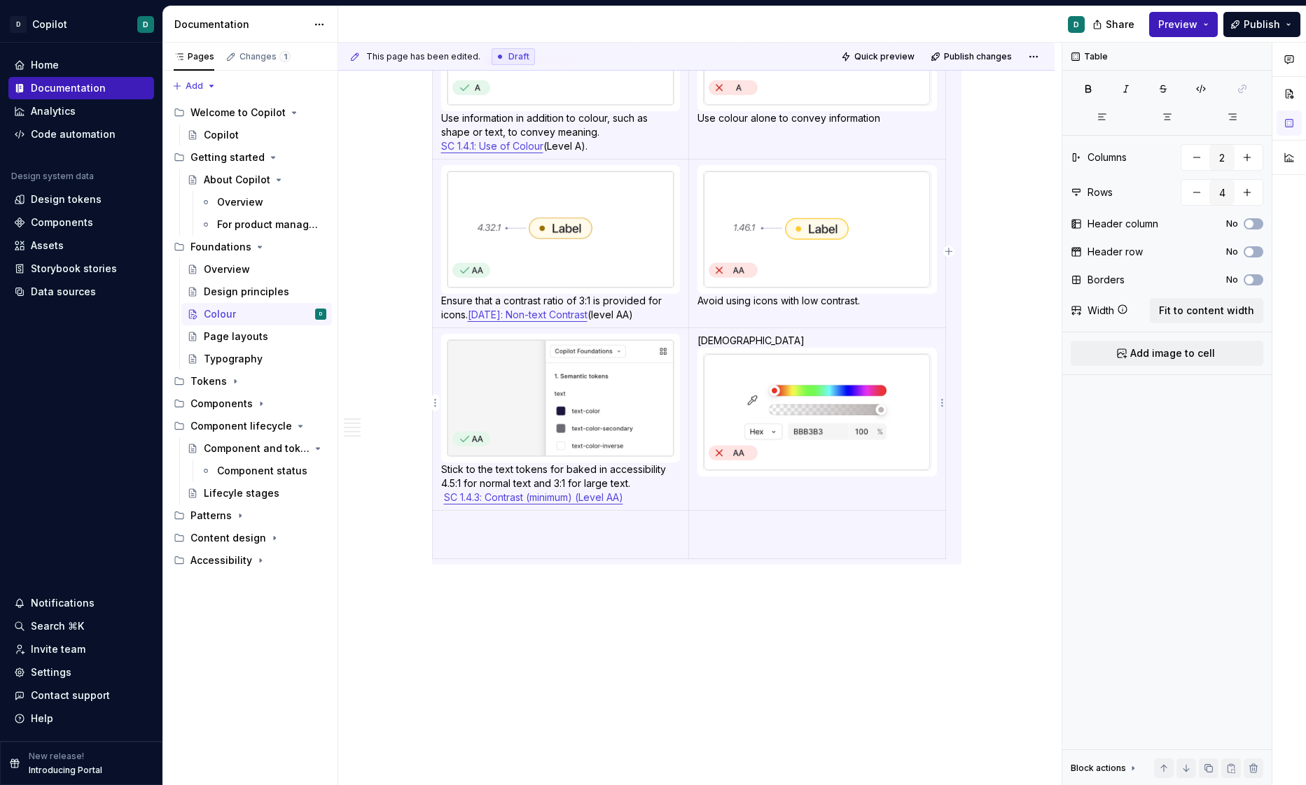
click at [821, 482] on td "dsfdsfs" at bounding box center [817, 419] width 257 height 183
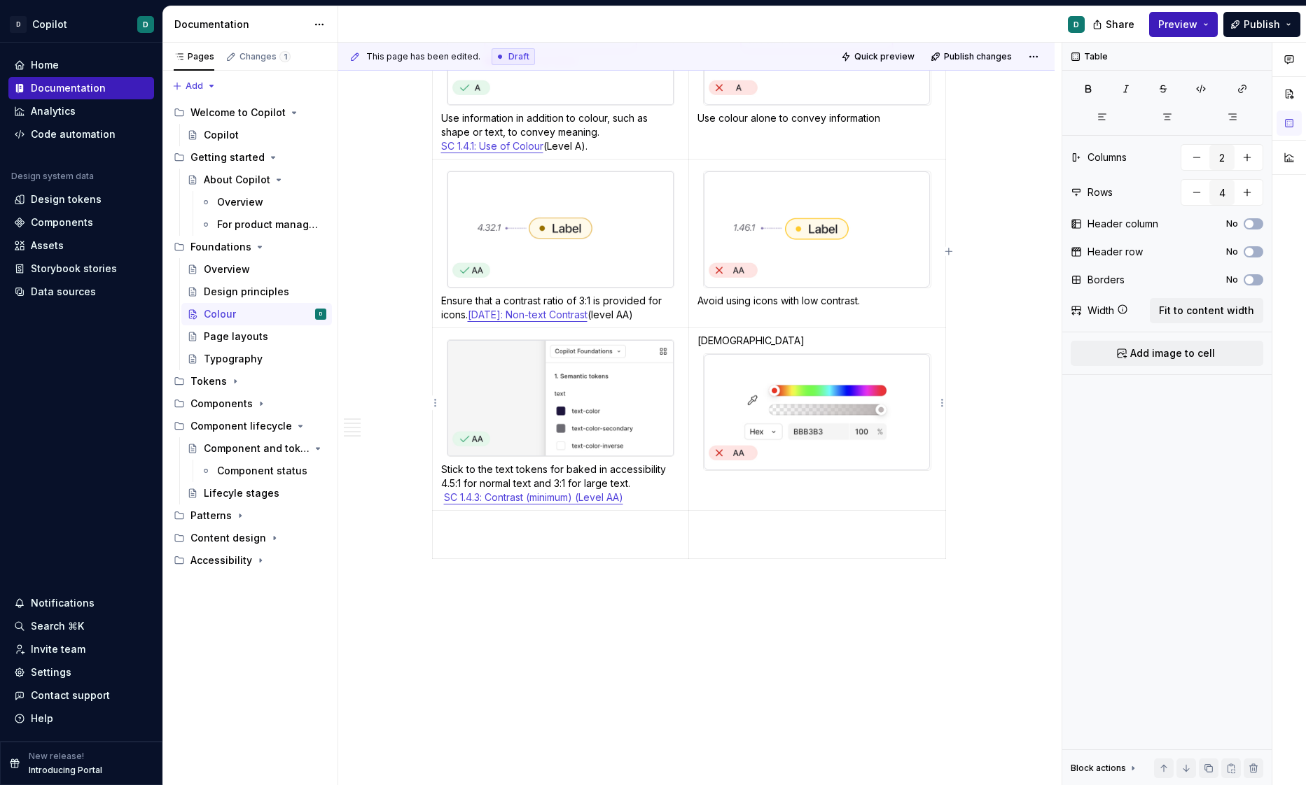
click at [818, 473] on td "dsfdsfs" at bounding box center [817, 419] width 257 height 183
click at [796, 392] on img at bounding box center [817, 412] width 226 height 116
click at [699, 328] on td "dsfdsfs" at bounding box center [817, 419] width 257 height 183
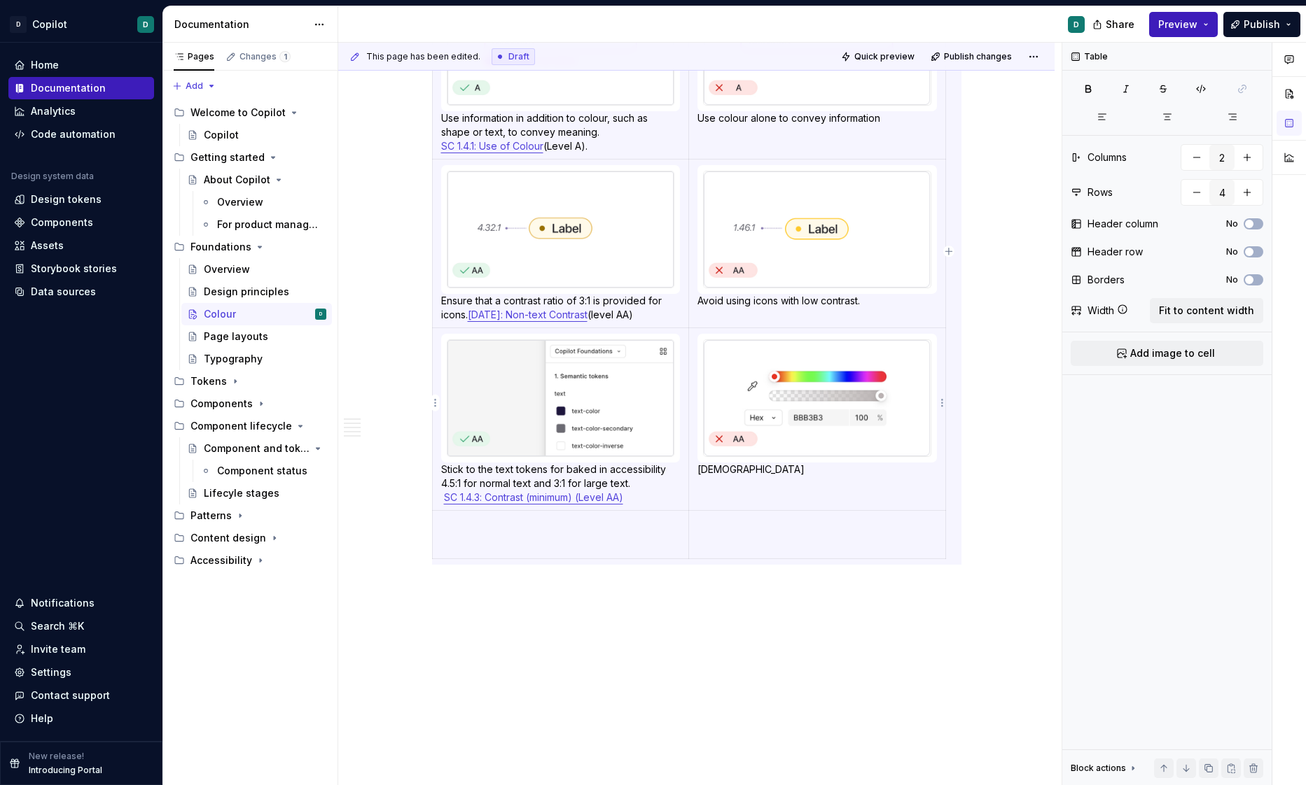
click at [729, 463] on p "dsfdsfs" at bounding box center [816, 470] width 239 height 14
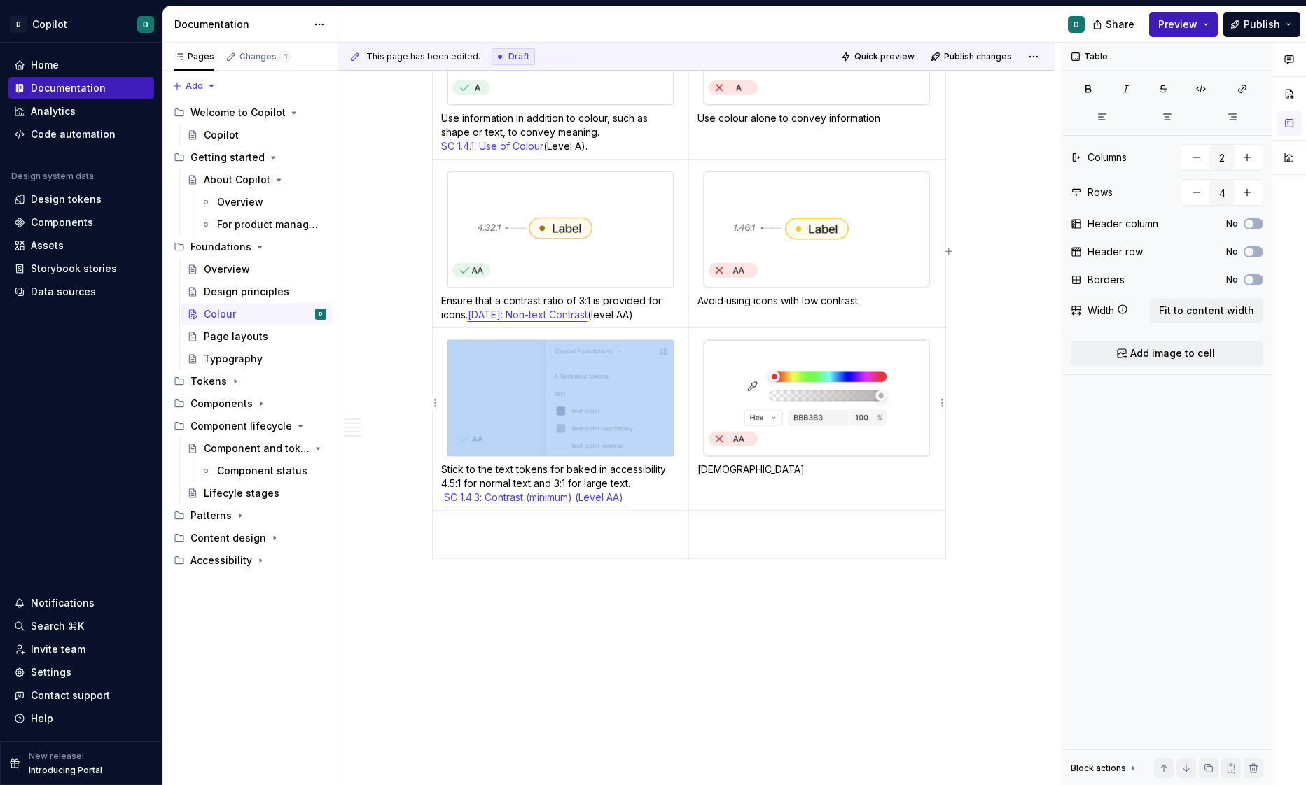
drag, startPoint x: 743, startPoint y: 455, endPoint x: 629, endPoint y: 455, distance: 114.8
click at [643, 455] on tr "Stick to the text tokens for baked in accessibility 4.5:1 for normal text and 3…" at bounding box center [688, 419] width 513 height 183
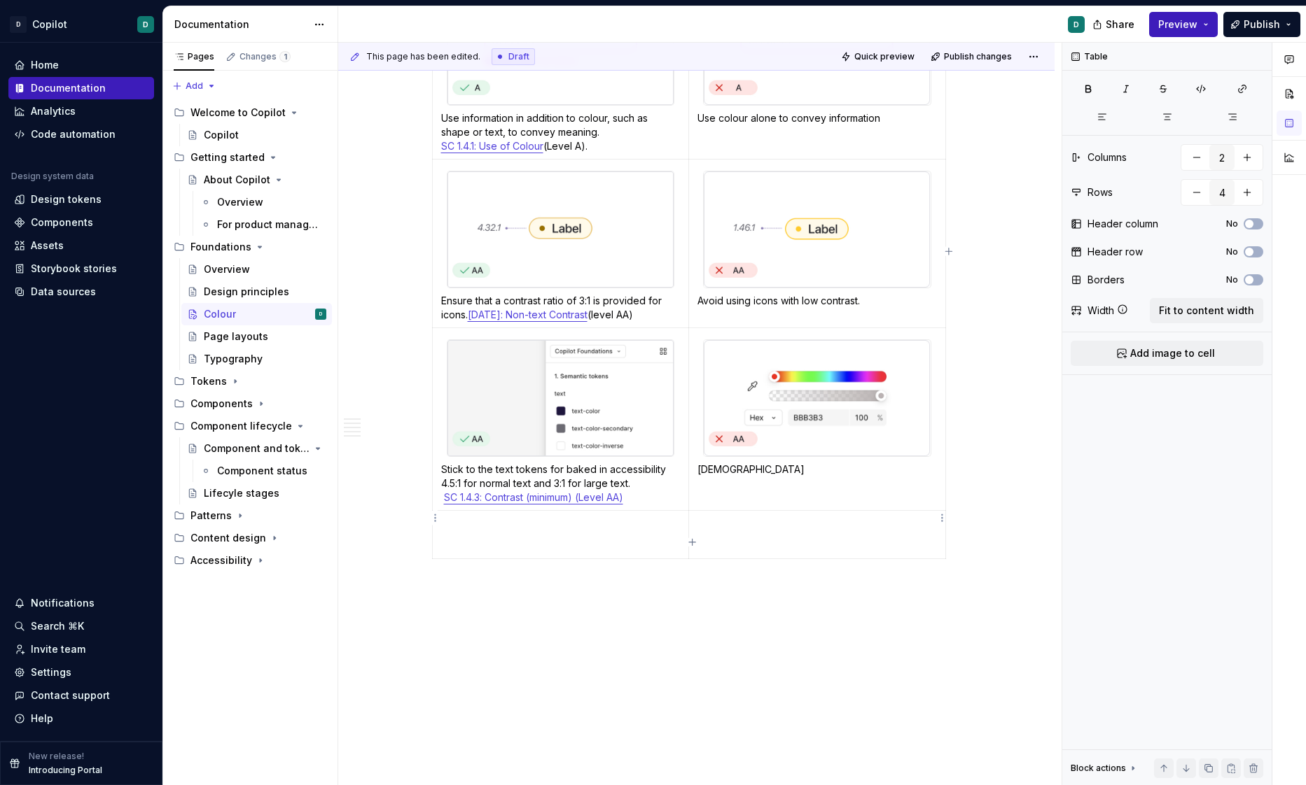
click at [716, 517] on p at bounding box center [816, 524] width 239 height 14
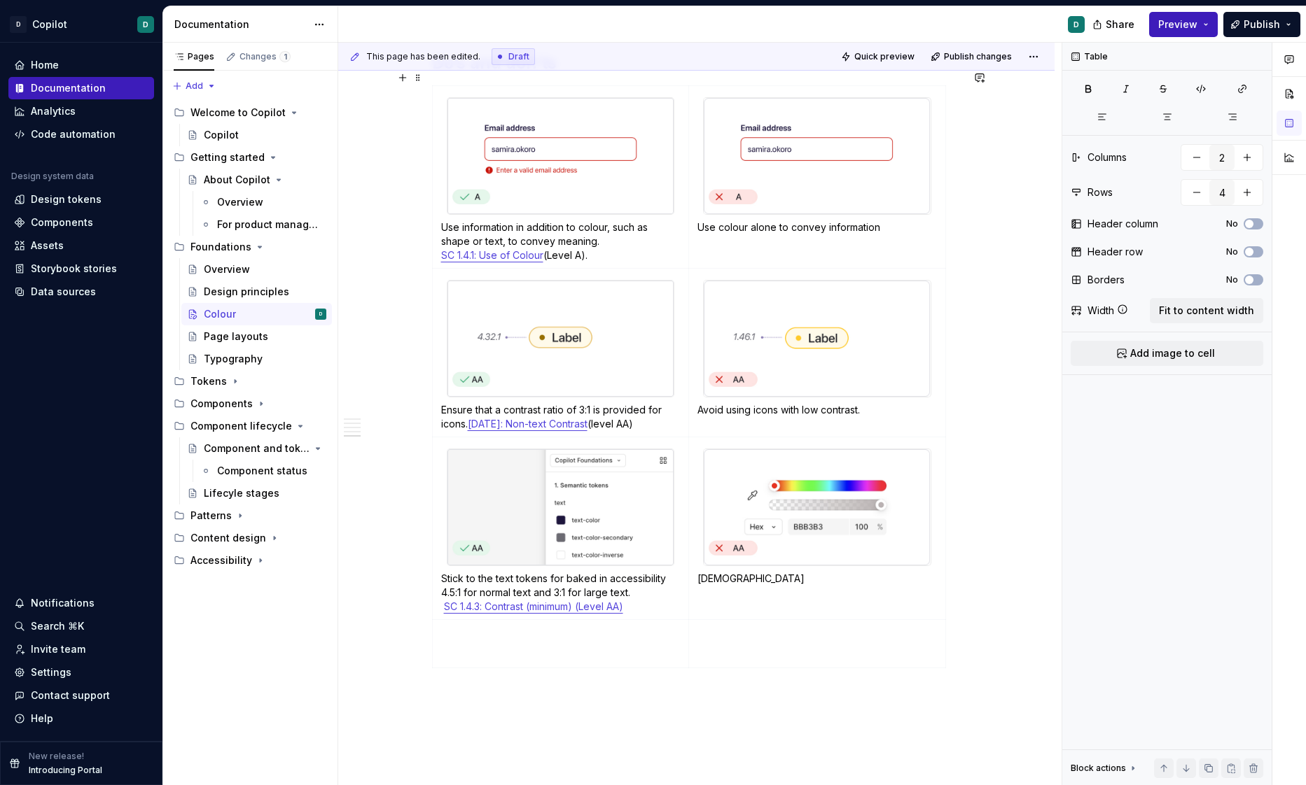
scroll to position [1806, 0]
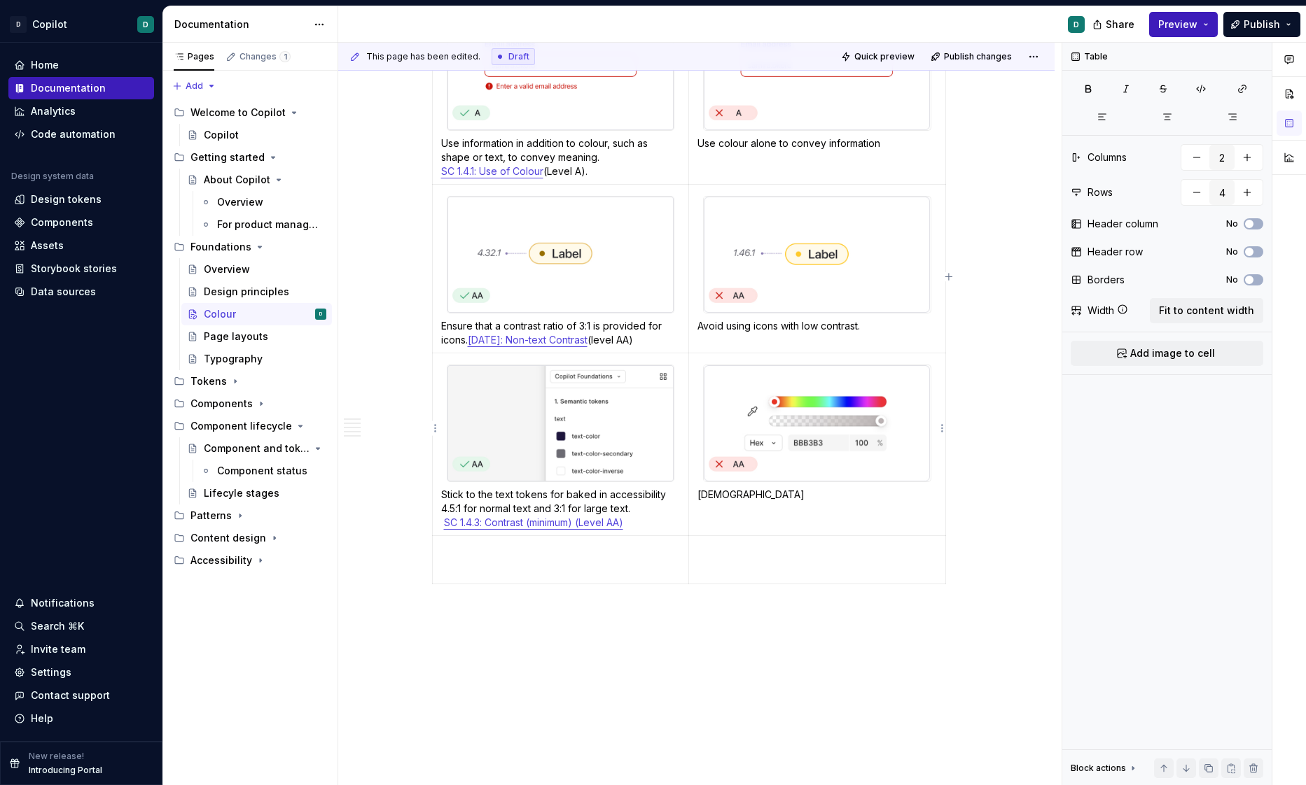
click at [728, 488] on p "dsfdsfs" at bounding box center [816, 495] width 239 height 14
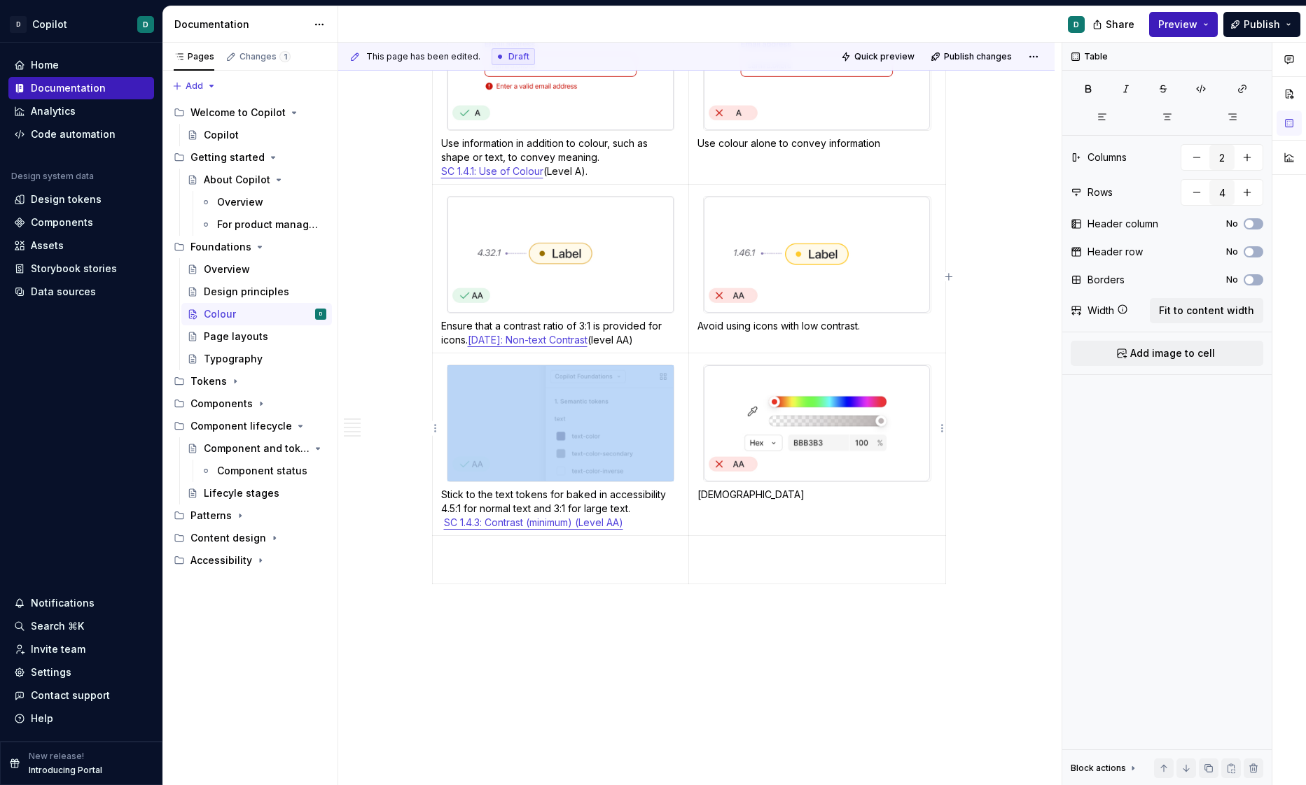
drag, startPoint x: 739, startPoint y: 480, endPoint x: 664, endPoint y: 480, distance: 74.9
click at [664, 480] on tr "Stick to the text tokens for baked in accessibility 4.5:1 for normal text and 3…" at bounding box center [688, 444] width 513 height 183
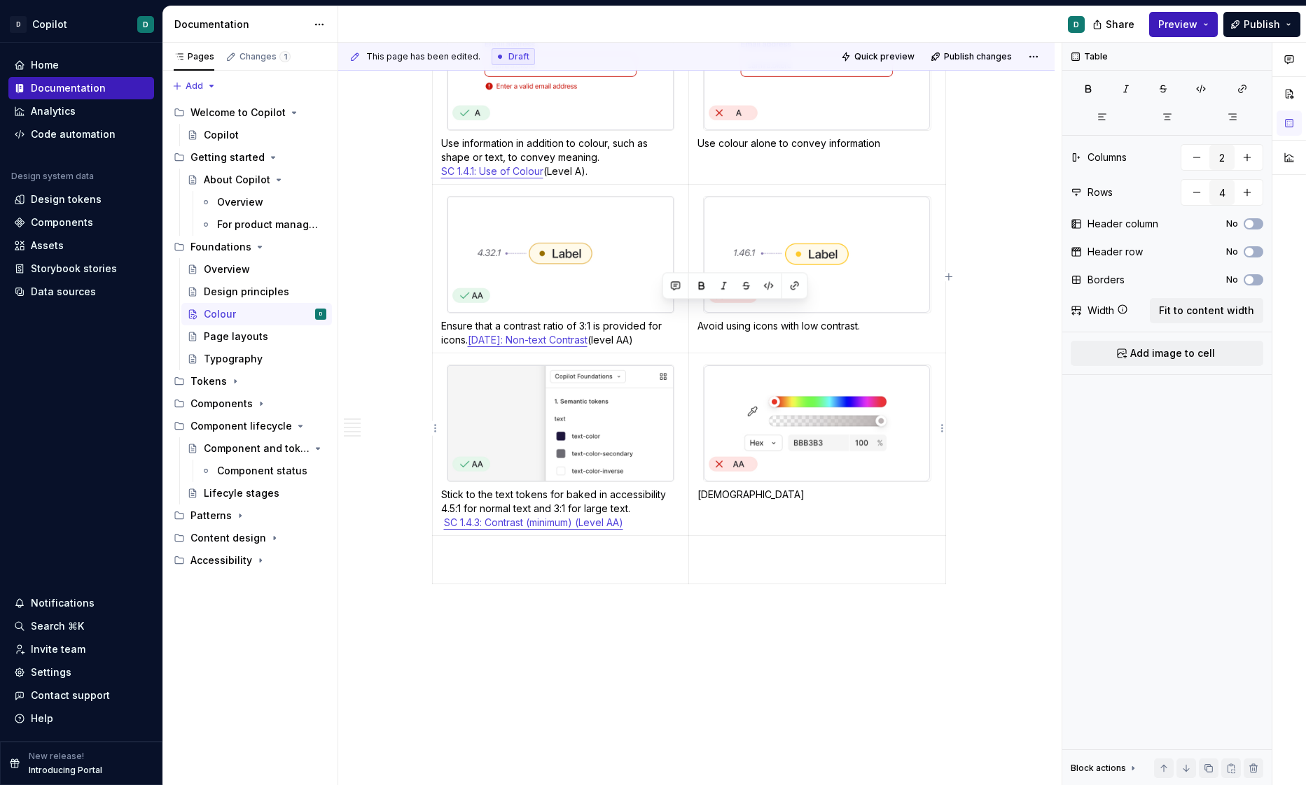
click at [729, 488] on p "dsfdsfs" at bounding box center [816, 495] width 239 height 14
drag, startPoint x: 743, startPoint y: 478, endPoint x: 703, endPoint y: 478, distance: 40.6
click at [703, 488] on p "dsfdsfs" at bounding box center [816, 495] width 239 height 14
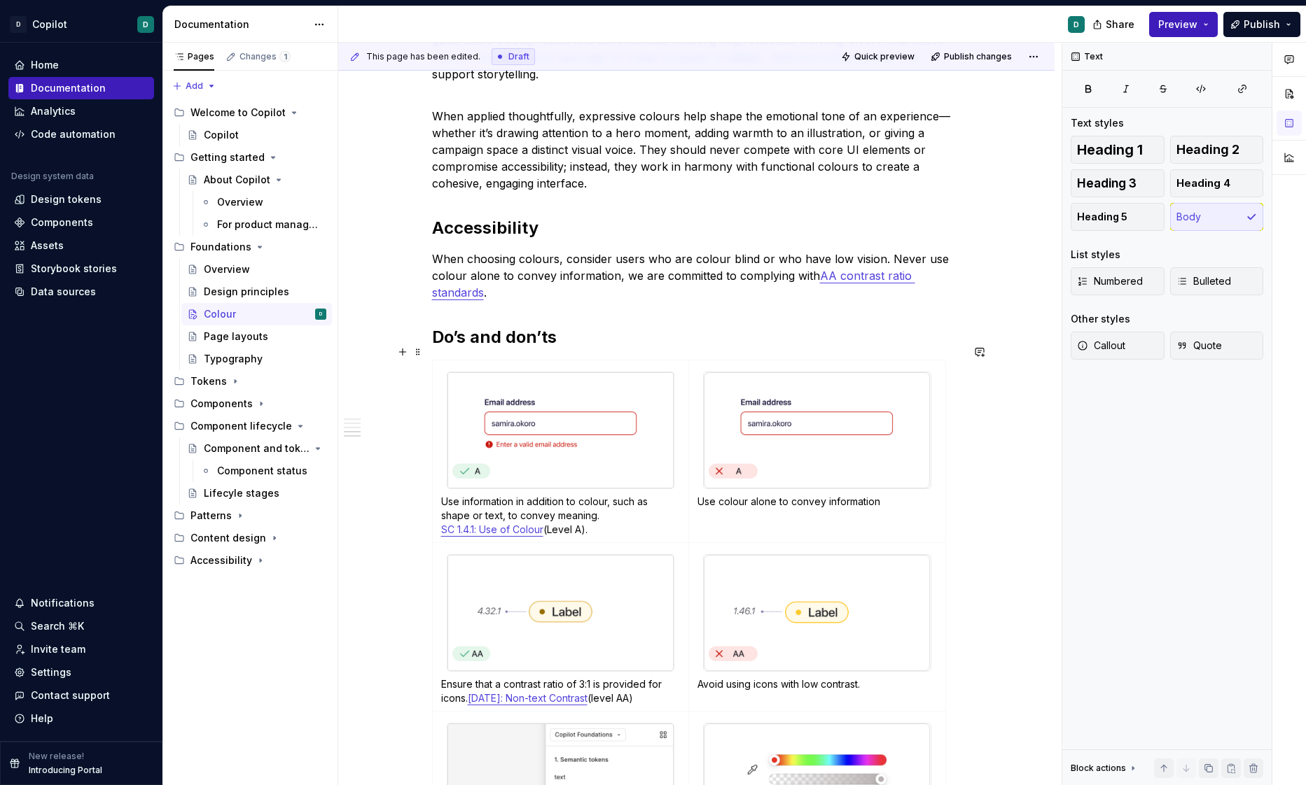
scroll to position [1527, 0]
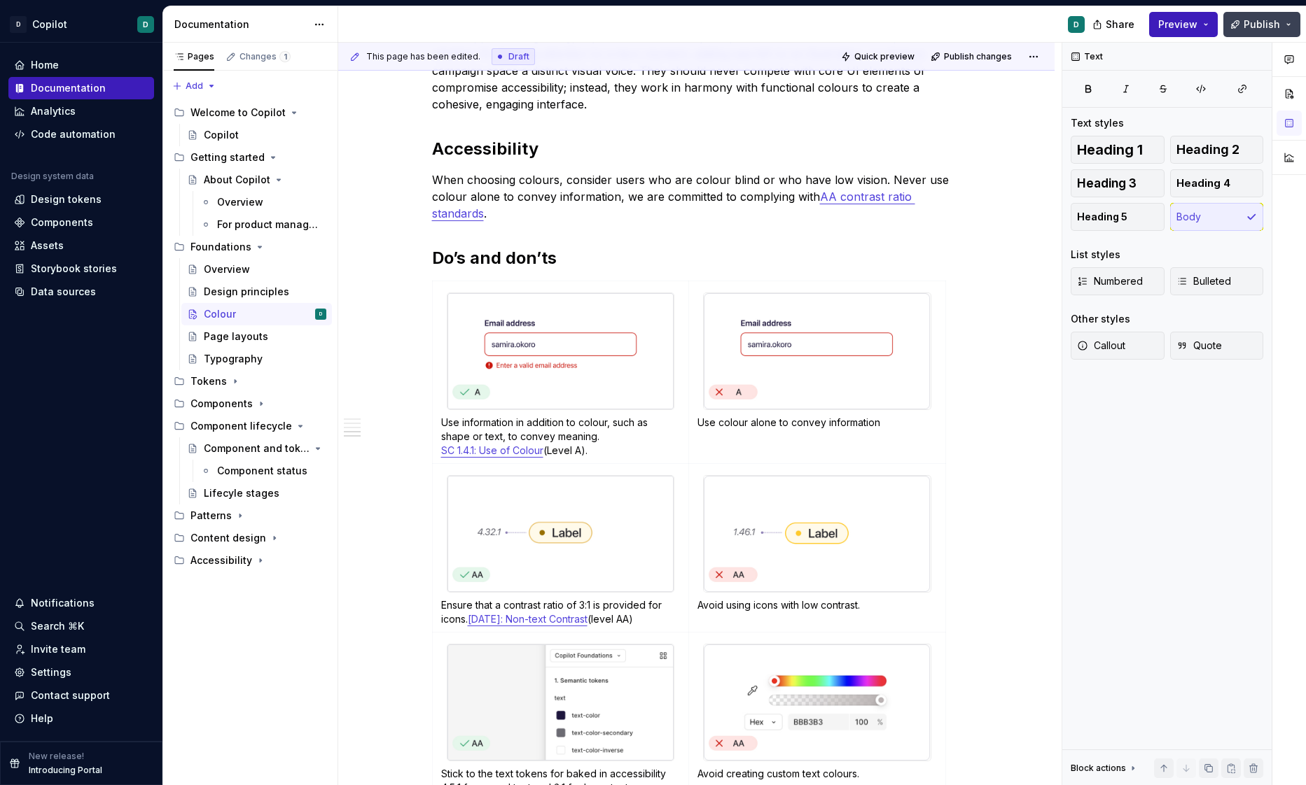
click at [1248, 24] on span "Publish" at bounding box center [1261, 25] width 36 height 14
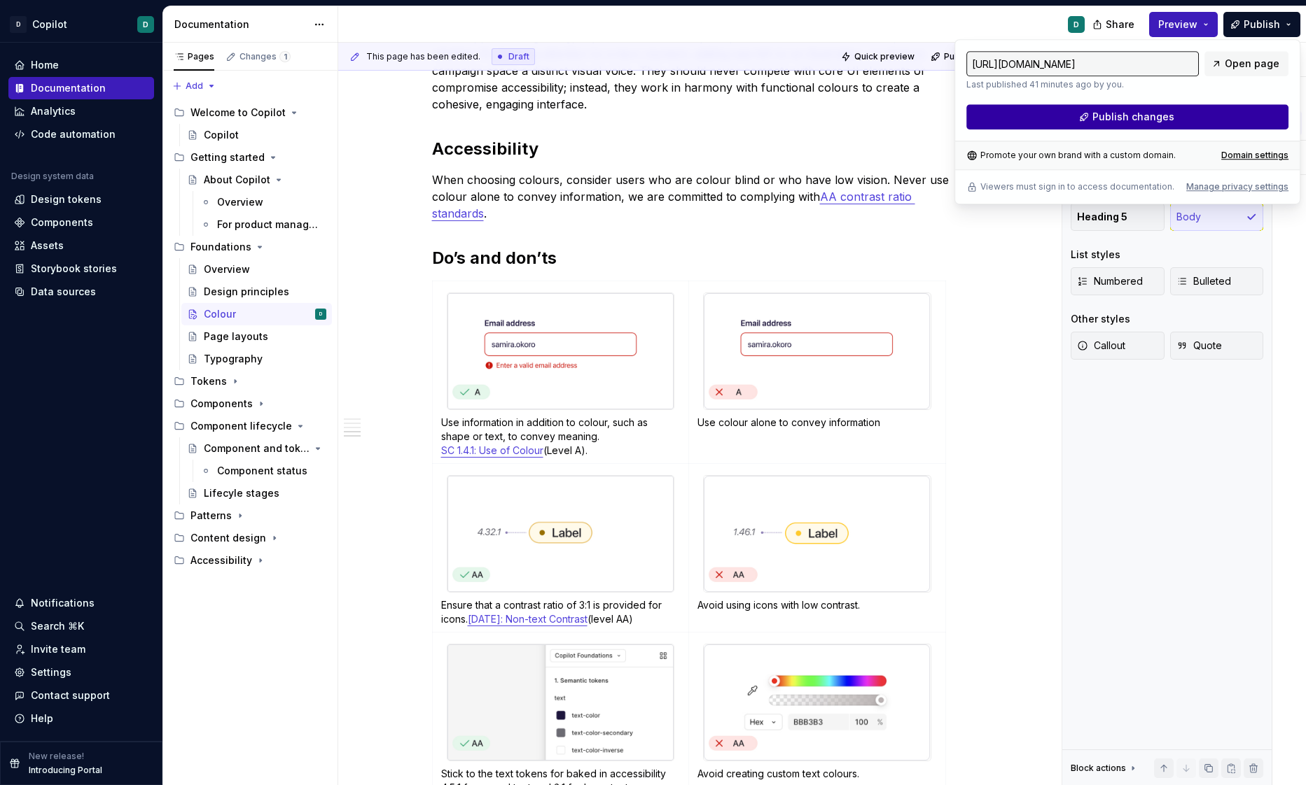
click at [1233, 117] on button "Publish changes" at bounding box center [1127, 116] width 322 height 25
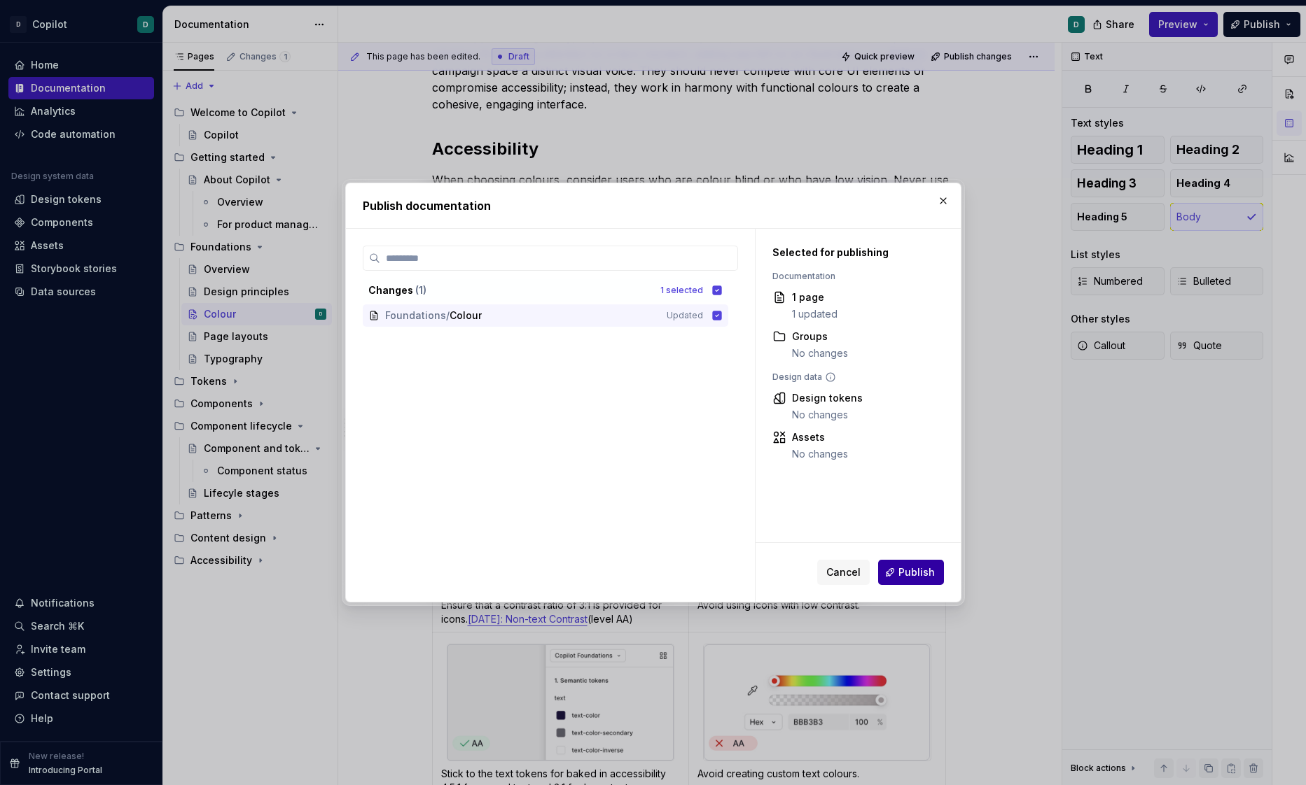
click at [920, 564] on button "Publish" at bounding box center [911, 572] width 66 height 25
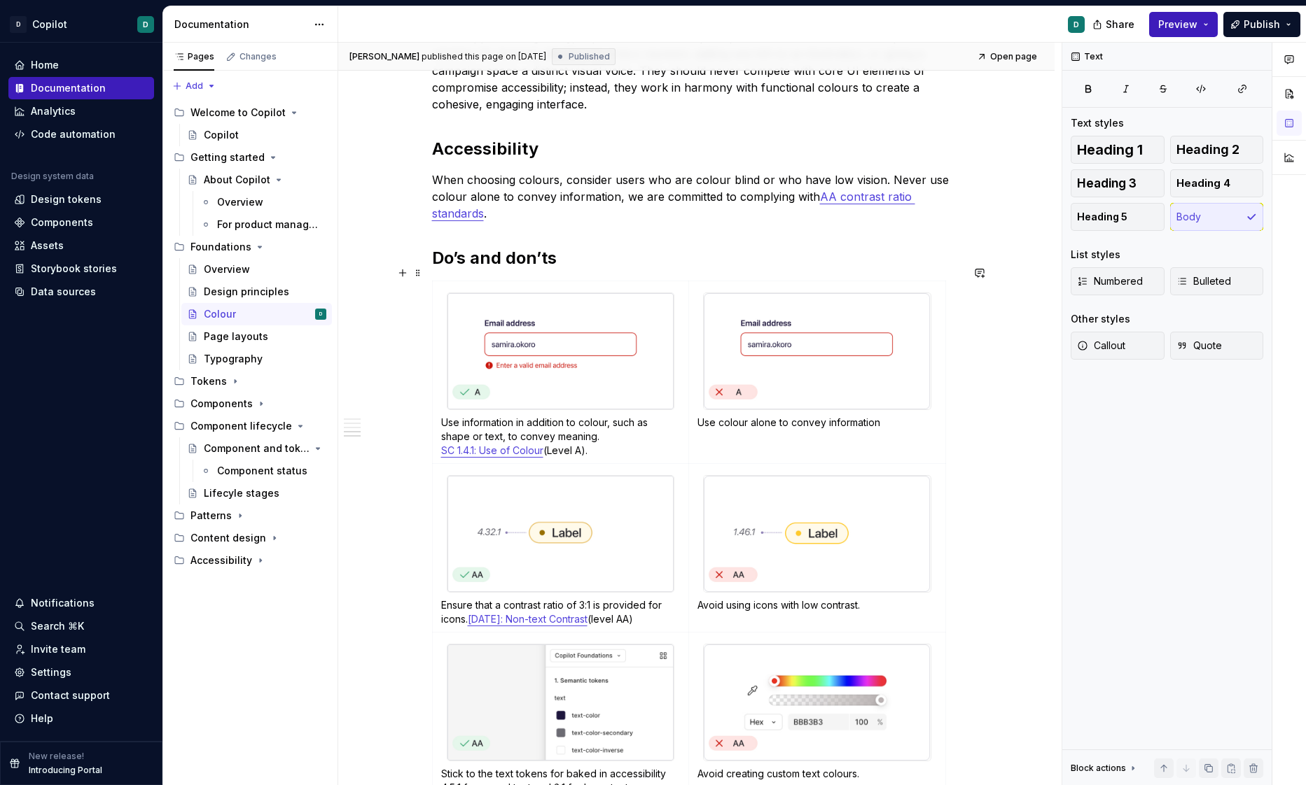
type textarea "*"
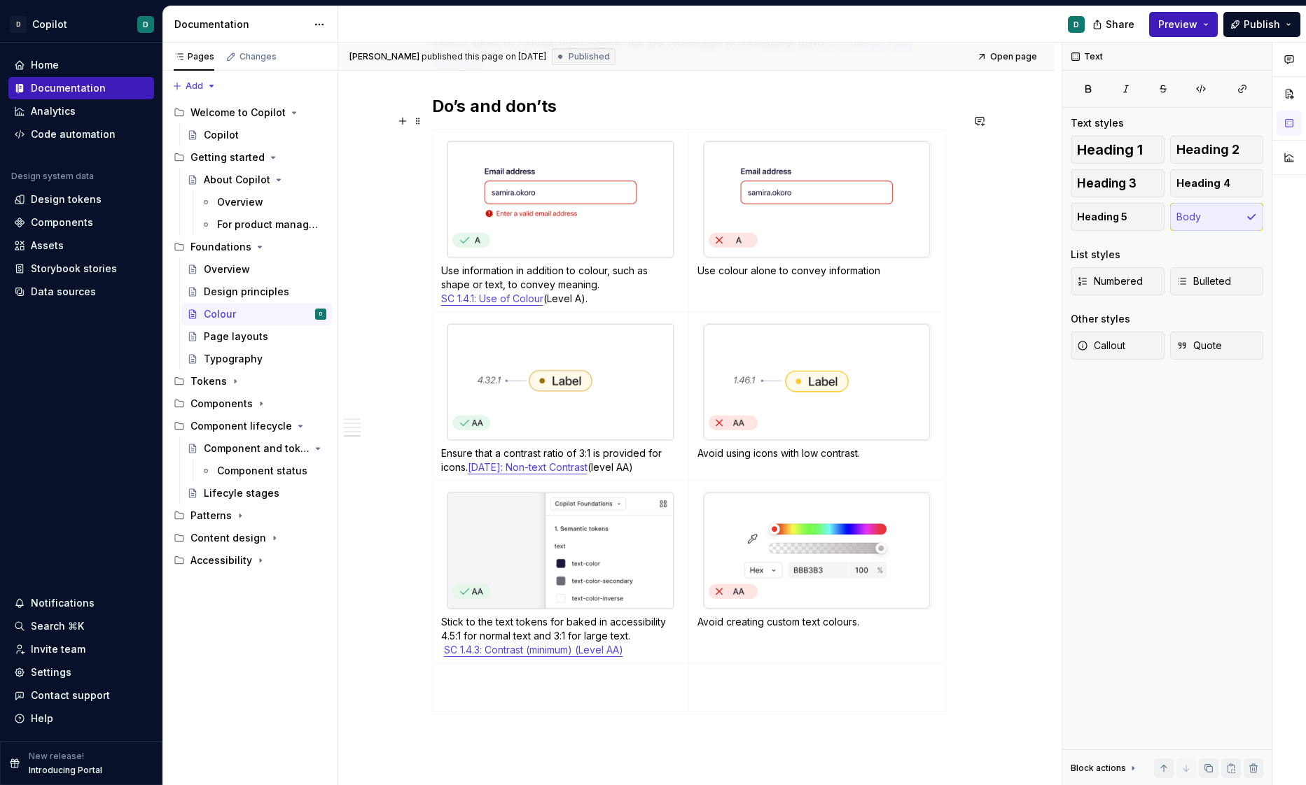
scroll to position [1664, 0]
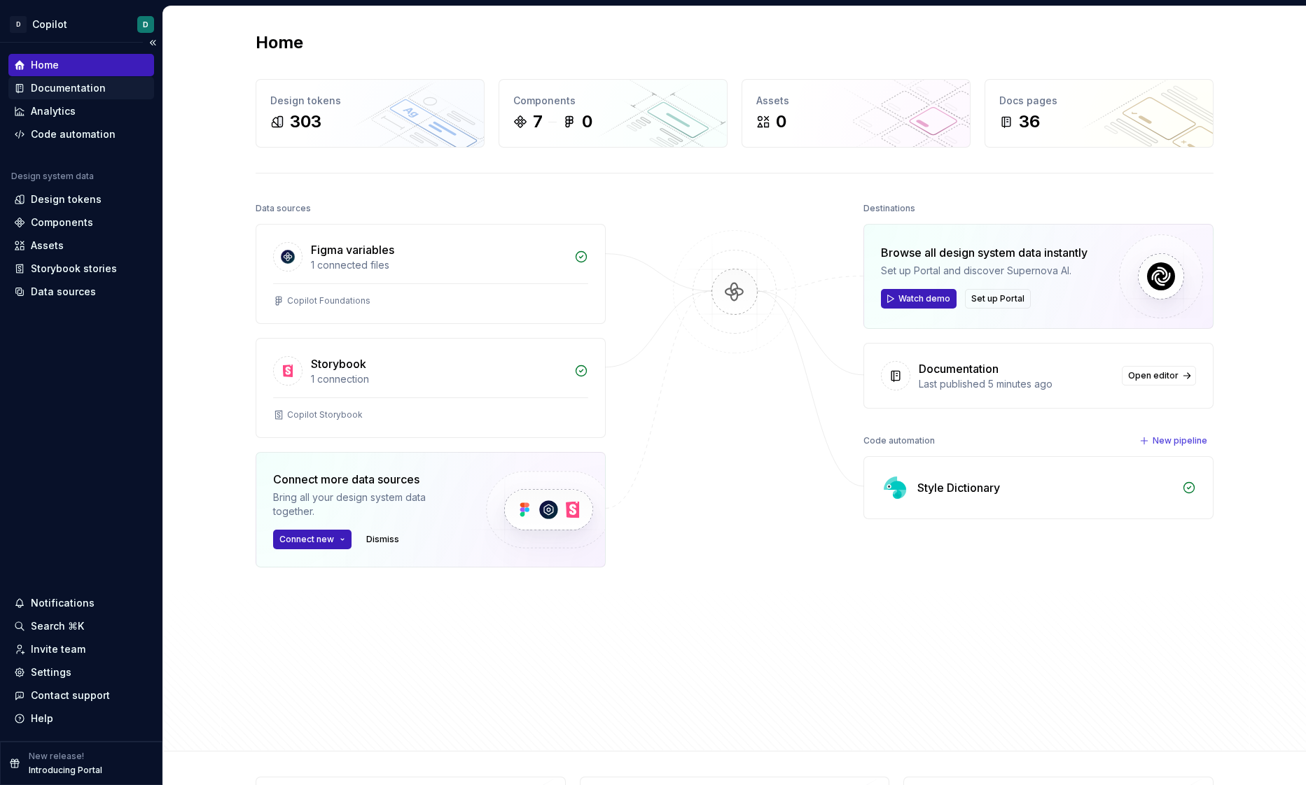
click at [71, 91] on div "Documentation" at bounding box center [68, 88] width 75 height 14
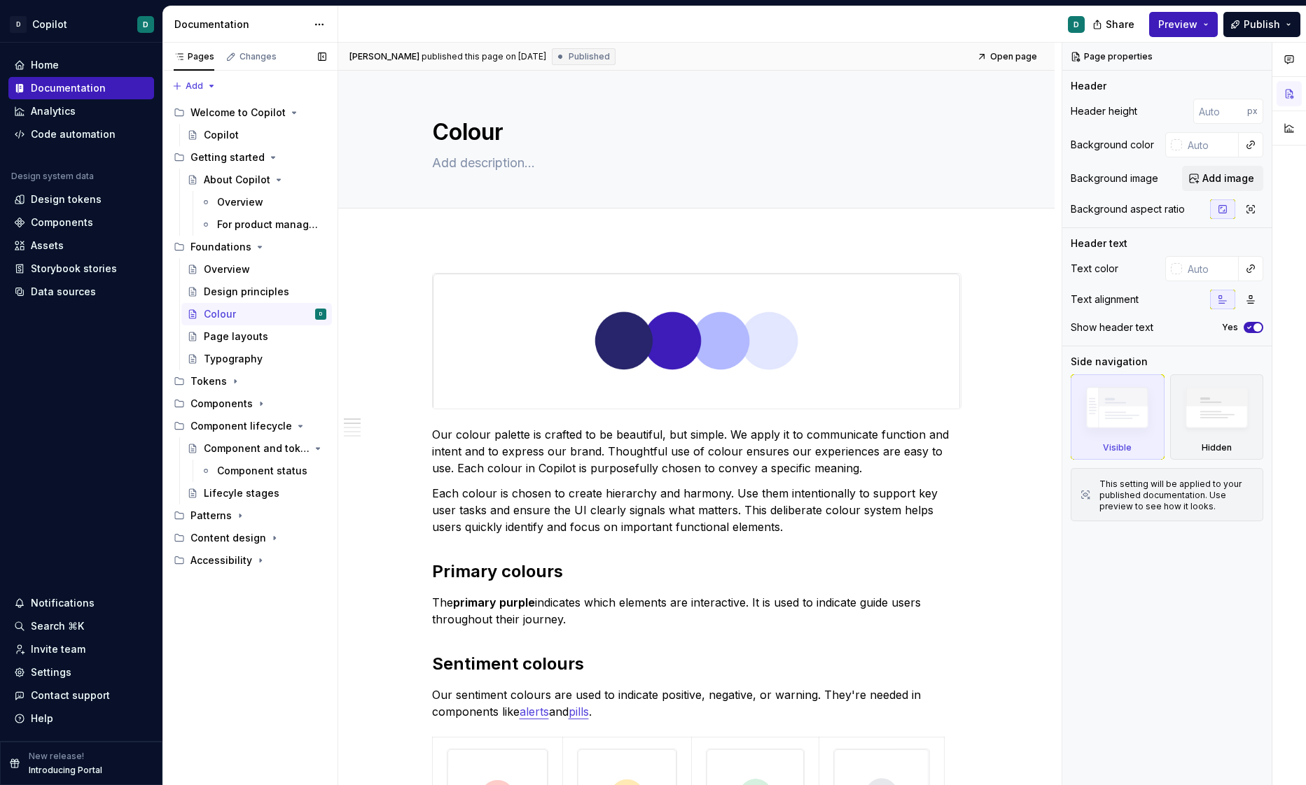
type textarea "*"
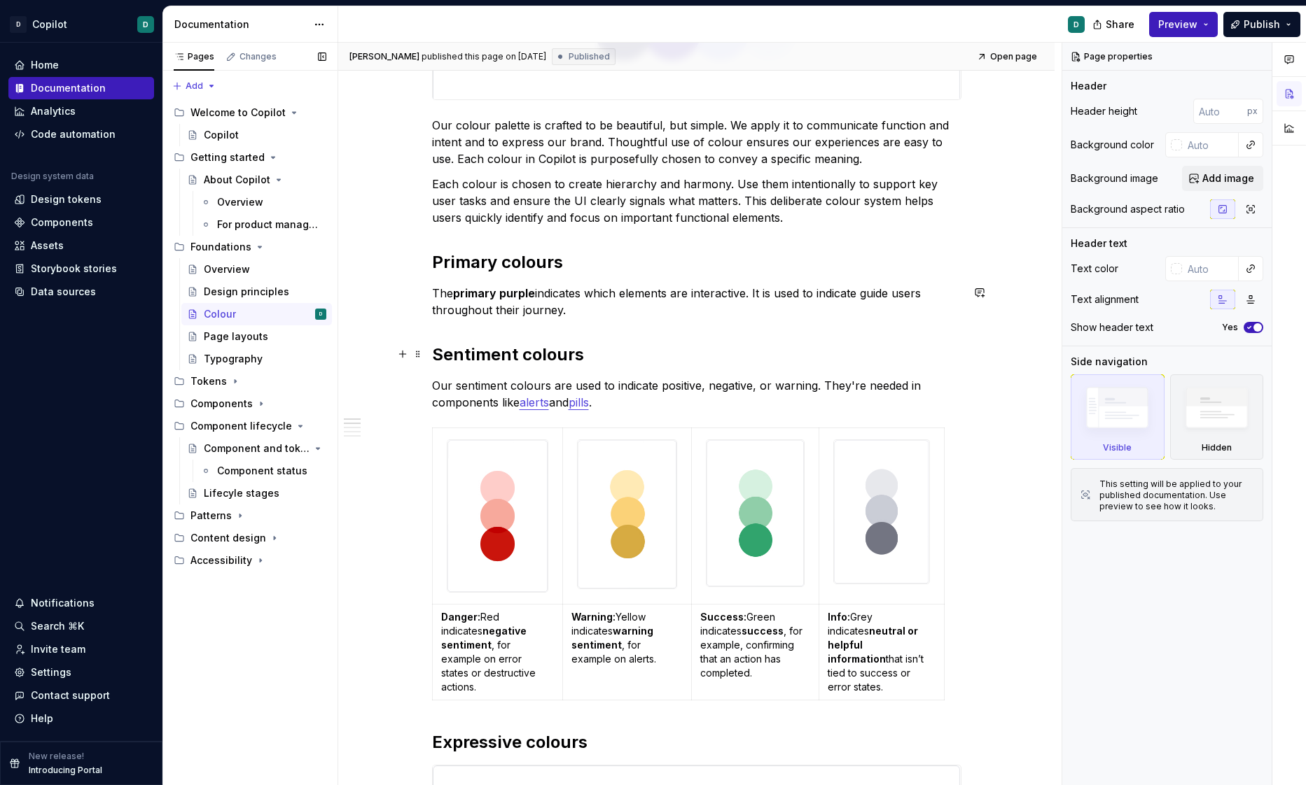
scroll to position [629, 0]
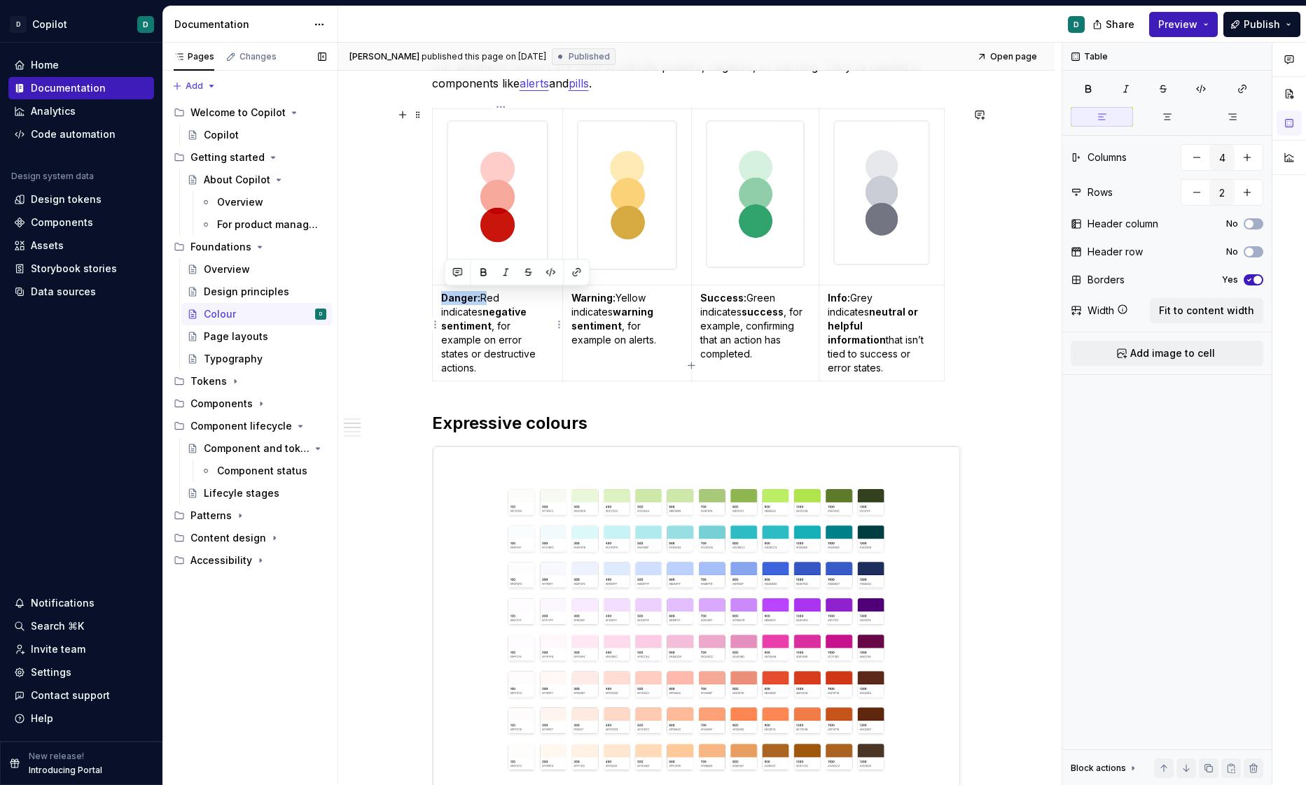
drag, startPoint x: 484, startPoint y: 293, endPoint x: 435, endPoint y: 295, distance: 48.3
click at [435, 295] on td "Danger: Red indicates negative sentiment , for example on error states or destr…" at bounding box center [497, 333] width 131 height 96
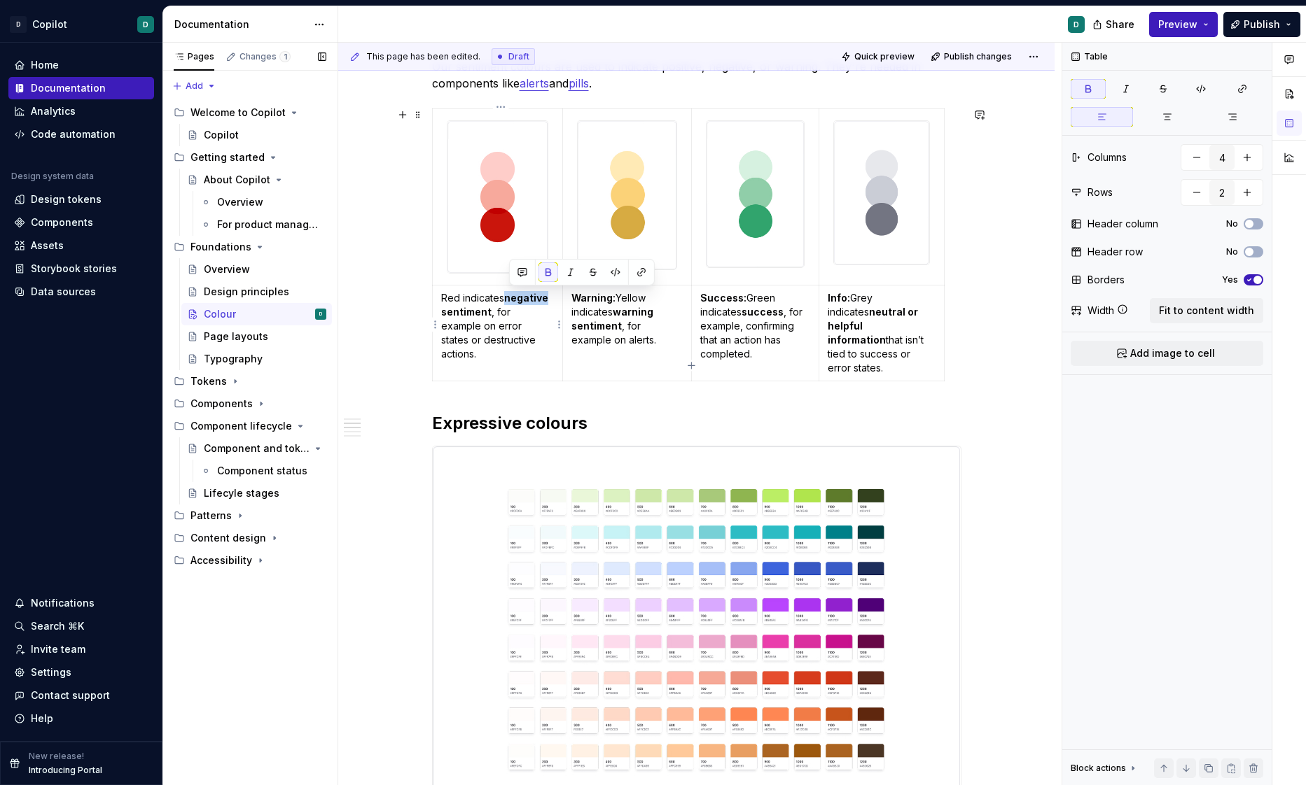
drag, startPoint x: 512, startPoint y: 297, endPoint x: 551, endPoint y: 296, distance: 39.2
click at [550, 296] on strong "negative sentiment" at bounding box center [495, 305] width 109 height 26
drag, startPoint x: 620, startPoint y: 297, endPoint x: 510, endPoint y: 297, distance: 109.9
click at [514, 297] on tr "Red indicates danger sentiment , for example on error states or destructive act…" at bounding box center [688, 333] width 512 height 96
click at [649, 327] on p "Warning: Yellow indicates warning sentiment , for example on alerts." at bounding box center [626, 319] width 111 height 56
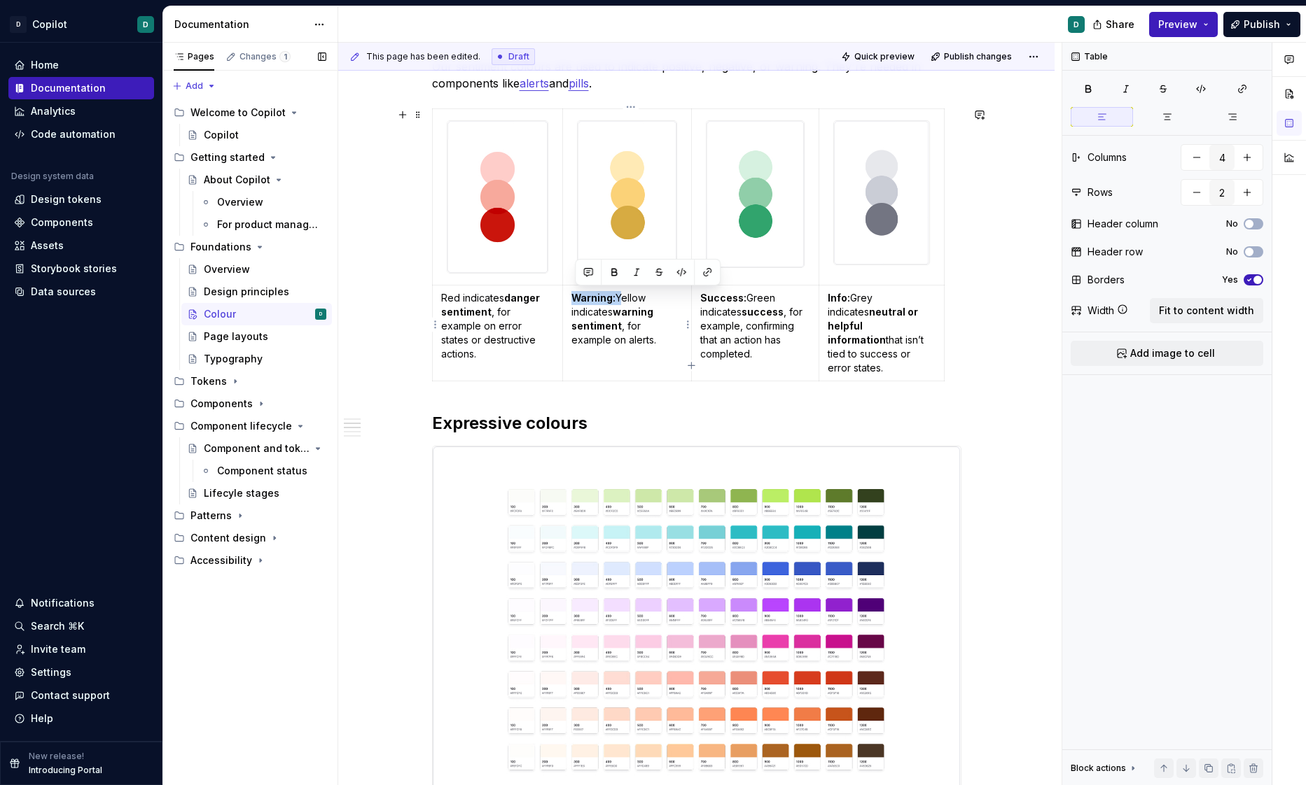
drag, startPoint x: 620, startPoint y: 302, endPoint x: 575, endPoint y: 296, distance: 45.8
click at [575, 296] on p "Warning: Yellow indicates warning sentiment , for example on alerts." at bounding box center [626, 319] width 111 height 56
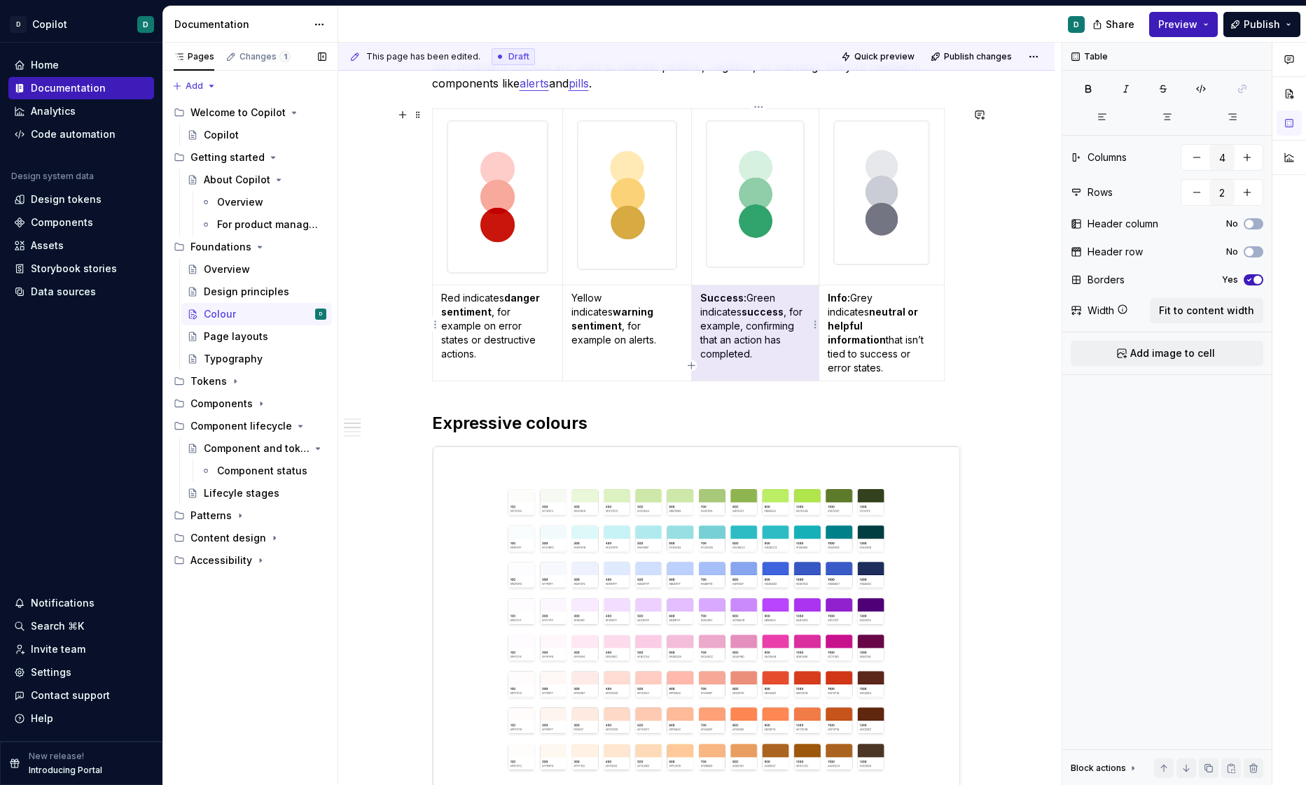
drag, startPoint x: 750, startPoint y: 298, endPoint x: 702, endPoint y: 299, distance: 48.3
click at [702, 299] on td "Success: Green indicates success , for example, confirming that an action has c…" at bounding box center [754, 333] width 127 height 96
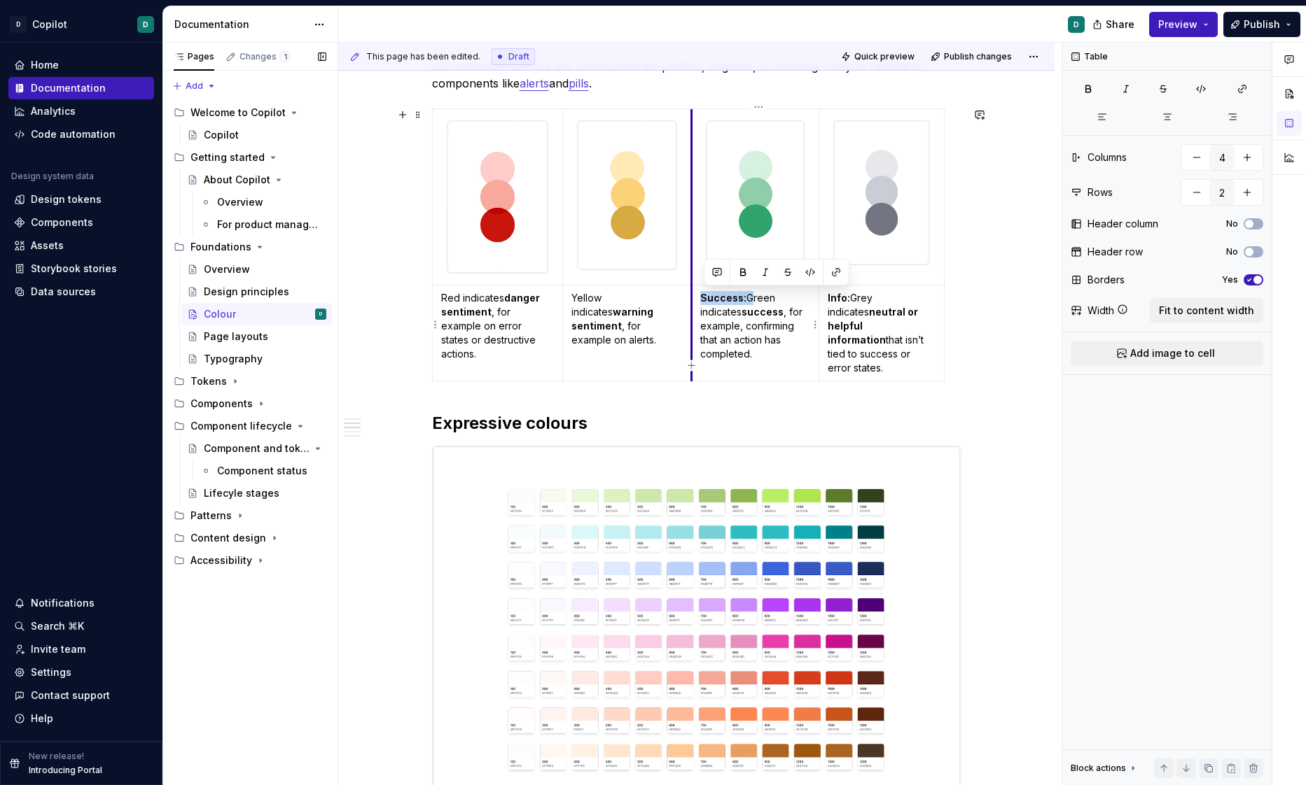
drag, startPoint x: 750, startPoint y: 297, endPoint x: 697, endPoint y: 302, distance: 53.5
click at [697, 302] on td "Success: Green indicates success , for example, confirming that an action has c…" at bounding box center [754, 333] width 127 height 96
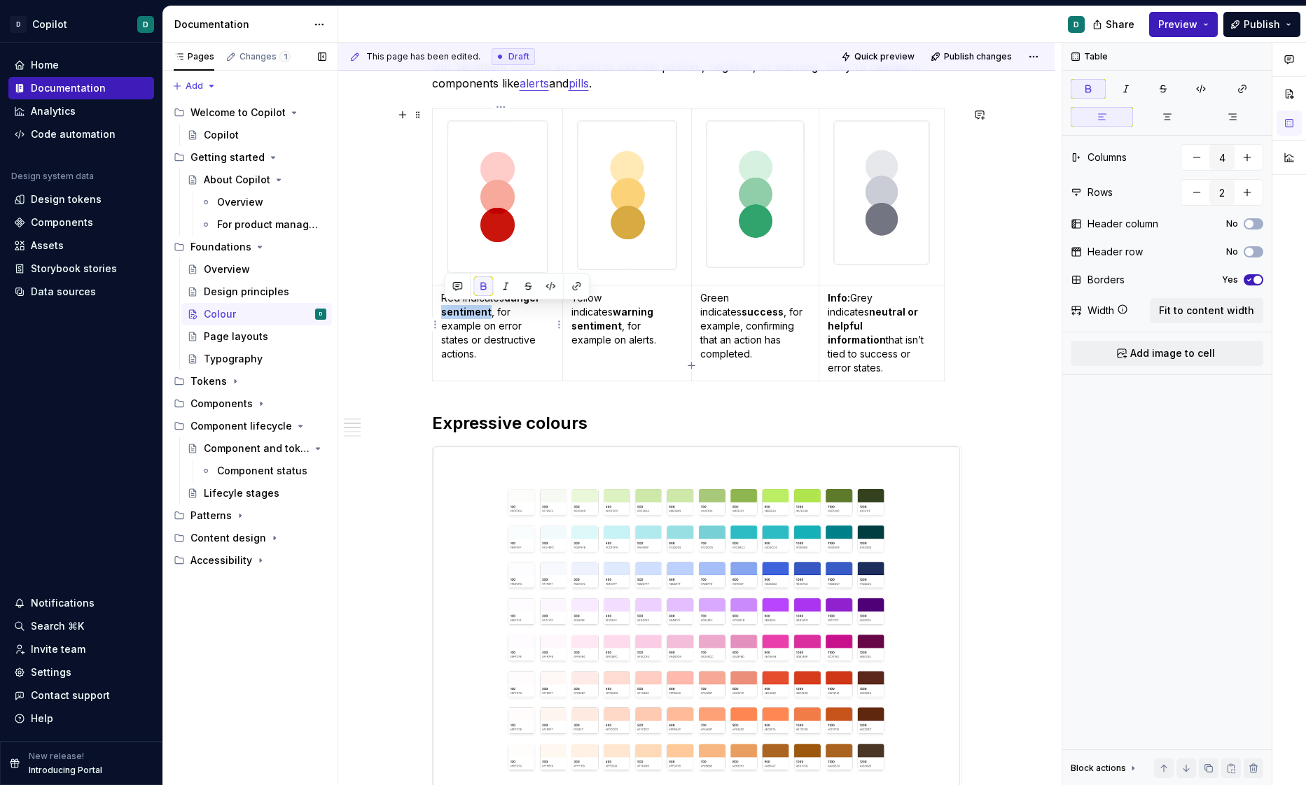
drag, startPoint x: 490, startPoint y: 314, endPoint x: 438, endPoint y: 316, distance: 51.8
click at [438, 316] on body "D Copilot D Home Documentation Analytics Code automation Design system data Des…" at bounding box center [653, 392] width 1306 height 785
click at [495, 315] on p "Red indicates danger sentiment , for example on error states or destructive act…" at bounding box center [497, 326] width 113 height 70
drag, startPoint x: 498, startPoint y: 311, endPoint x: 484, endPoint y: 311, distance: 14.0
click at [484, 311] on p "Red indicates danger sentiment , for example on error states or destructive act…" at bounding box center [497, 326] width 113 height 70
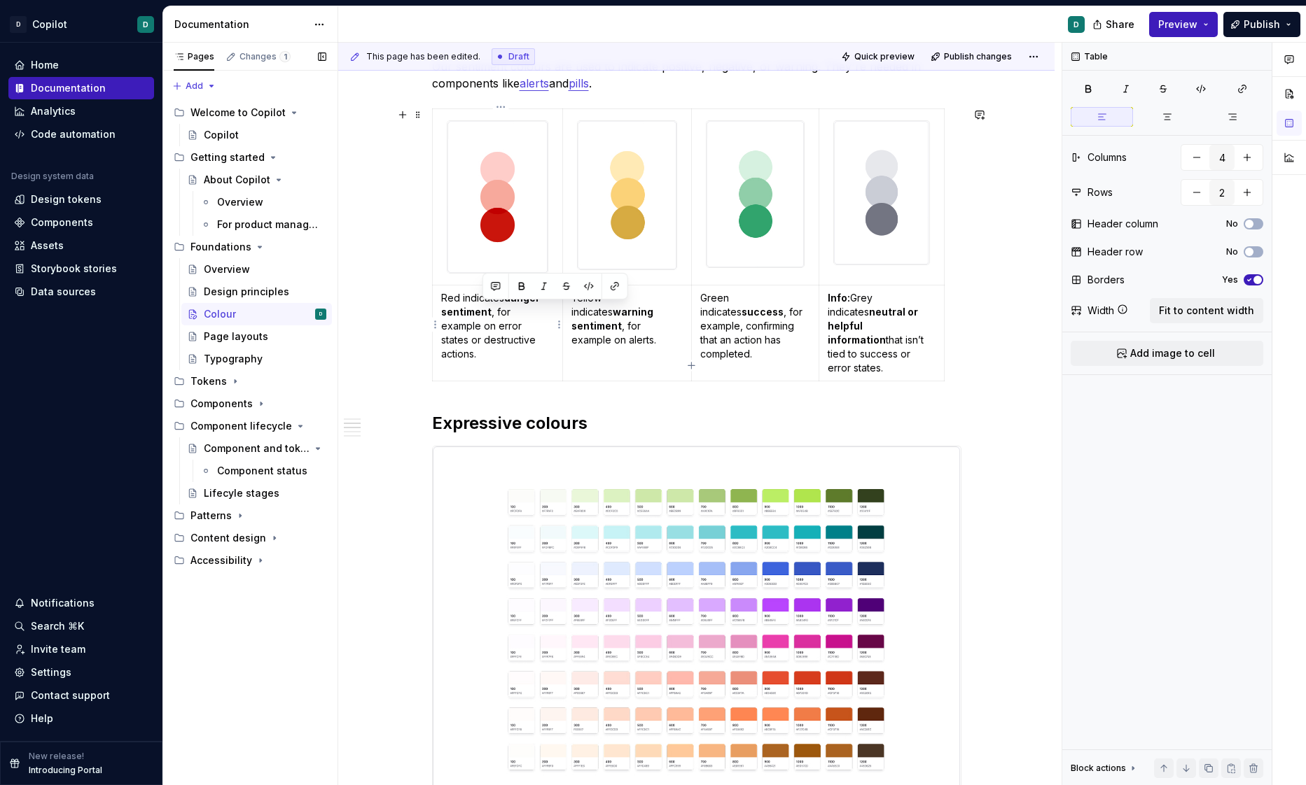
click at [473, 313] on strong "danger sentiment" at bounding box center [491, 305] width 101 height 26
drag, startPoint x: 490, startPoint y: 311, endPoint x: 441, endPoint y: 314, distance: 49.1
click at [441, 314] on td "Red indicates danger sentiment , for example on error states or destructive act…" at bounding box center [497, 333] width 131 height 96
drag, startPoint x: 661, startPoint y: 311, endPoint x: 615, endPoint y: 312, distance: 46.2
click at [615, 312] on strong "warning sentiment" at bounding box center [613, 319] width 84 height 26
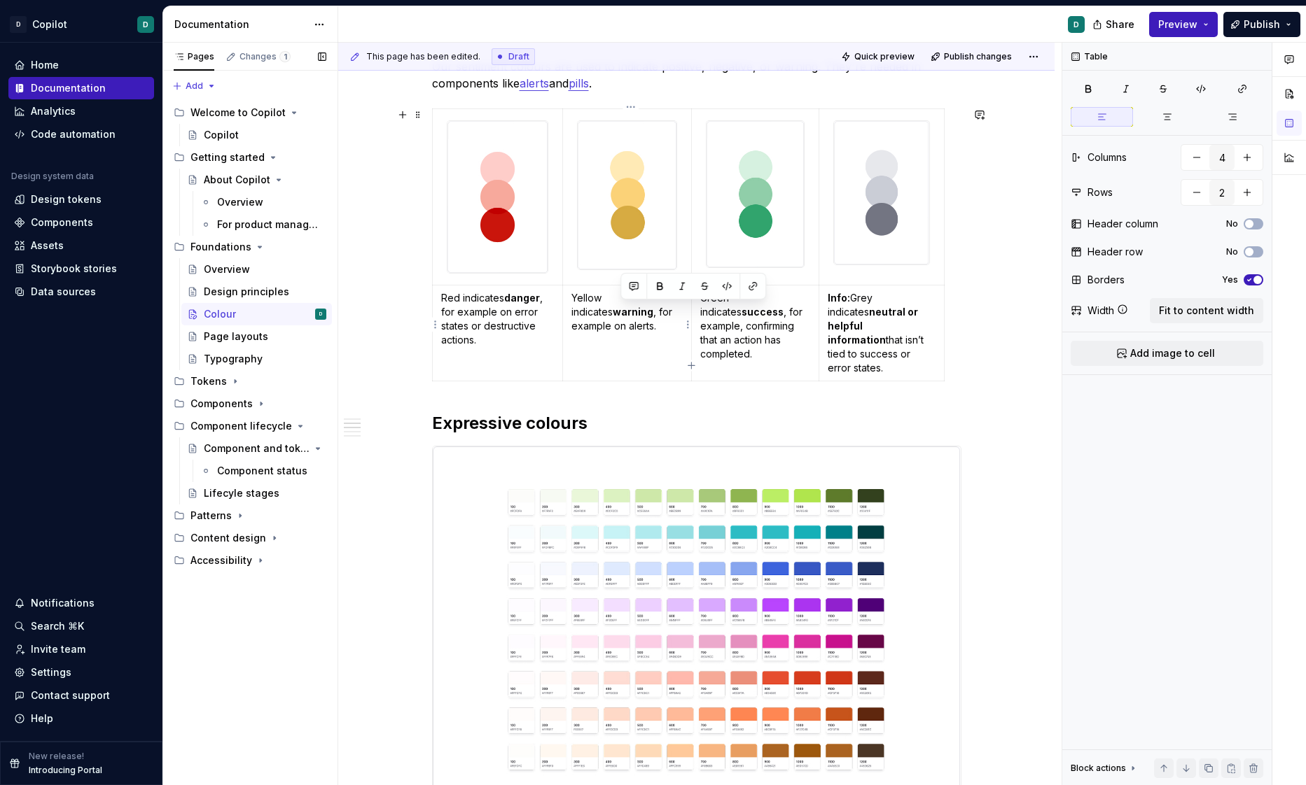
drag, startPoint x: 622, startPoint y: 311, endPoint x: 622, endPoint y: 320, distance: 9.1
click at [622, 320] on p "Yellow indicates warning , for example on alerts." at bounding box center [626, 312] width 111 height 42
drag, startPoint x: 631, startPoint y: 312, endPoint x: 622, endPoint y: 312, distance: 9.1
click at [622, 312] on p "Yellow indicates warning , fA condition needs to be addressed soon, but isn’t b…" at bounding box center [626, 333] width 111 height 84
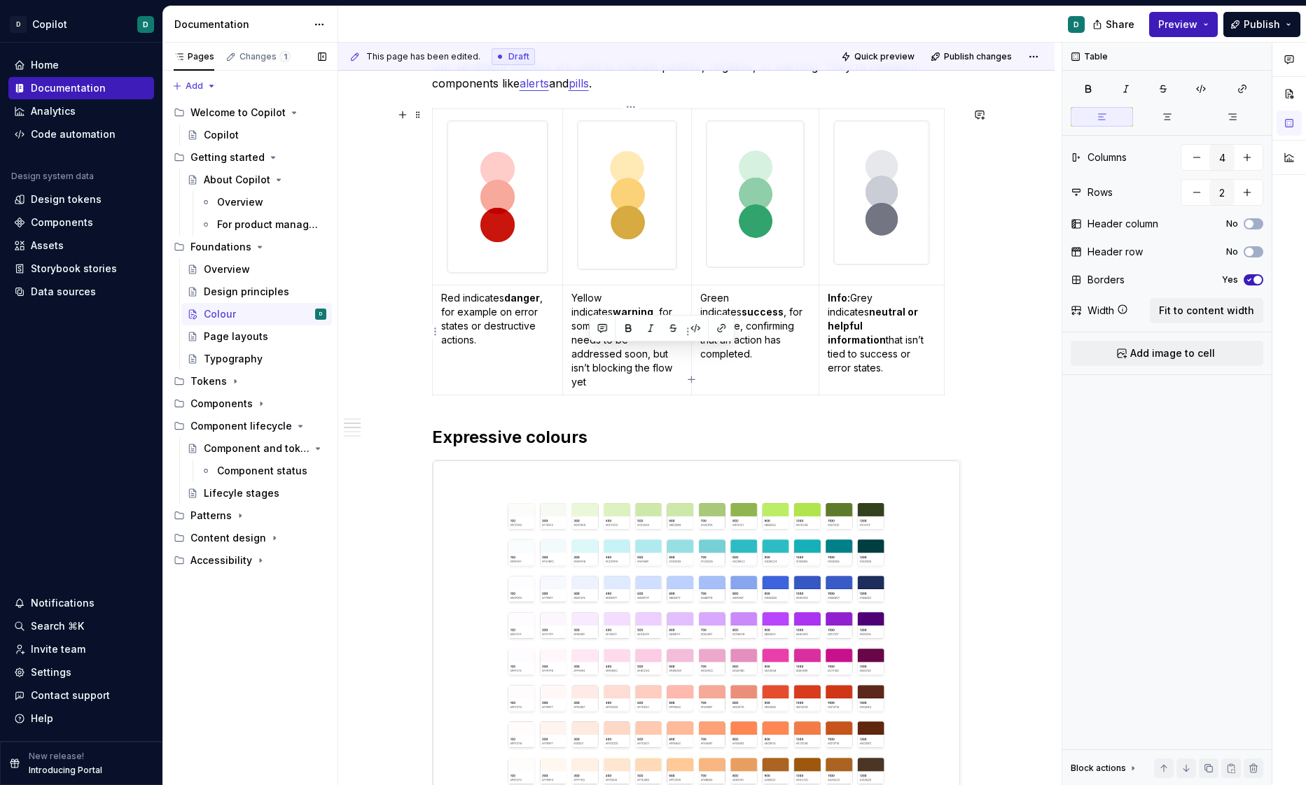
drag, startPoint x: 675, startPoint y: 354, endPoint x: 675, endPoint y: 373, distance: 18.9
click at [675, 371] on p "Yellow indicates warning , for something condition needs to be addressed soon, …" at bounding box center [626, 340] width 111 height 98
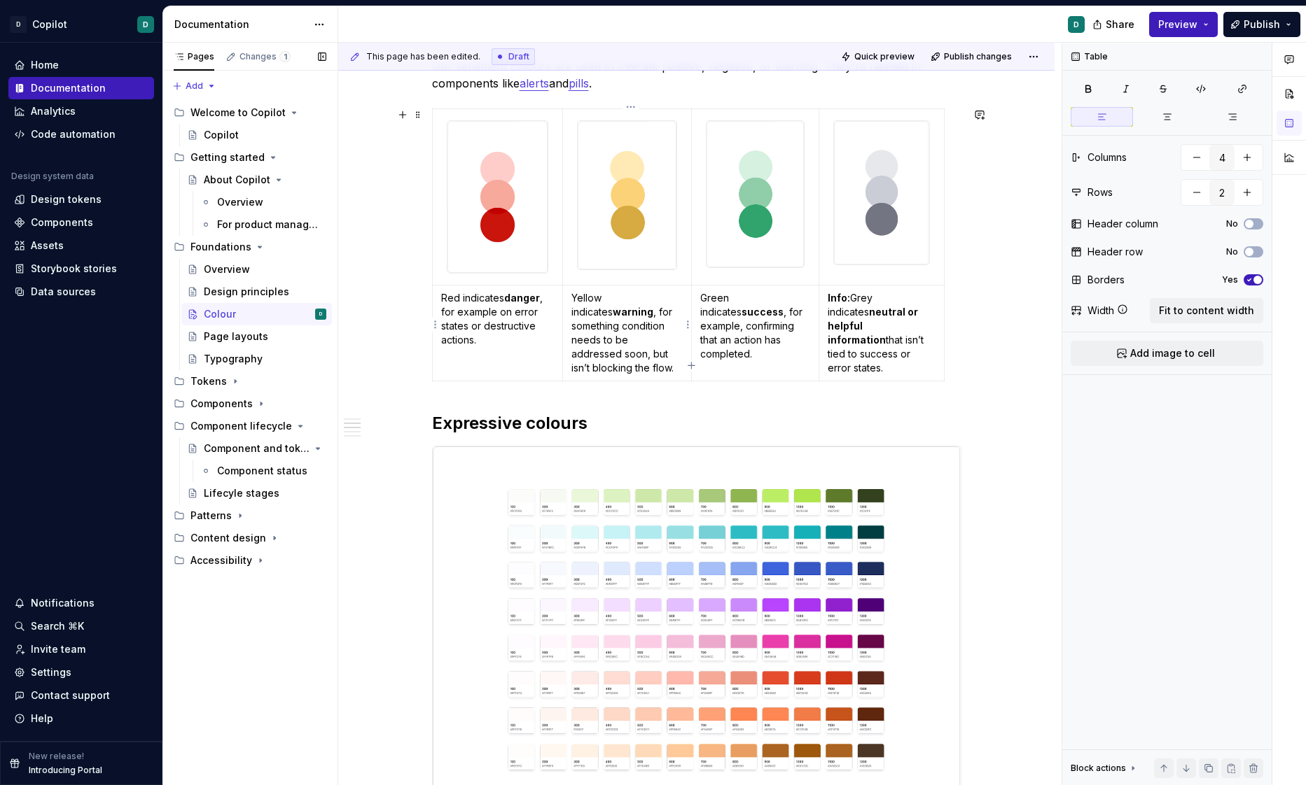
click at [617, 323] on p "Yellow indicates warning , for something condition needs to be addressed soon, …" at bounding box center [626, 333] width 111 height 84
drag, startPoint x: 619, startPoint y: 325, endPoint x: 570, endPoint y: 325, distance: 49.0
click at [570, 325] on td "Yellow indicates warning , for something condition needs to be addressed soon, …" at bounding box center [627, 333] width 129 height 96
click at [649, 340] on p "Yellow indicates warning , for something that needs to be addressed soon, but i…" at bounding box center [626, 333] width 111 height 84
click at [711, 389] on div "Our colour palette is crafted to be beautiful, but simple. We apply it to commu…" at bounding box center [696, 722] width 529 height 2157
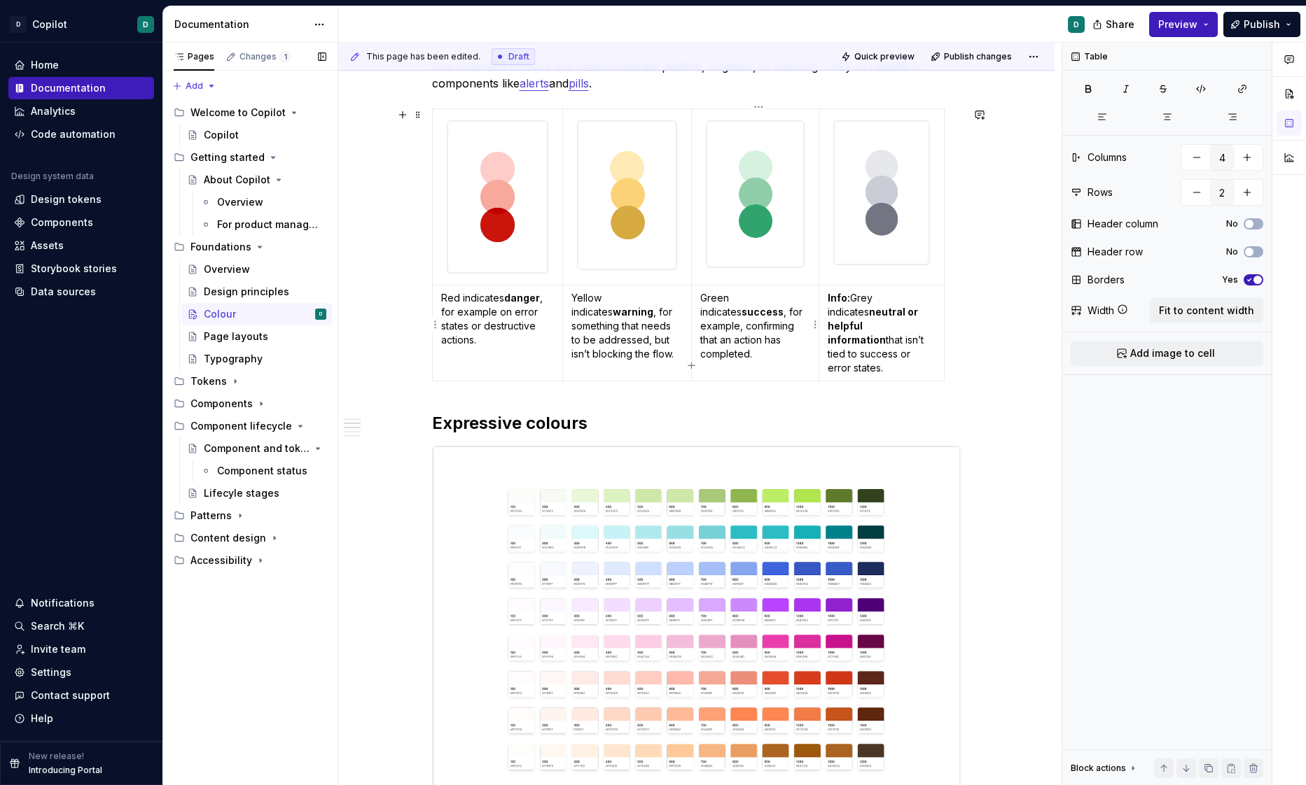
click at [751, 344] on p "Green indicates success , for example, confirming that an action has completed." at bounding box center [755, 326] width 110 height 70
drag, startPoint x: 855, startPoint y: 294, endPoint x: 826, endPoint y: 294, distance: 28.7
click at [826, 294] on td "Info: Grey indicates neutral or helpful information that isn’t tied to success …" at bounding box center [880, 333] width 125 height 96
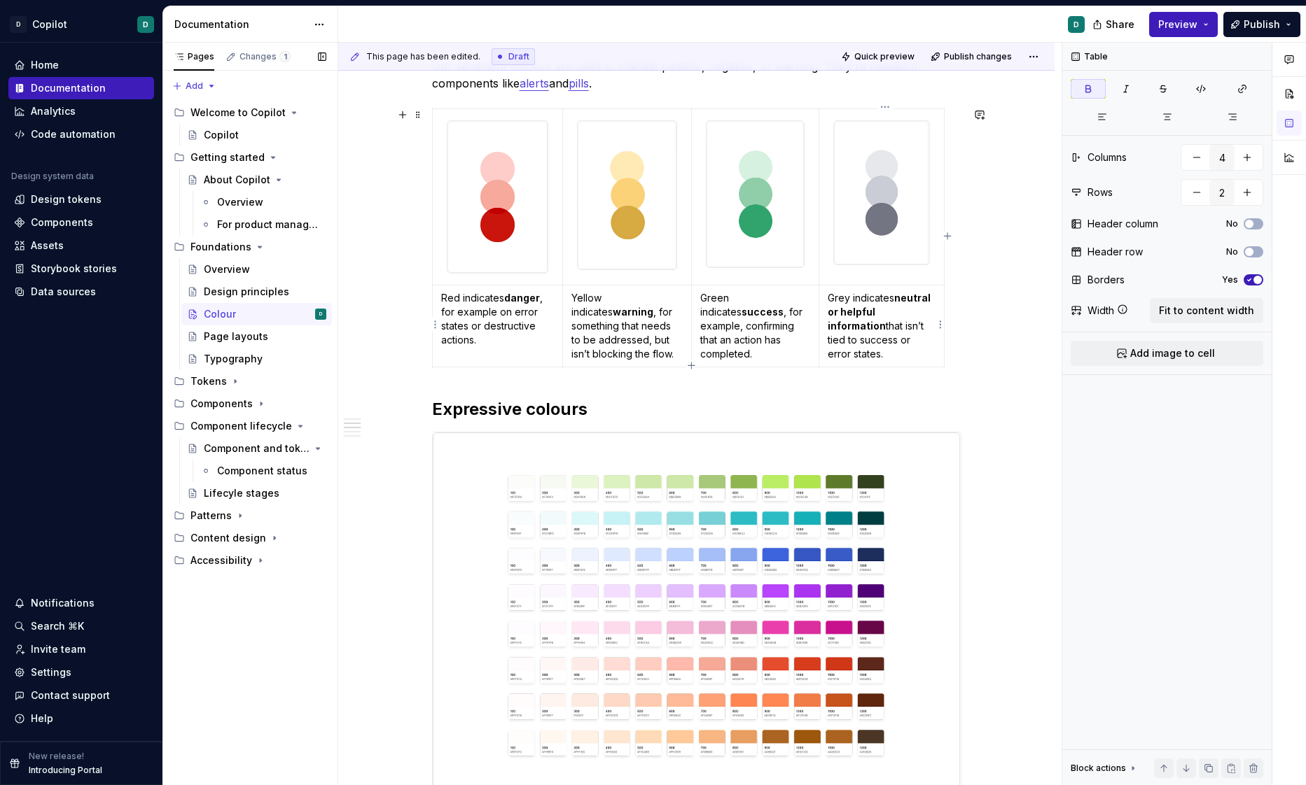
click at [831, 323] on p "Grey indicates neutral or helpful information that isn’t tied to success or err…" at bounding box center [881, 326] width 108 height 70
drag, startPoint x: 870, startPoint y: 323, endPoint x: 823, endPoint y: 323, distance: 47.6
click at [823, 323] on td "Grey indicates neutral or helpful information that isn’t tied to success or err…" at bounding box center [880, 326] width 125 height 82
copy p "that isn’t"
click at [853, 333] on p "Grey indicates neutral or helpful information that isn’t tied to success or err…" at bounding box center [881, 326] width 108 height 70
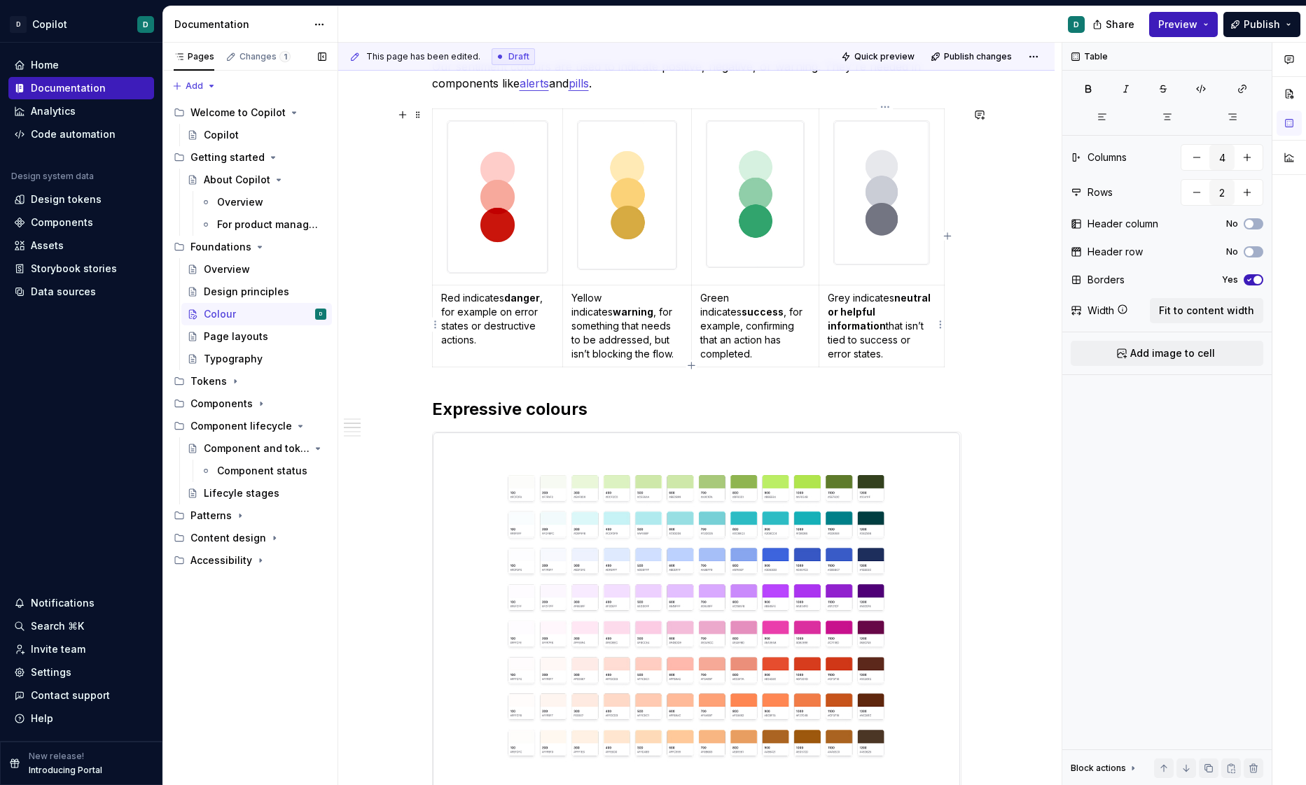
click at [830, 316] on p "Grey indicates neutral or helpful information that isn’t tied to success or err…" at bounding box center [881, 326] width 108 height 70
drag, startPoint x: 884, startPoint y: 325, endPoint x: 823, endPoint y: 312, distance: 62.9
click at [823, 312] on td "Grey indicates neutral that isn’tor helpful information that isn’t tied to succ…" at bounding box center [880, 326] width 125 height 82
click at [830, 312] on td "Grey indicates neutral that isn’t tied to success or error states." at bounding box center [880, 326] width 125 height 82
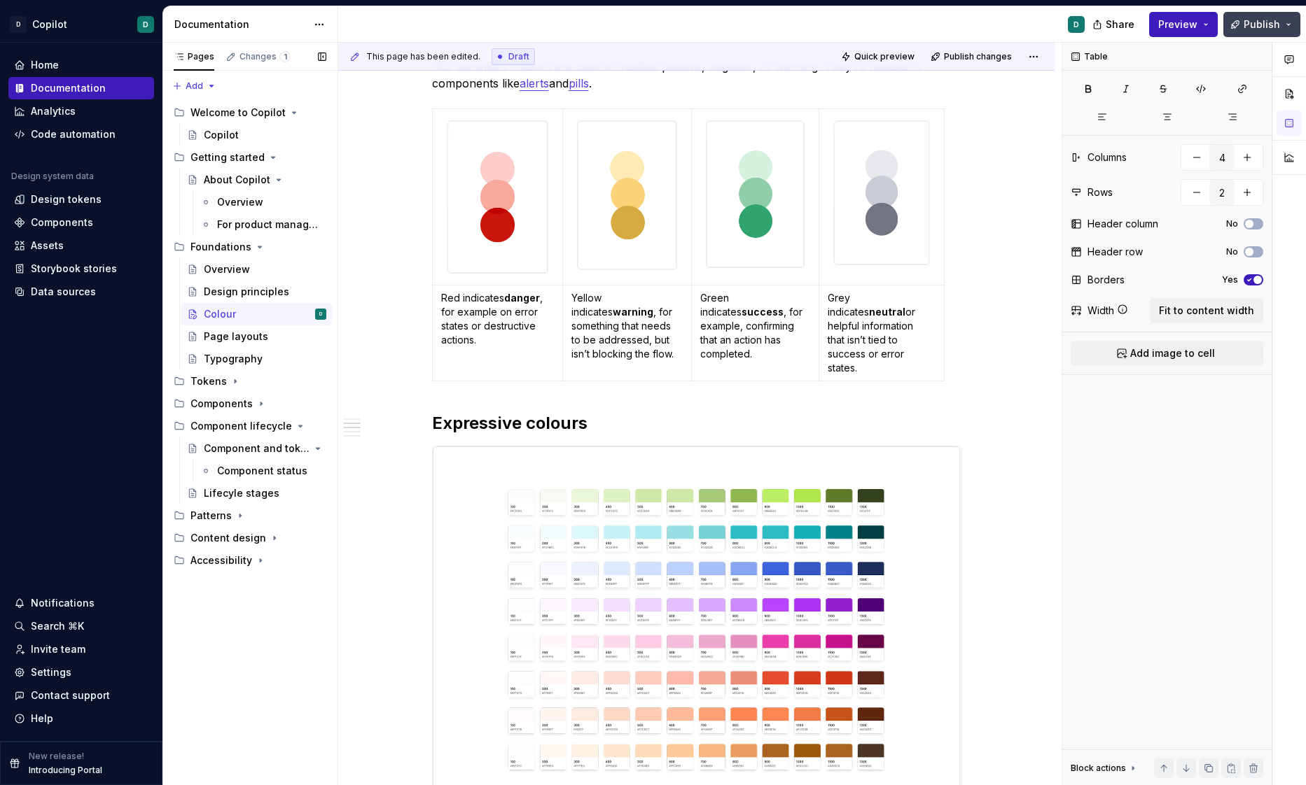
click at [1257, 31] on button "Publish" at bounding box center [1261, 24] width 77 height 25
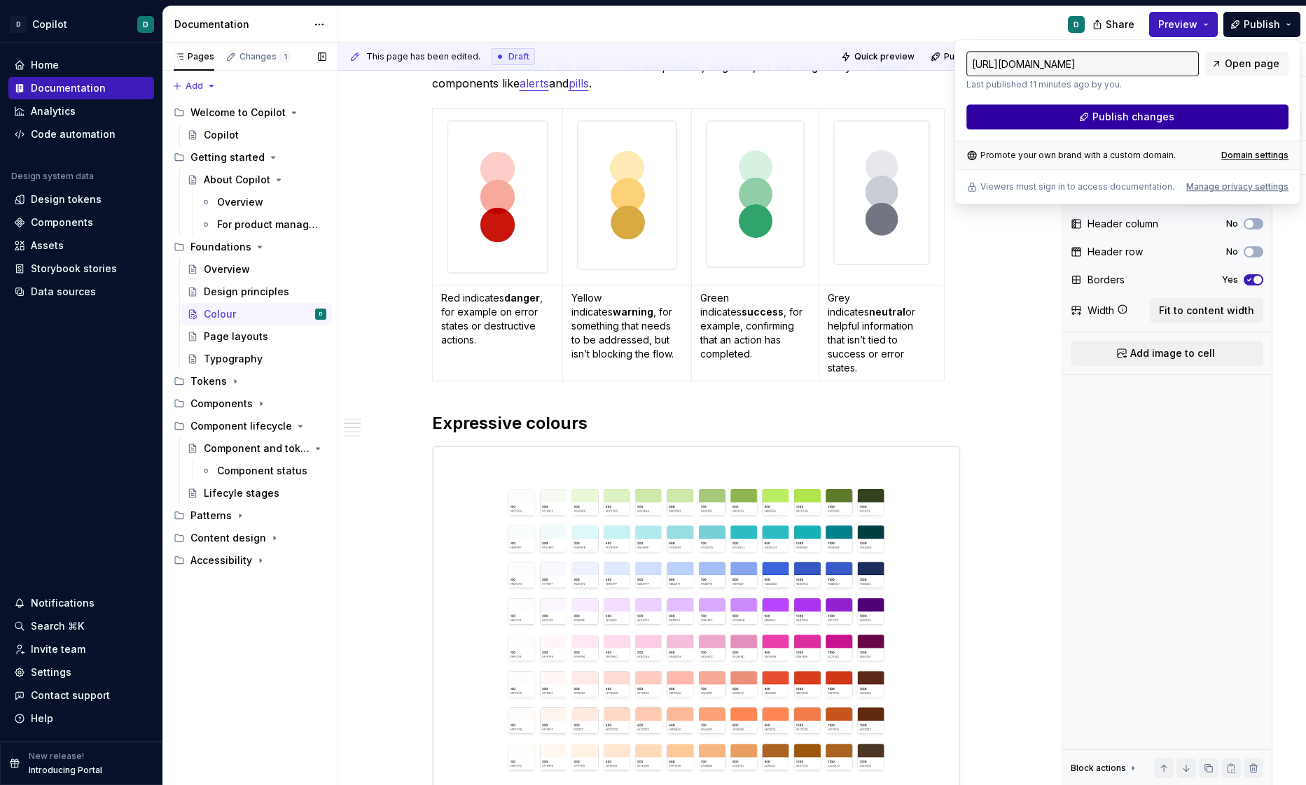
click at [1222, 113] on button "Publish changes" at bounding box center [1127, 116] width 322 height 25
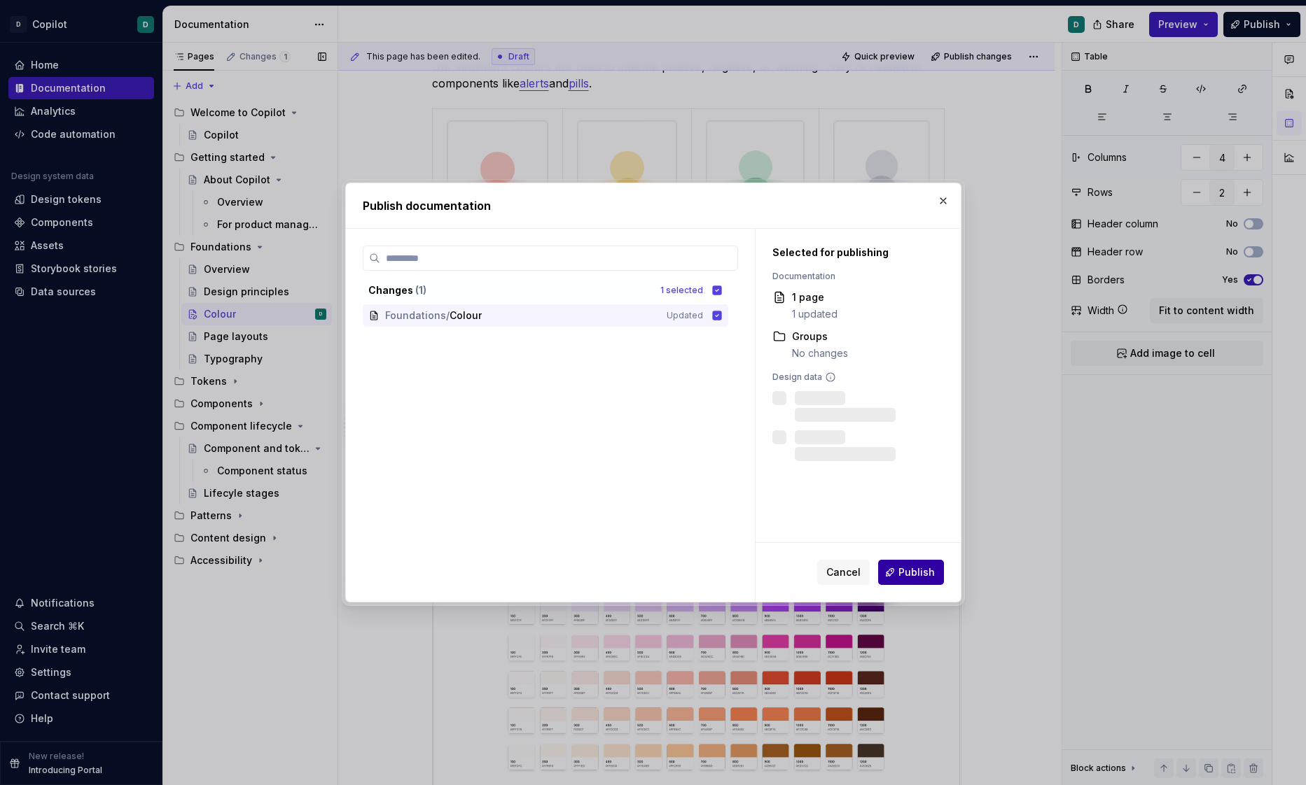
click at [899, 577] on button "Publish" at bounding box center [911, 572] width 66 height 25
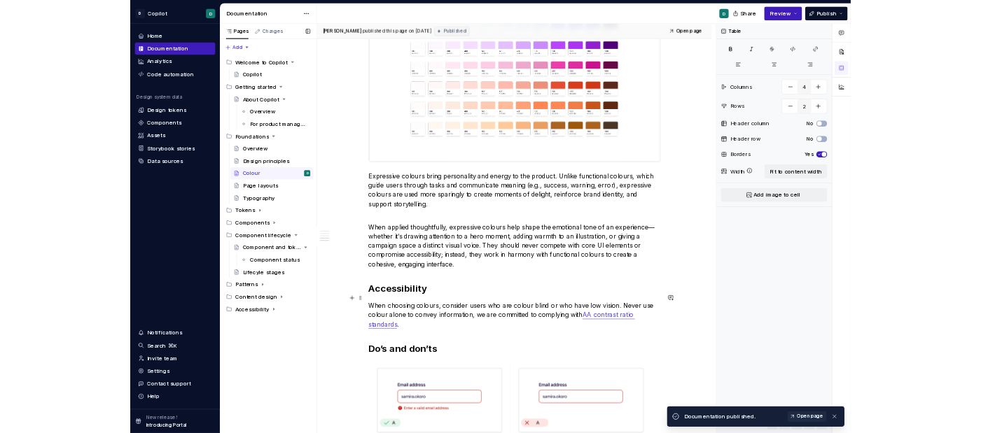
scroll to position [1153, 0]
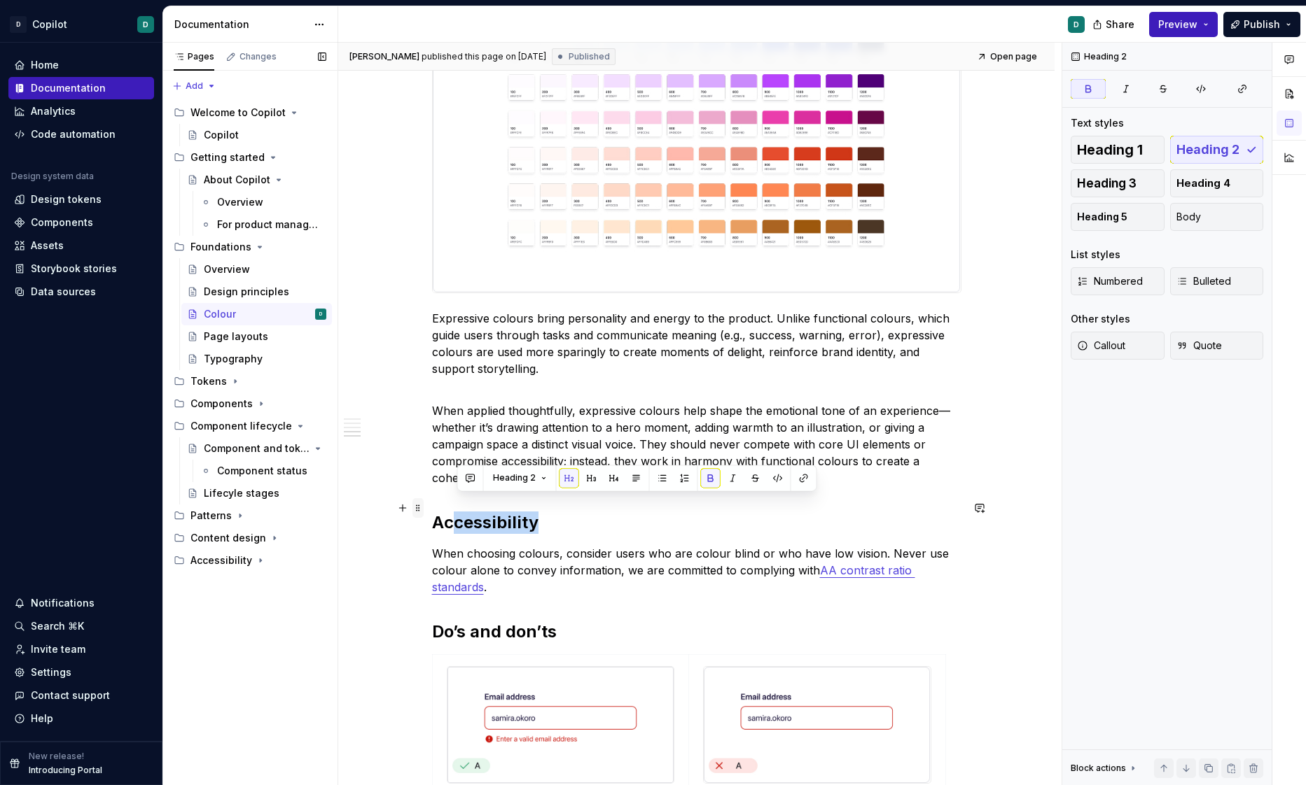
drag, startPoint x: 552, startPoint y: 508, endPoint x: 423, endPoint y: 506, distance: 129.5
click at [423, 506] on div "Our colour palette is crafted to be beautiful, but simple. We apply it to commu…" at bounding box center [696, 307] width 716 height 2443
click at [540, 512] on h2 "Accessibility" at bounding box center [696, 523] width 529 height 22
drag, startPoint x: 546, startPoint y: 505, endPoint x: 433, endPoint y: 504, distance: 113.4
click at [433, 504] on div "Our colour palette is crafted to be beautiful, but simple. We apply it to commu…" at bounding box center [696, 307] width 716 height 2443
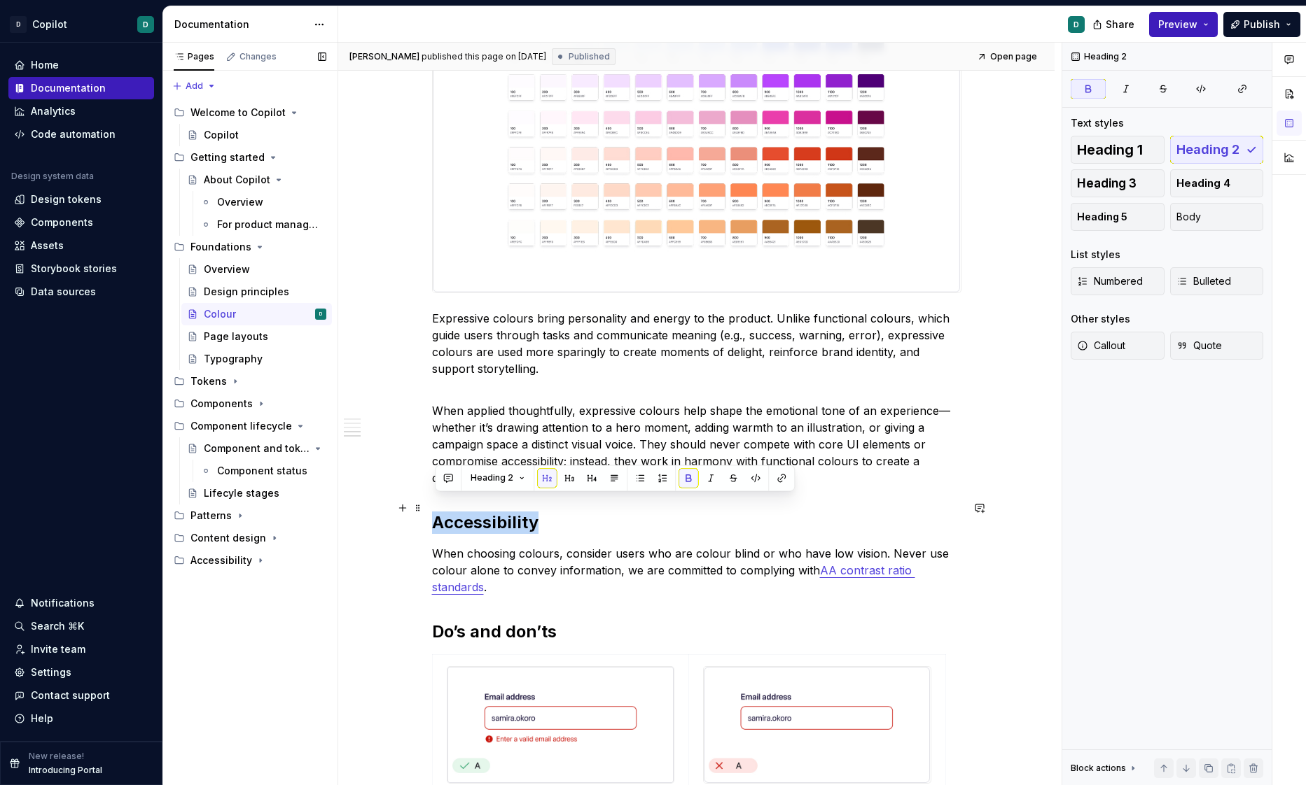
copy strong "Accessibility"
click at [642, 545] on p "When choosing colours, consider users who are colour blind or who have low visi…" at bounding box center [696, 570] width 529 height 50
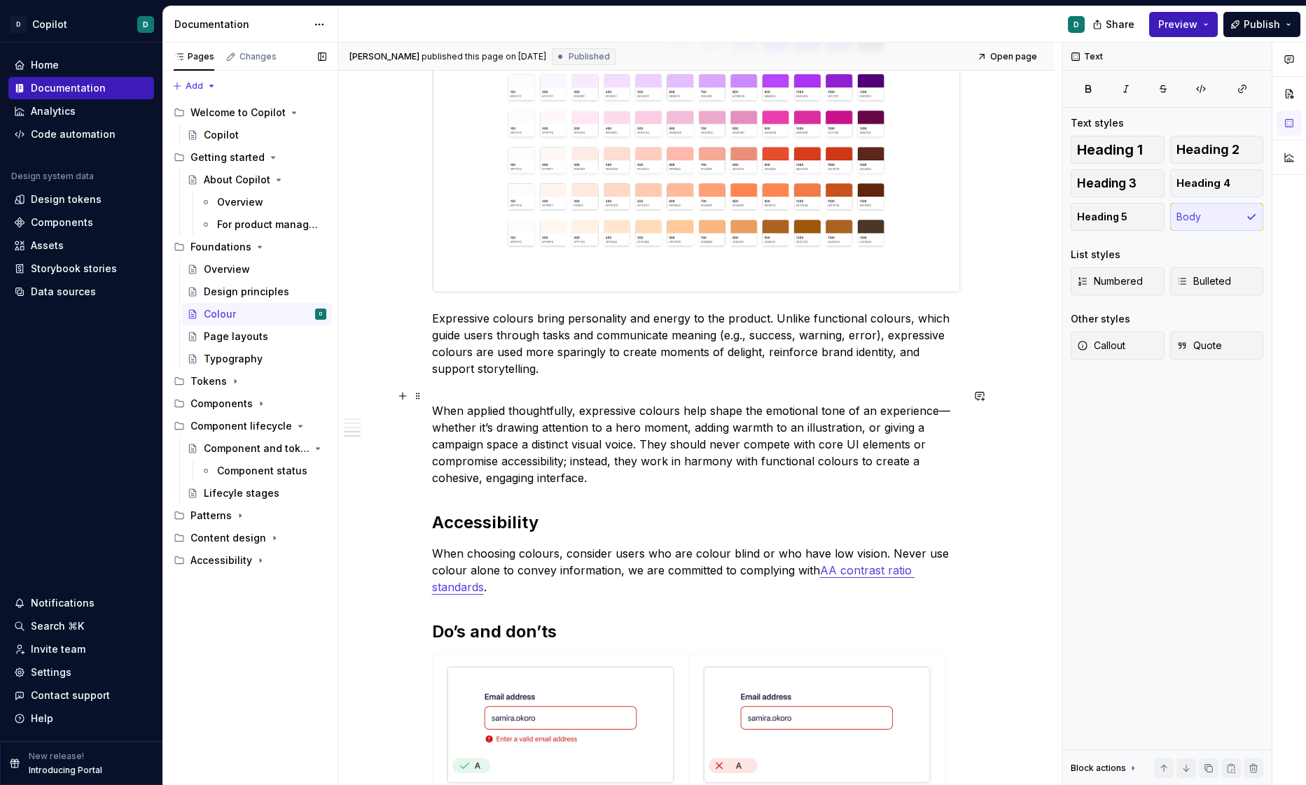
click at [601, 461] on p "When applied thoughtfully, expressive colours help shape the emotional tone of …" at bounding box center [696, 445] width 529 height 84
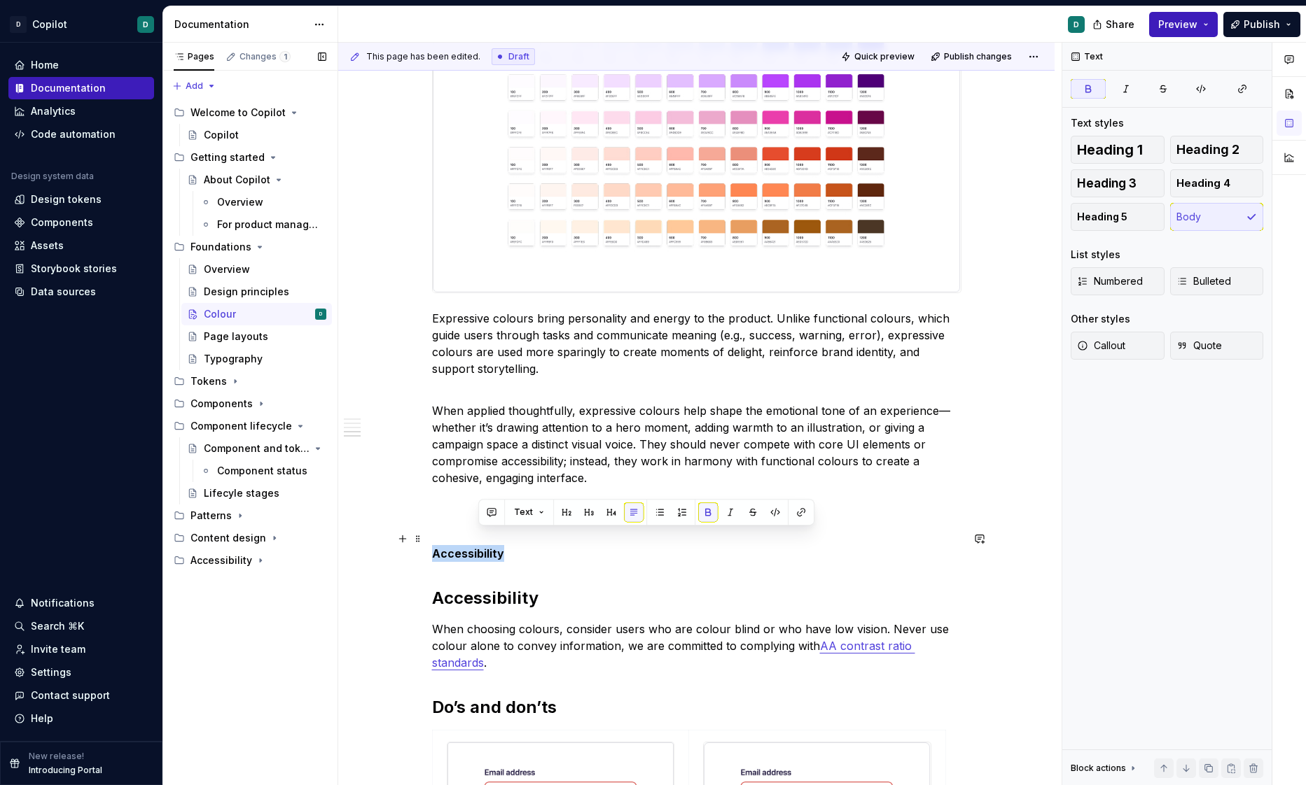
drag, startPoint x: 519, startPoint y: 542, endPoint x: 333, endPoint y: 541, distance: 186.2
click at [336, 541] on div "Pages Changes 1 Add Accessibility guide for tree Page tree. Navigate the tree w…" at bounding box center [734, 414] width 1142 height 743
click at [519, 508] on button "button" at bounding box center [523, 513] width 20 height 20
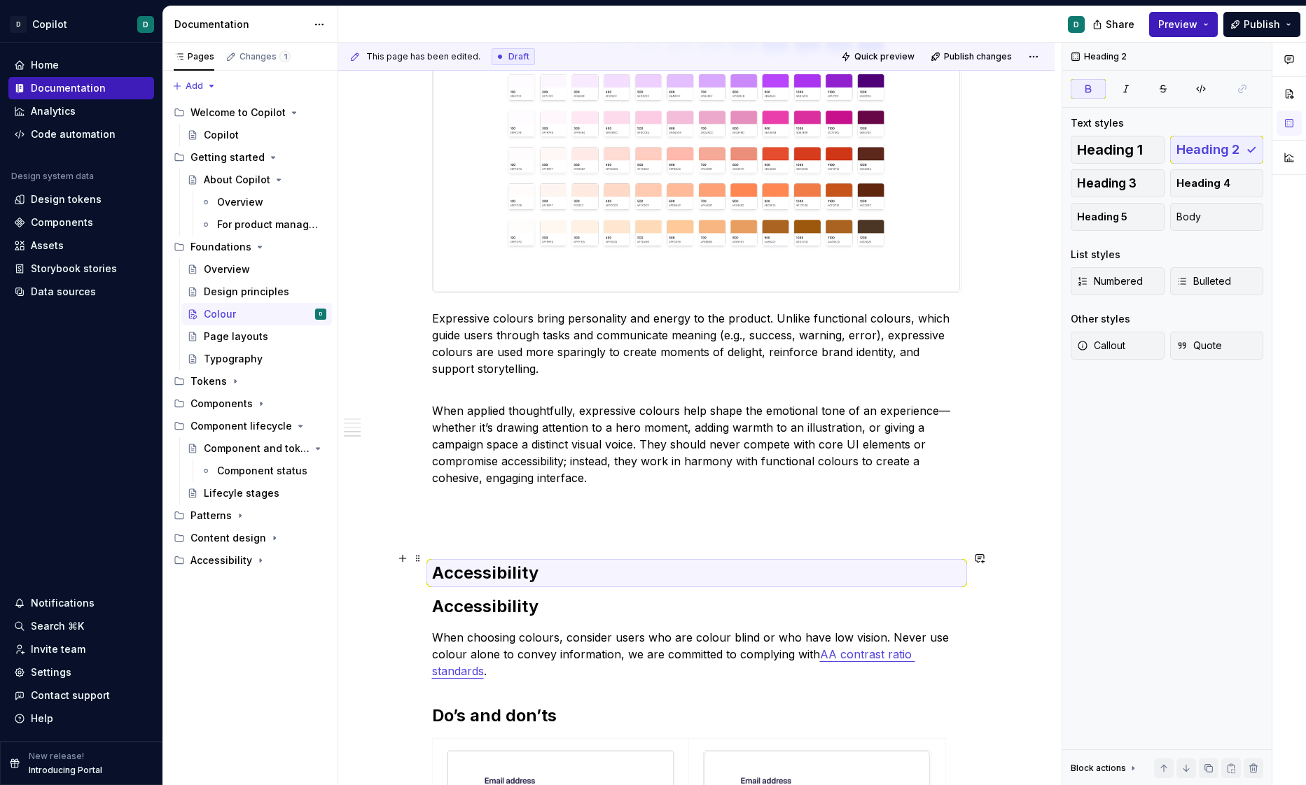
click at [550, 562] on h2 "Accessibility" at bounding box center [696, 573] width 529 height 22
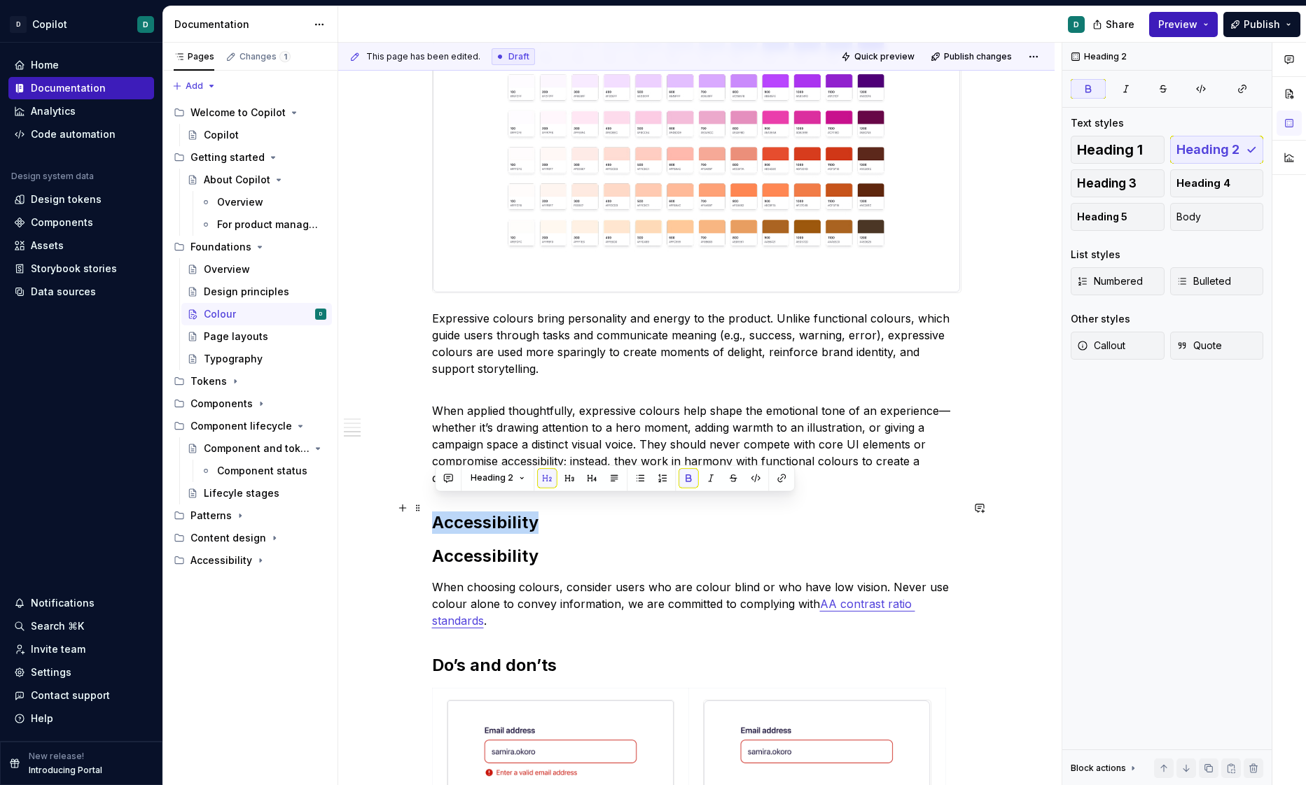
drag, startPoint x: 548, startPoint y: 513, endPoint x: 427, endPoint y: 513, distance: 121.1
click at [427, 513] on div "Our colour palette is crafted to be beautiful, but simple. We apply it to commu…" at bounding box center [696, 324] width 716 height 2477
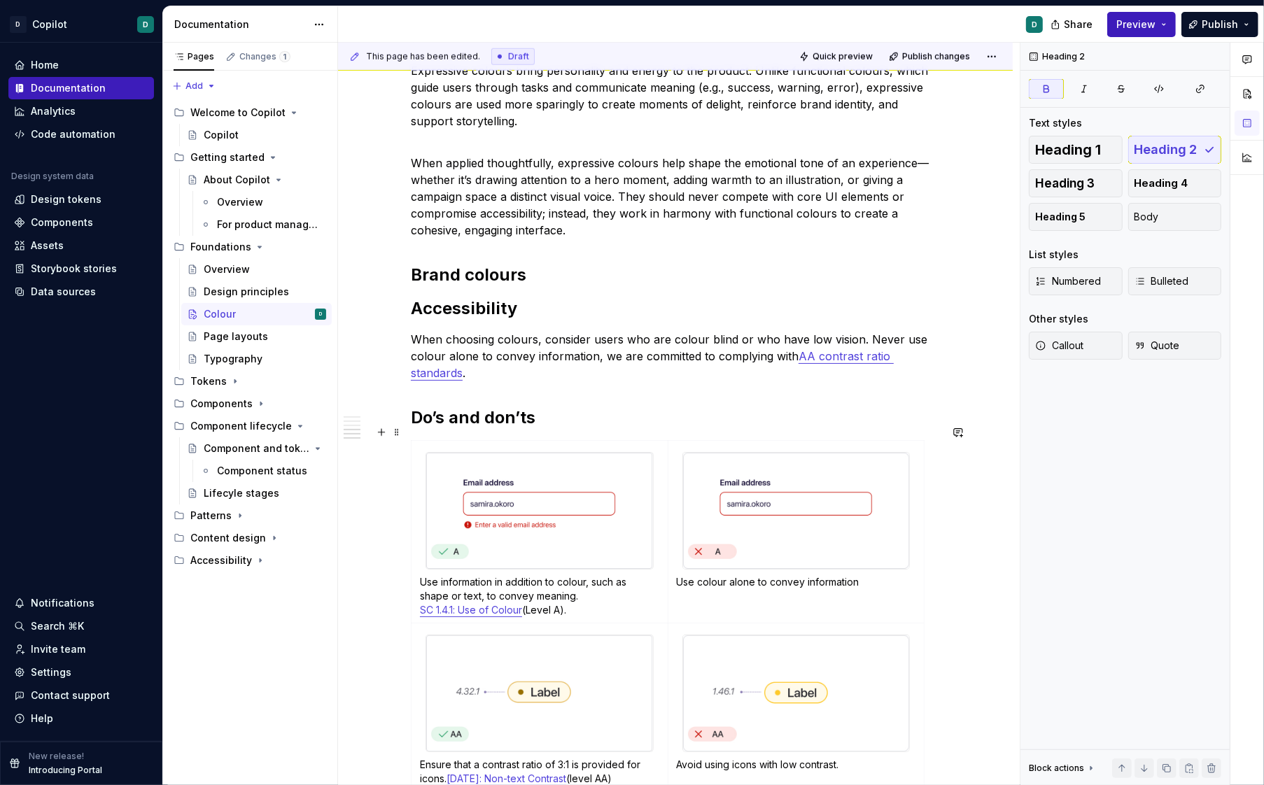
scroll to position [1271, 0]
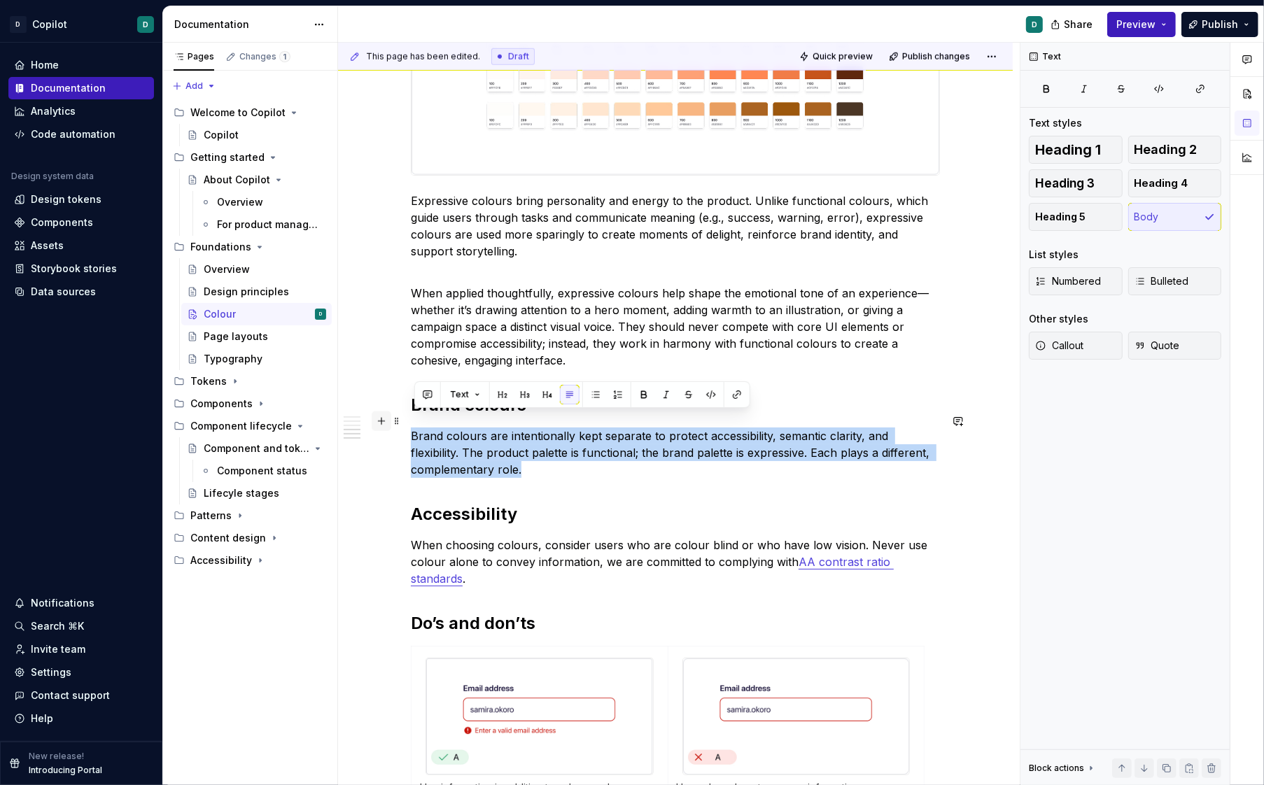
drag, startPoint x: 494, startPoint y: 454, endPoint x: 375, endPoint y: 422, distance: 123.3
click at [411, 422] on div "Our colour palette is crafted to be beautiful, but simple. We apply it to commu…" at bounding box center [675, 143] width 529 height 2283
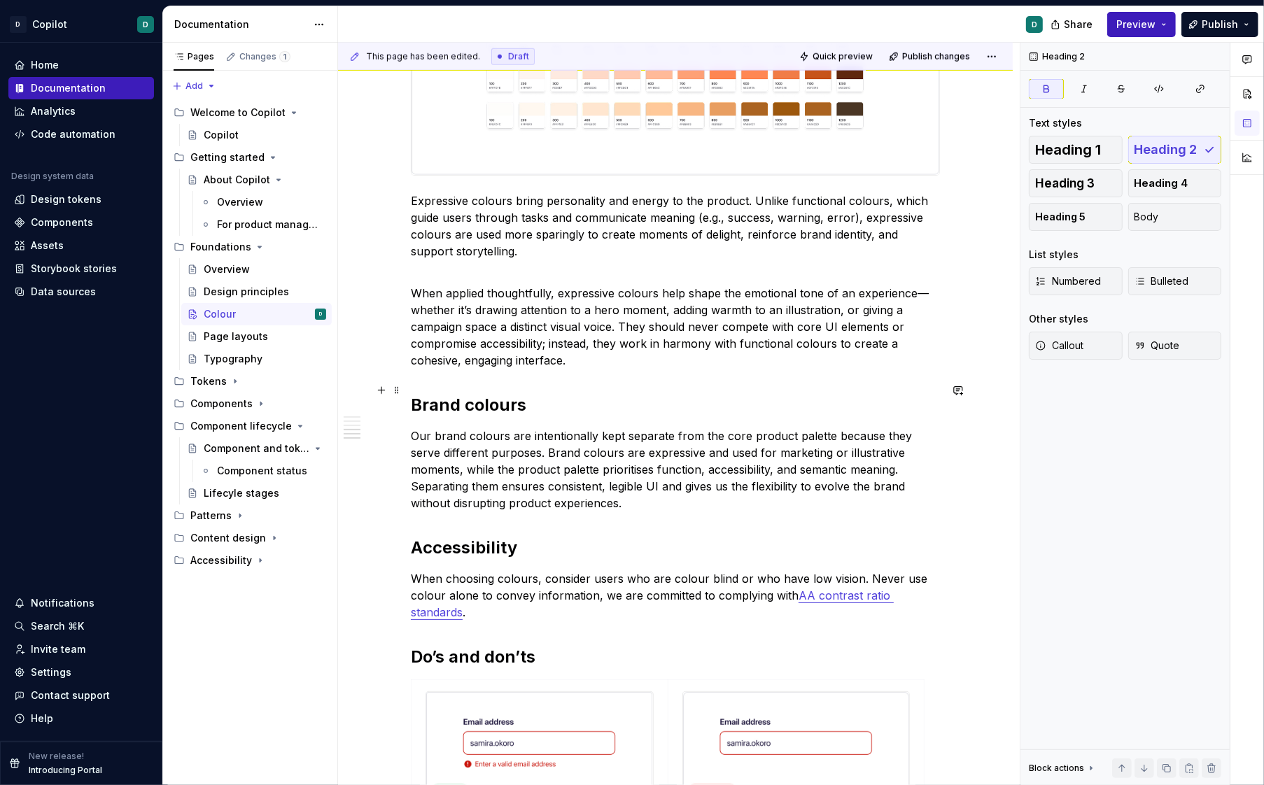
click at [510, 395] on strong "Brand colours" at bounding box center [469, 405] width 116 height 20
drag, startPoint x: 524, startPoint y: 394, endPoint x: 344, endPoint y: 394, distance: 179.9
click at [344, 394] on div "Our colour palette is crafted to be beautiful, but simple. We apply it to commu…" at bounding box center [675, 262] width 675 height 2586
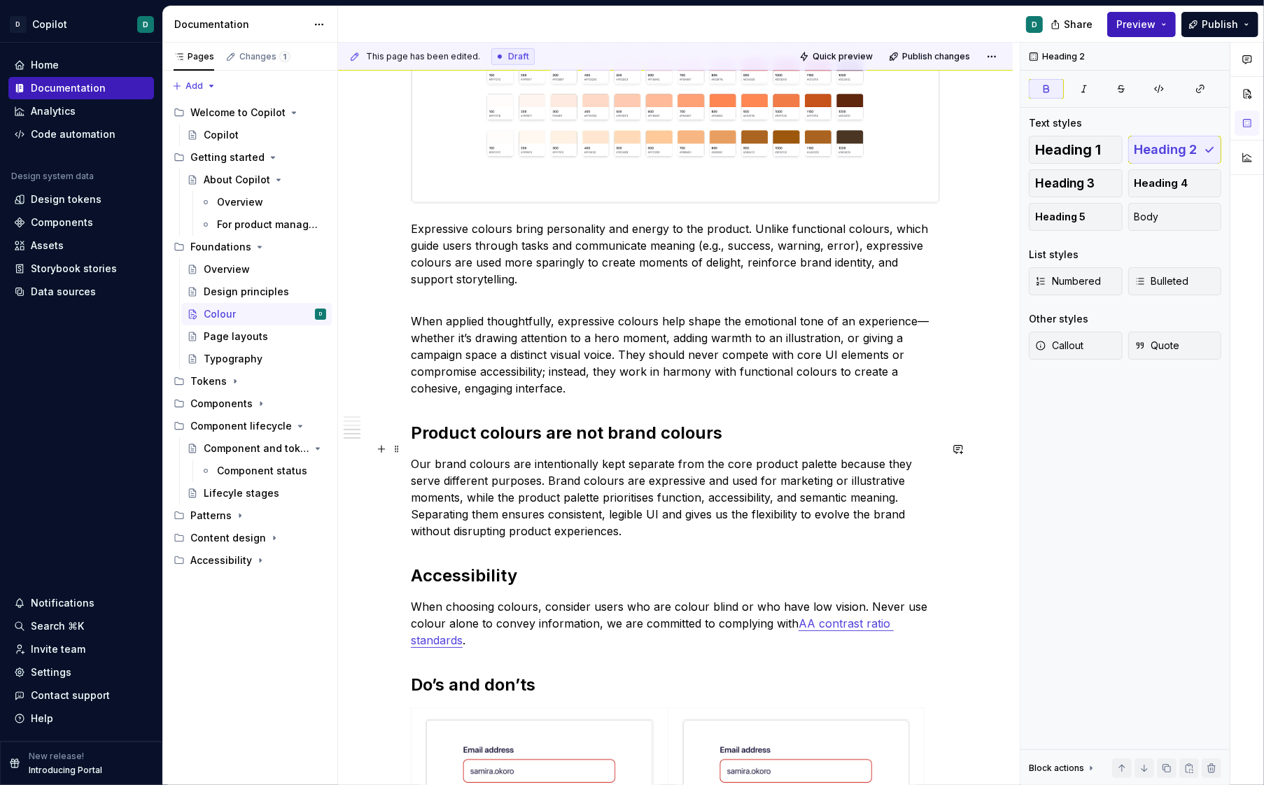
scroll to position [1220, 0]
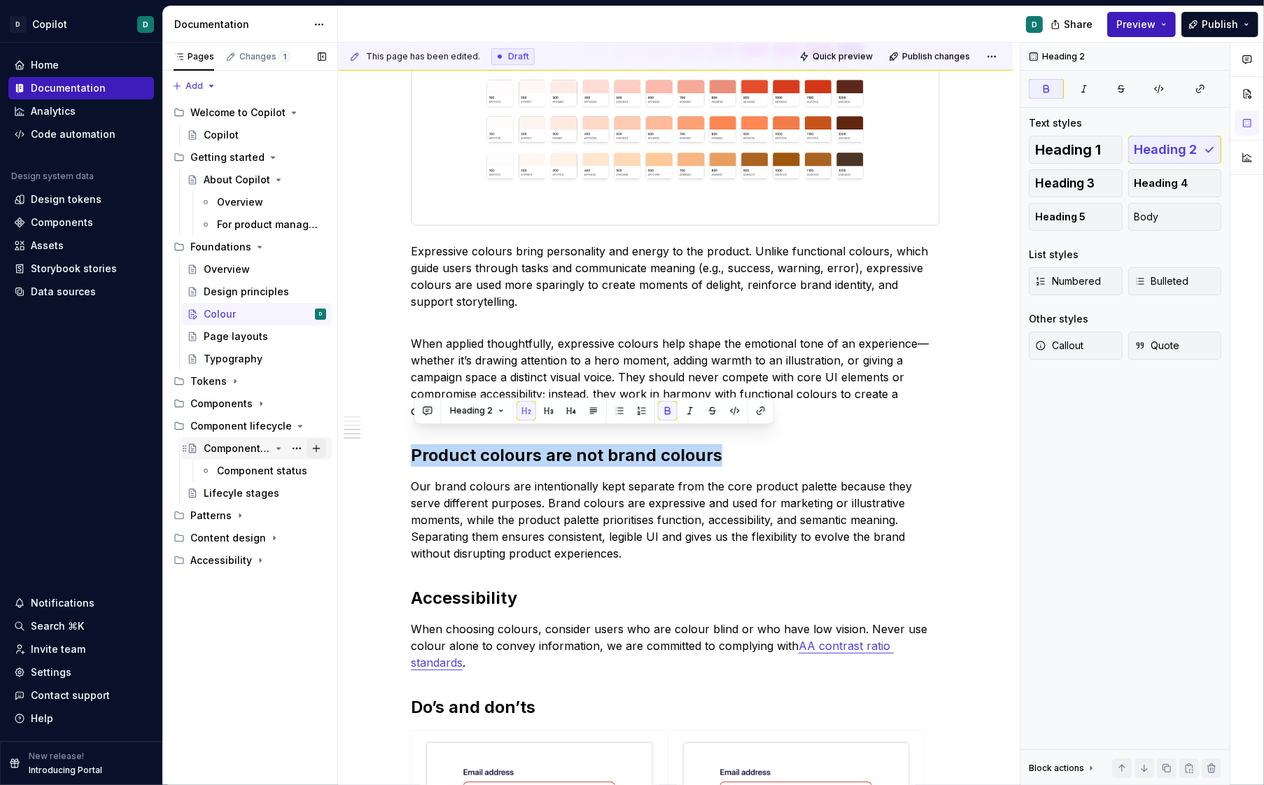
drag, startPoint x: 741, startPoint y: 440, endPoint x: 323, endPoint y: 440, distance: 417.2
click at [323, 440] on div "Pages Changes 1 Add Accessibility guide for tree Page tree. Navigate the tree w…" at bounding box center [713, 414] width 1101 height 743
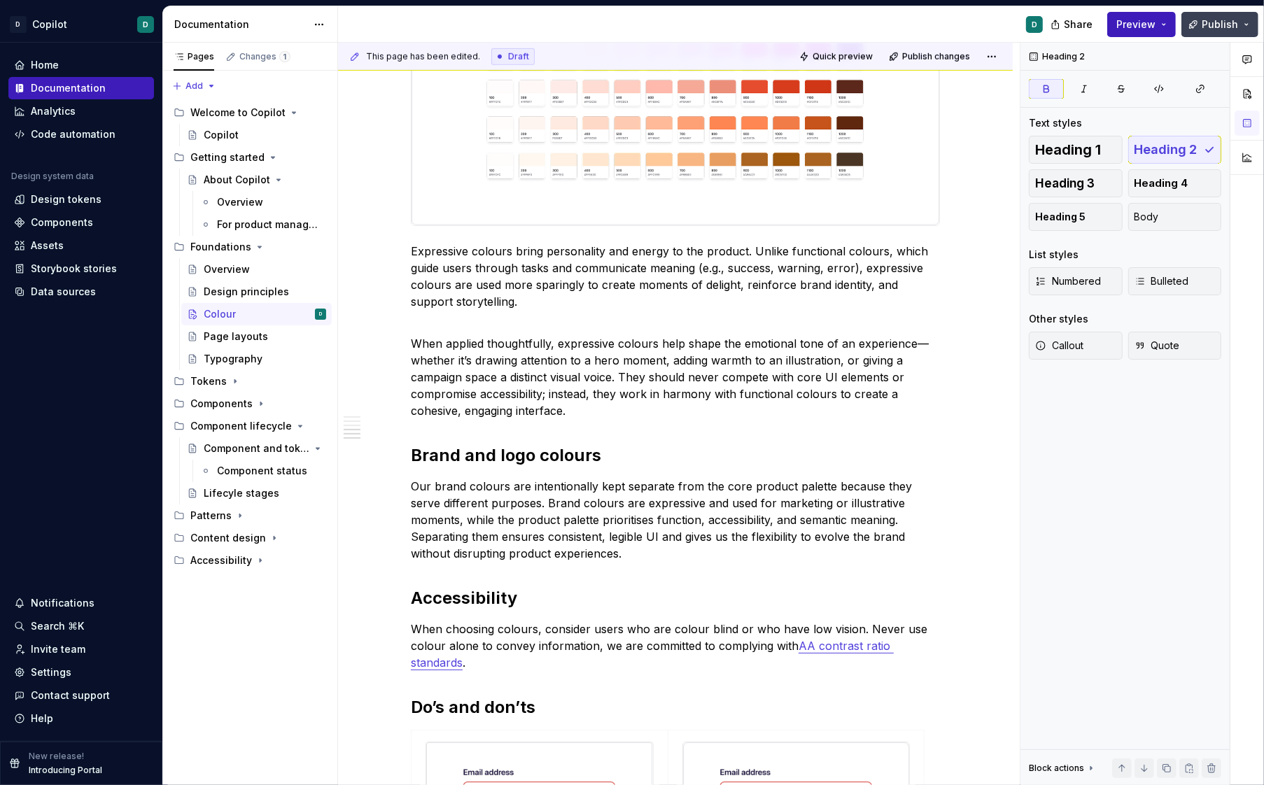
click at [1222, 25] on span "Publish" at bounding box center [1220, 25] width 36 height 14
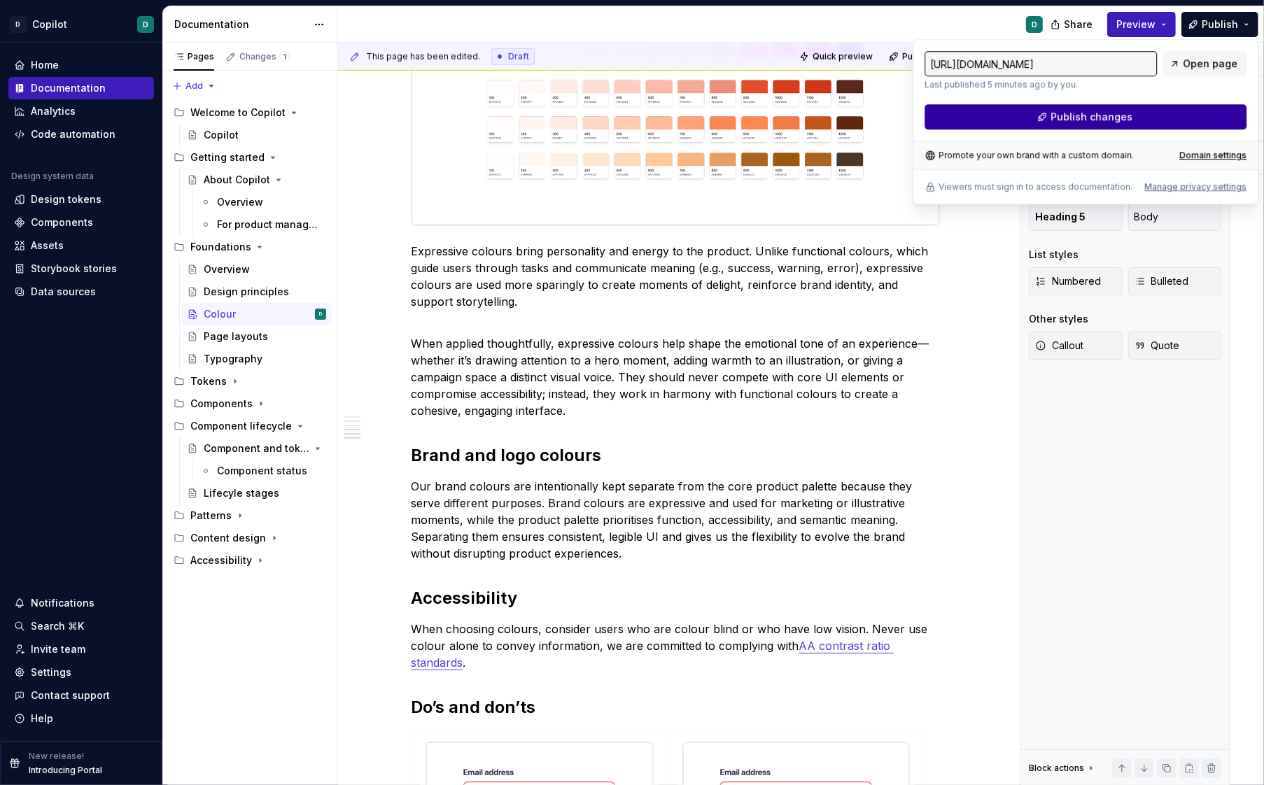
click at [1170, 123] on button "Publish changes" at bounding box center [1086, 116] width 322 height 25
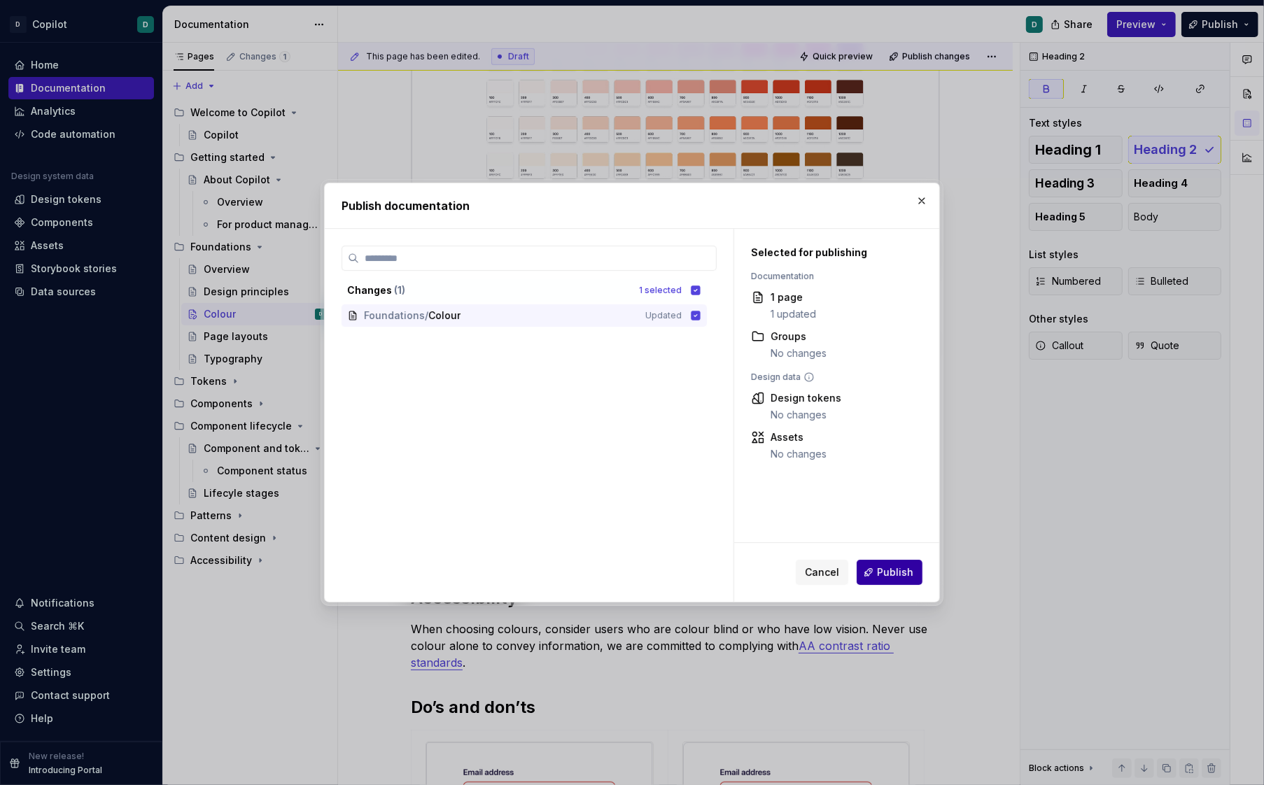
click at [896, 575] on span "Publish" at bounding box center [895, 573] width 36 height 14
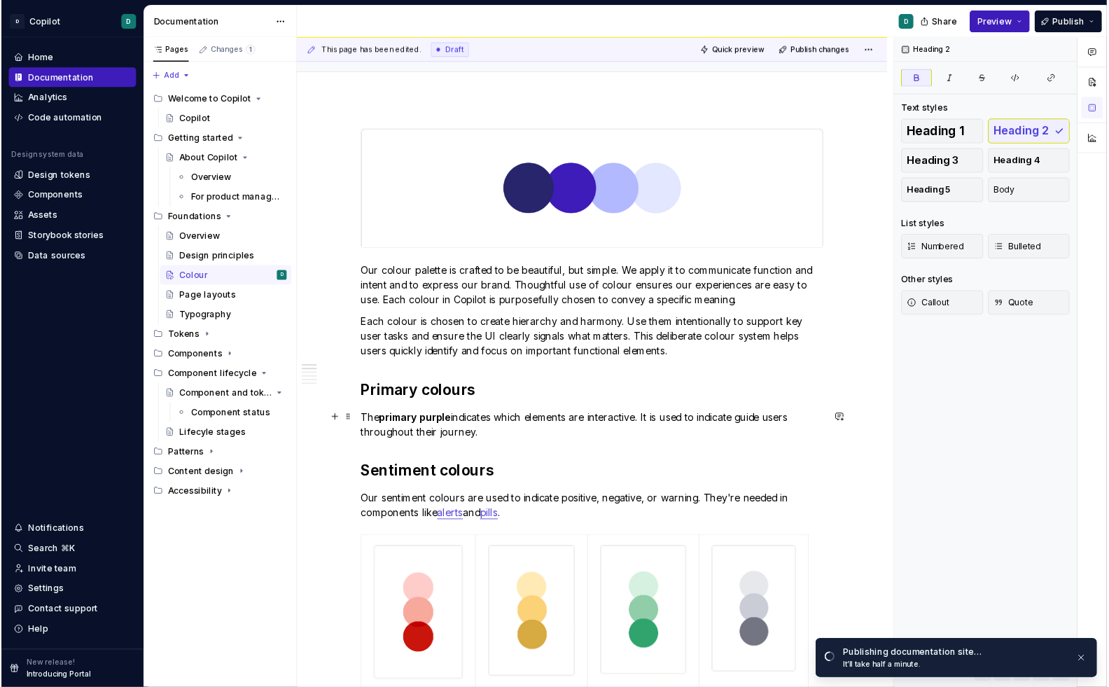
scroll to position [0, 0]
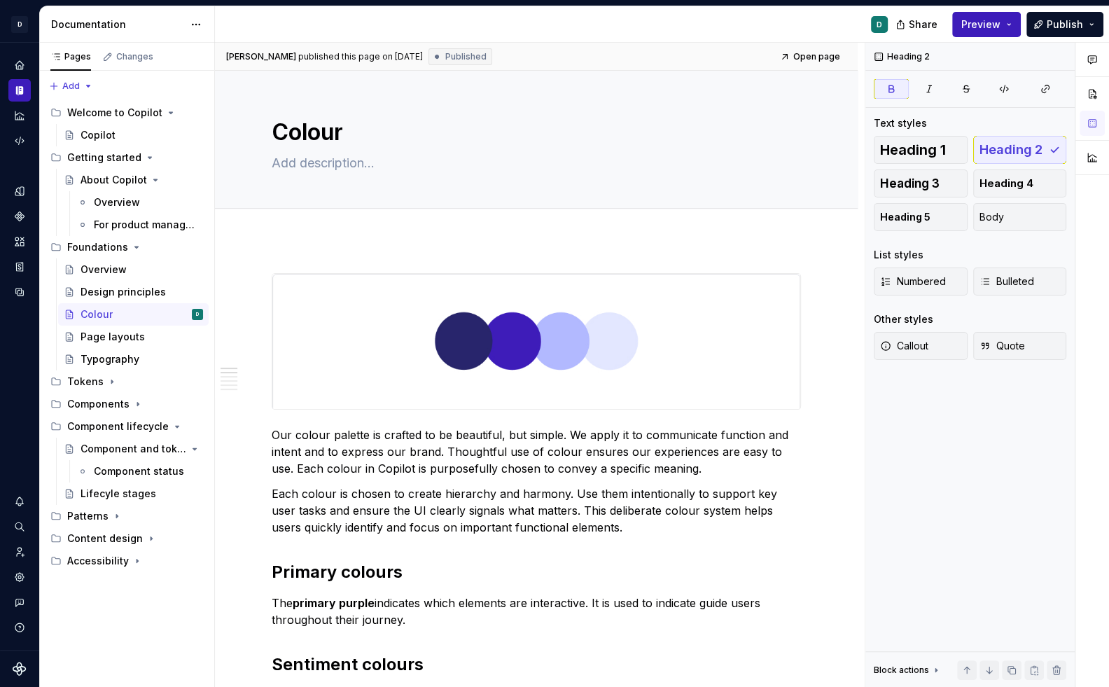
type textarea "*"
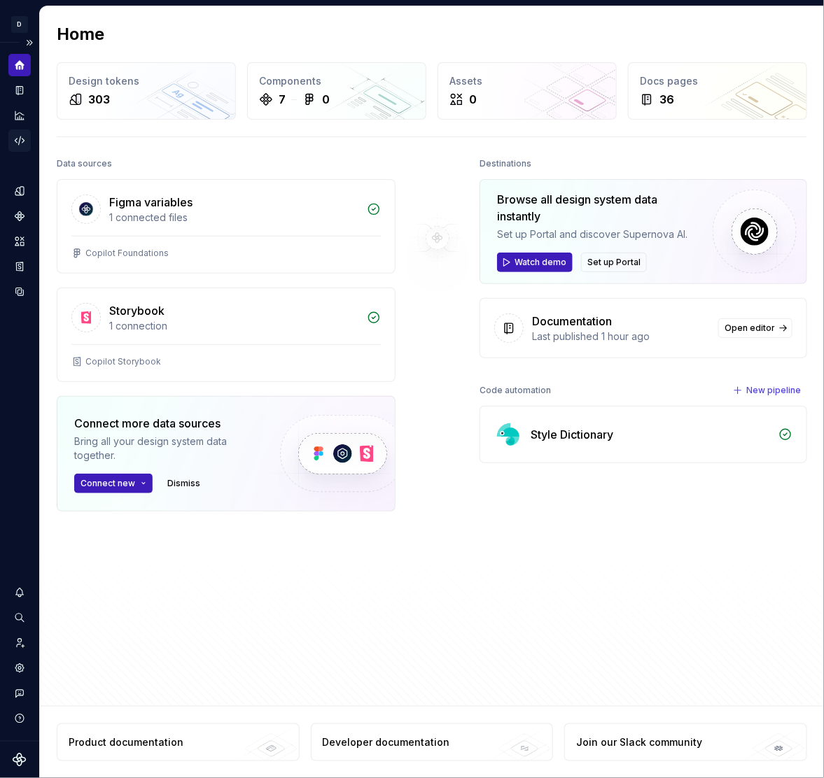
click at [23, 137] on icon "Code automation" at bounding box center [19, 140] width 13 height 13
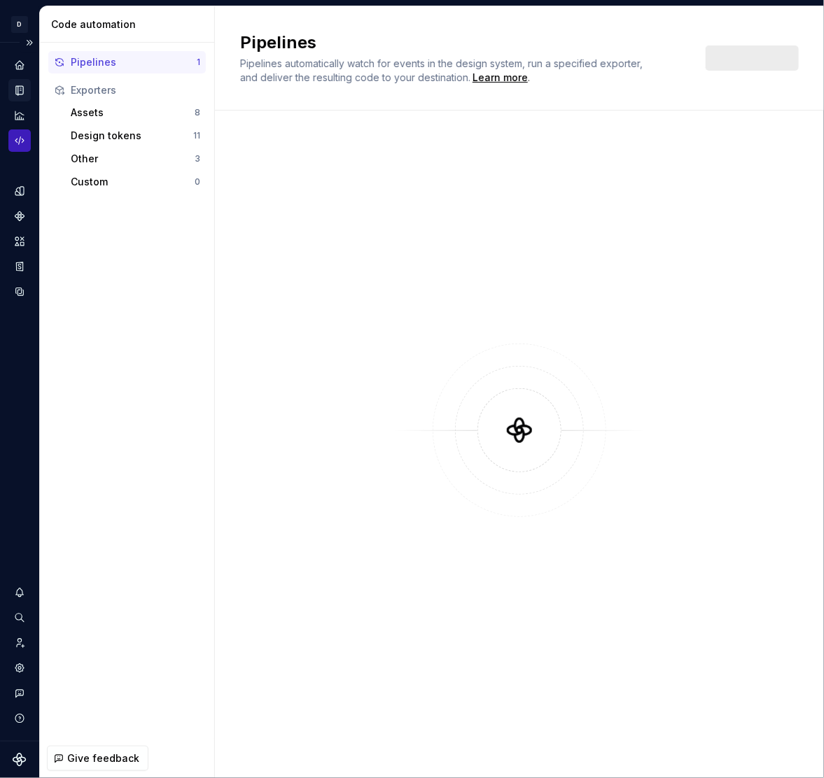
click at [17, 91] on icon "Documentation" at bounding box center [19, 90] width 13 height 13
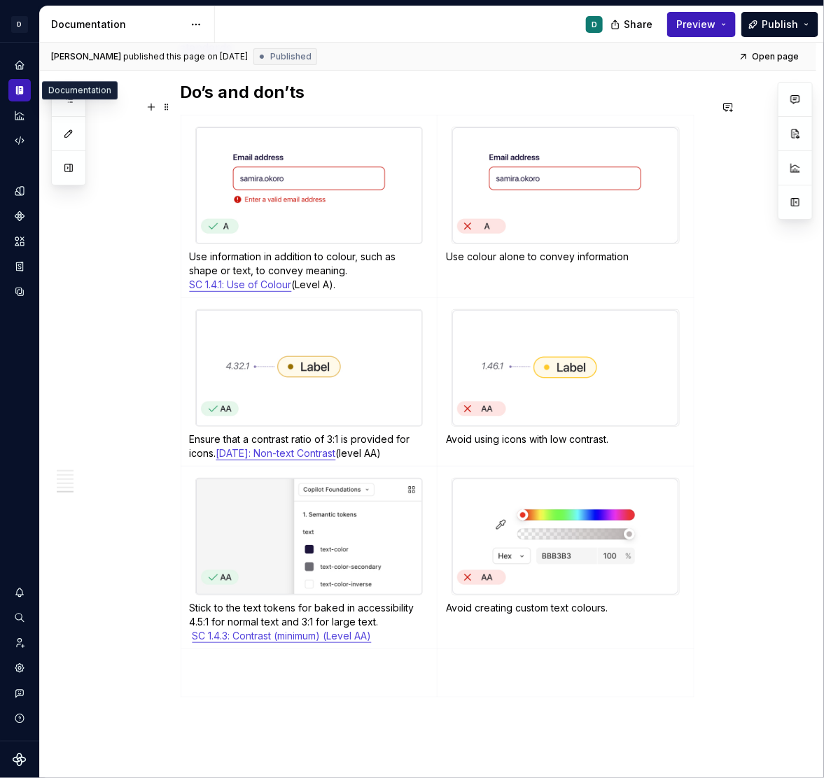
scroll to position [1824, 0]
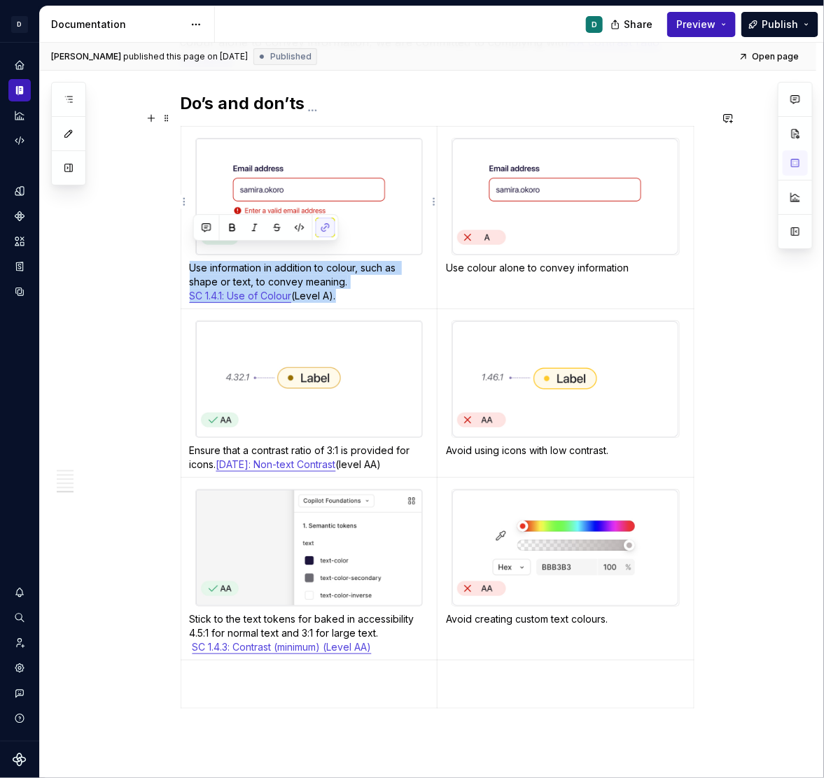
drag, startPoint x: 361, startPoint y: 282, endPoint x: 189, endPoint y: 253, distance: 174.6
click at [189, 253] on td "Use information in addition to colour, such as shape or text, to convey meaning…" at bounding box center [309, 217] width 257 height 183
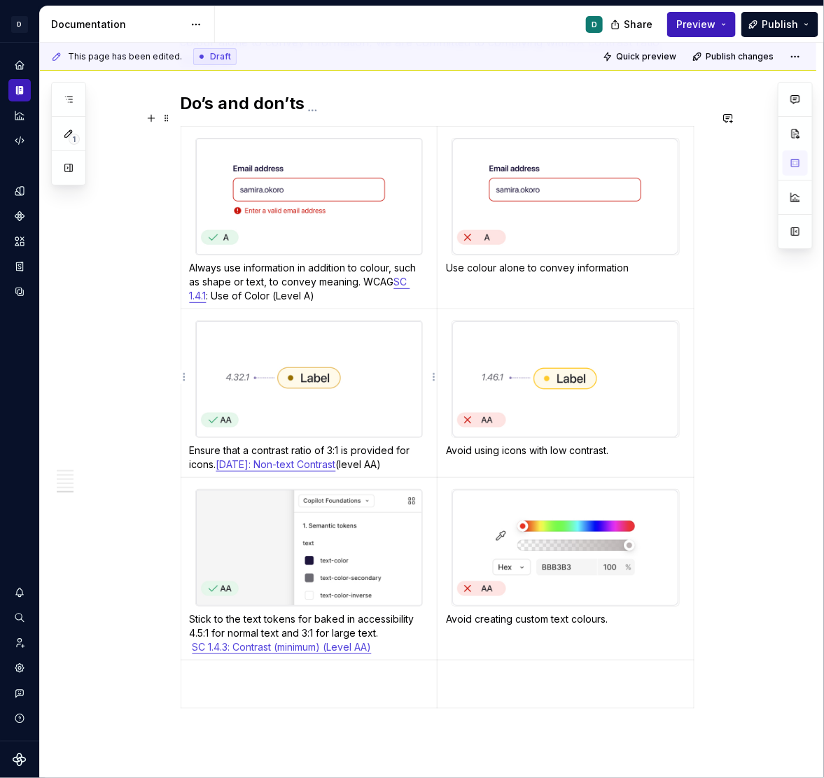
click at [379, 449] on p "Ensure that a contrast ratio of 3:1 is provided for icons. 1.4.11: Non-text Con…" at bounding box center [309, 458] width 239 height 28
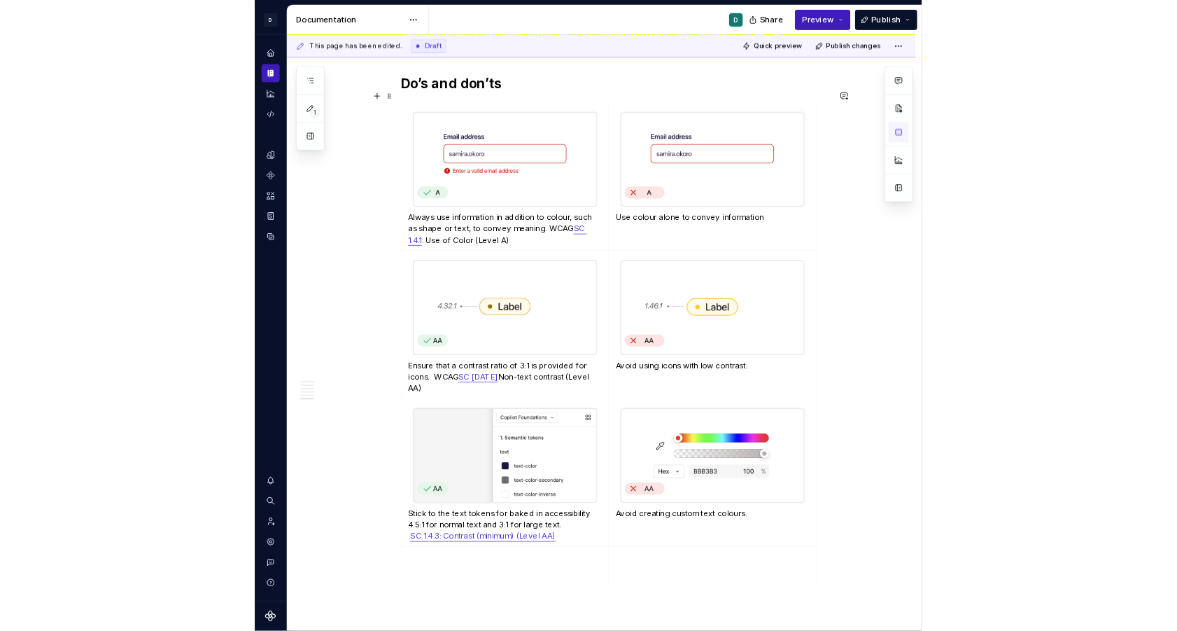
scroll to position [1852, 0]
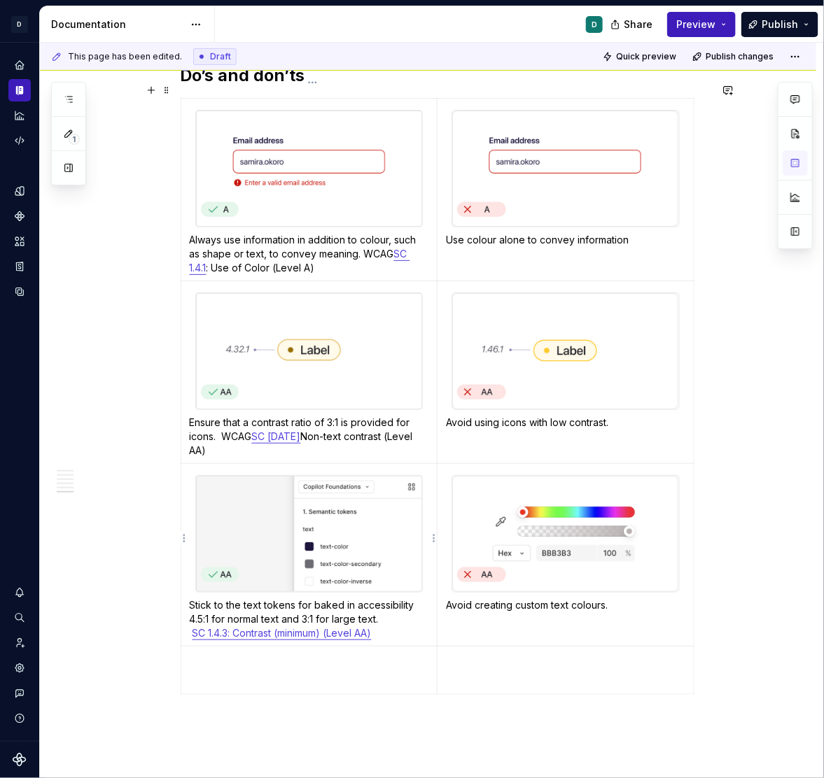
click at [295, 604] on p "Stick to the text tokens for baked in accessibility 4.5:1 for normal text and 3…" at bounding box center [309, 620] width 239 height 42
click at [377, 686] on p at bounding box center [445, 726] width 529 height 17
click at [243, 670] on td at bounding box center [309, 670] width 257 height 48
click at [785, 23] on span "Publish" at bounding box center [780, 25] width 36 height 14
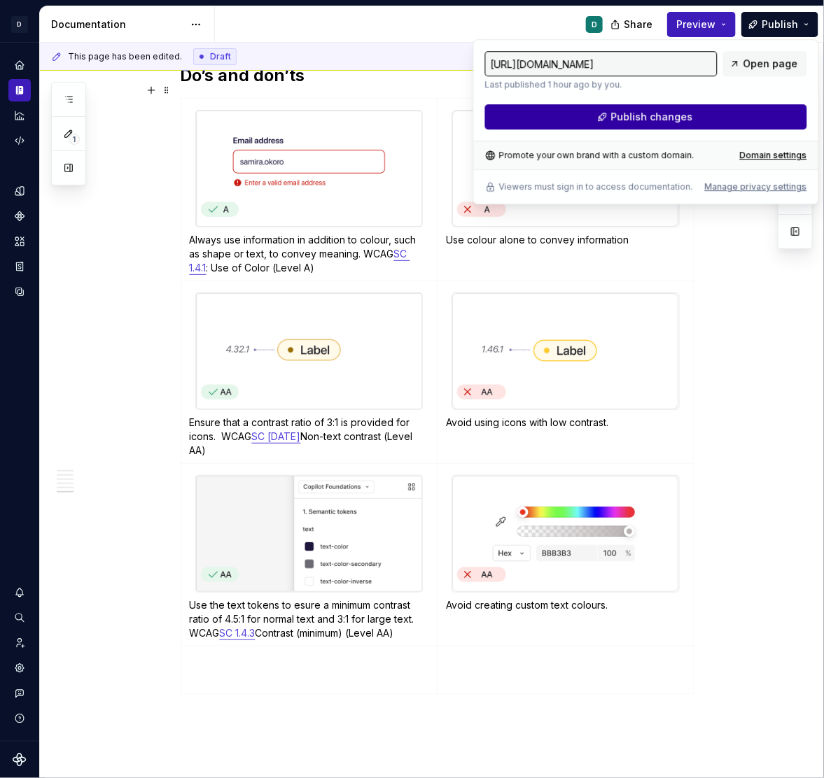
click at [709, 119] on button "Publish changes" at bounding box center [646, 116] width 322 height 25
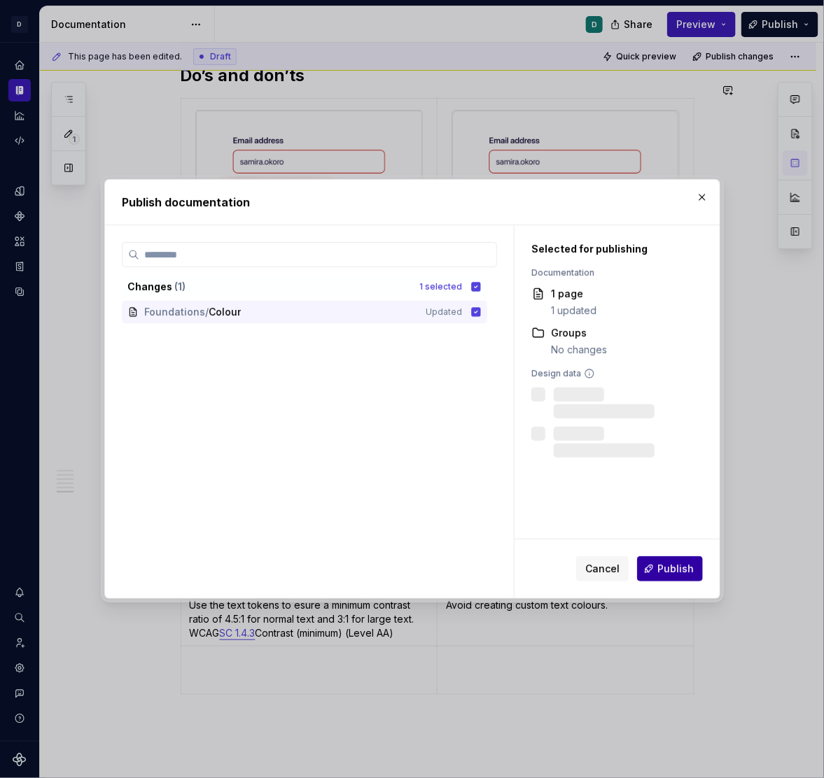
click at [666, 578] on button "Publish" at bounding box center [670, 569] width 66 height 25
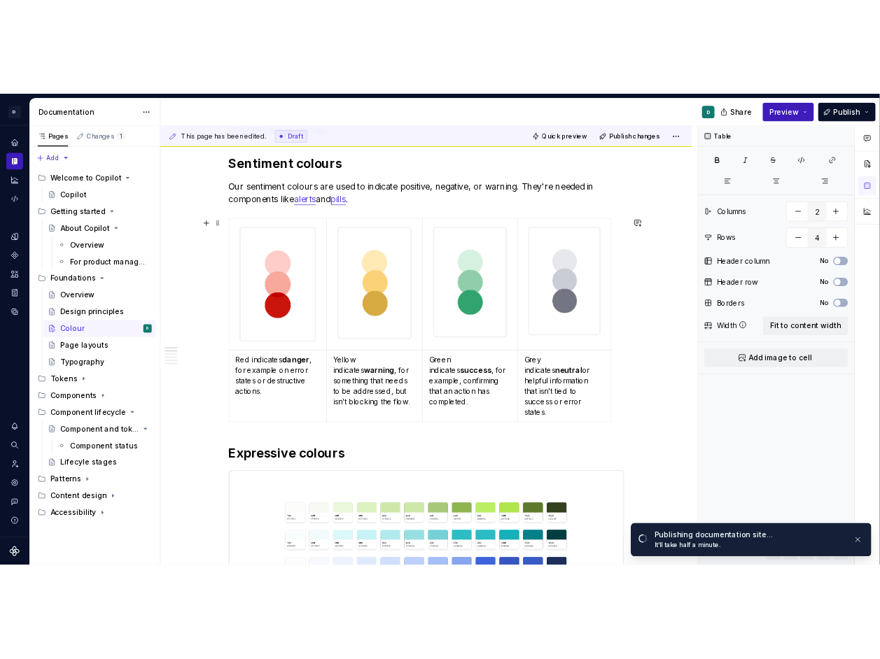
scroll to position [0, 0]
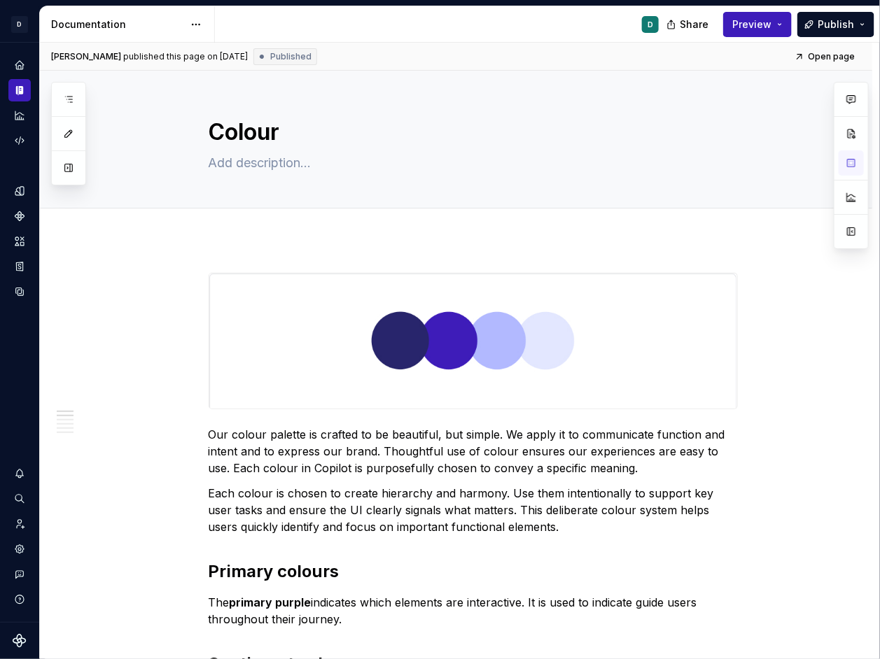
type textarea "*"
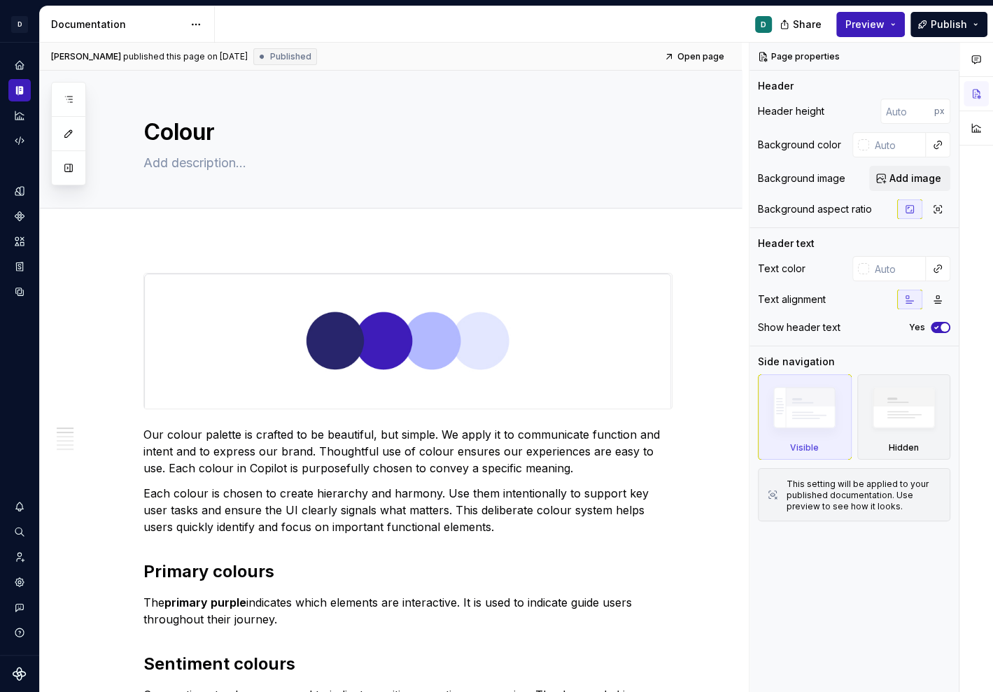
type textarea "*"
